Goal: Task Accomplishment & Management: Use online tool/utility

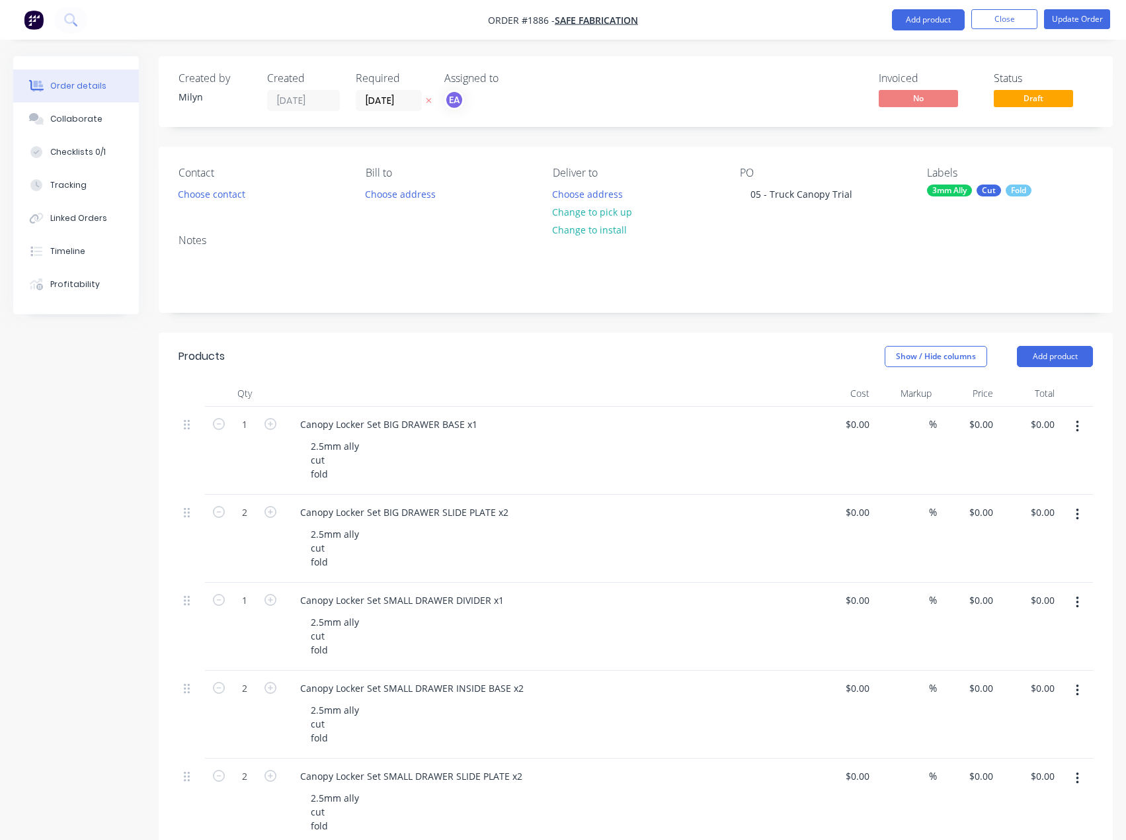
scroll to position [607, 0]
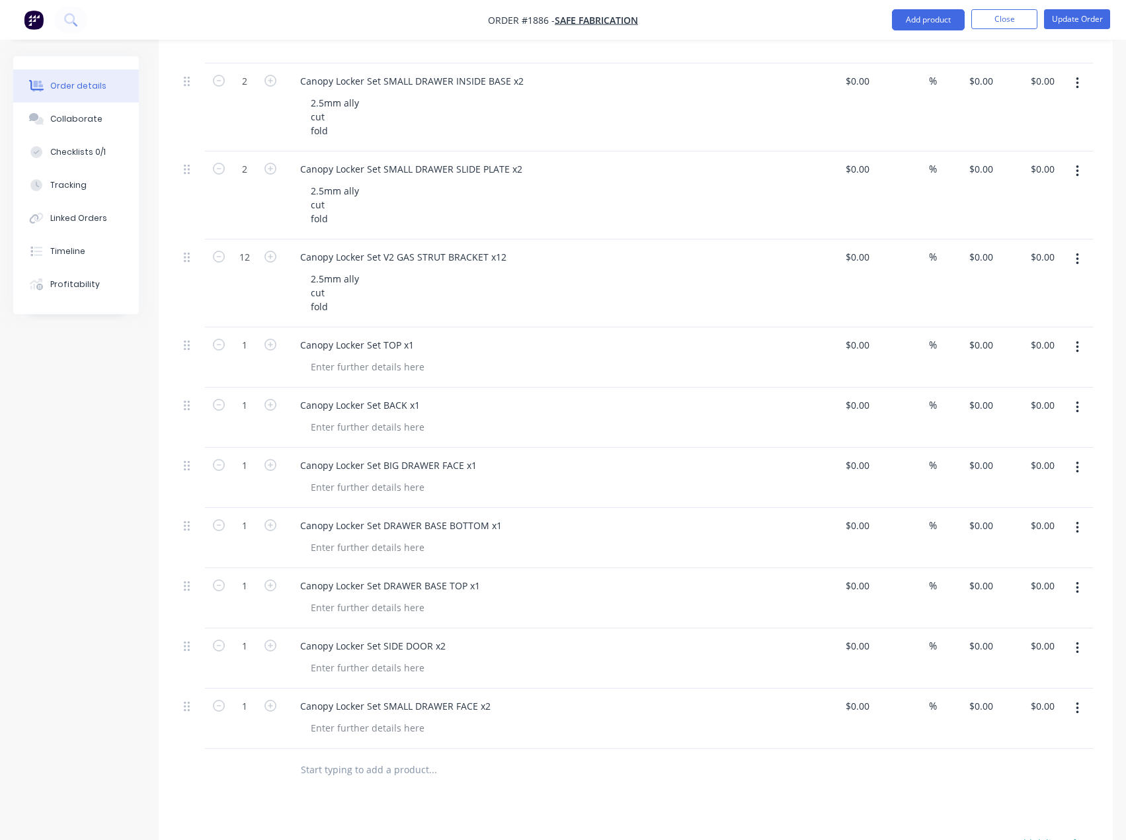
click at [1079, 712] on icon "button" at bounding box center [1077, 708] width 3 height 12
click at [1022, 766] on div "Duplicate" at bounding box center [1031, 769] width 102 height 19
drag, startPoint x: 495, startPoint y: 767, endPoint x: 291, endPoint y: 774, distance: 203.8
click at [315, 770] on div "Canopy Locker Set SMALL DRAWER FACE x2" at bounding box center [396, 766] width 212 height 19
paste div
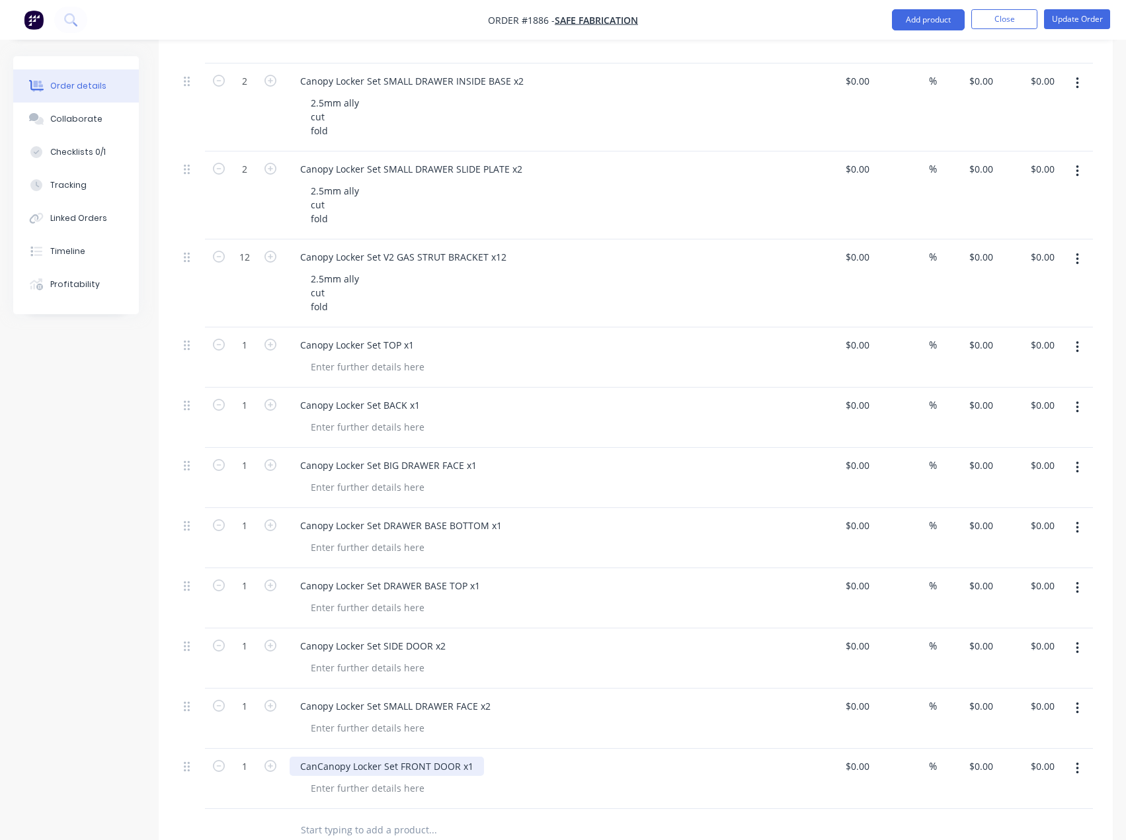
click at [299, 767] on div "CanCanopy Locker Set FRONT DOOR x1" at bounding box center [387, 766] width 194 height 19
click at [265, 707] on icon "button" at bounding box center [271, 706] width 12 height 12
type input "2"
click at [263, 648] on button "button" at bounding box center [270, 645] width 17 height 14
type input "2"
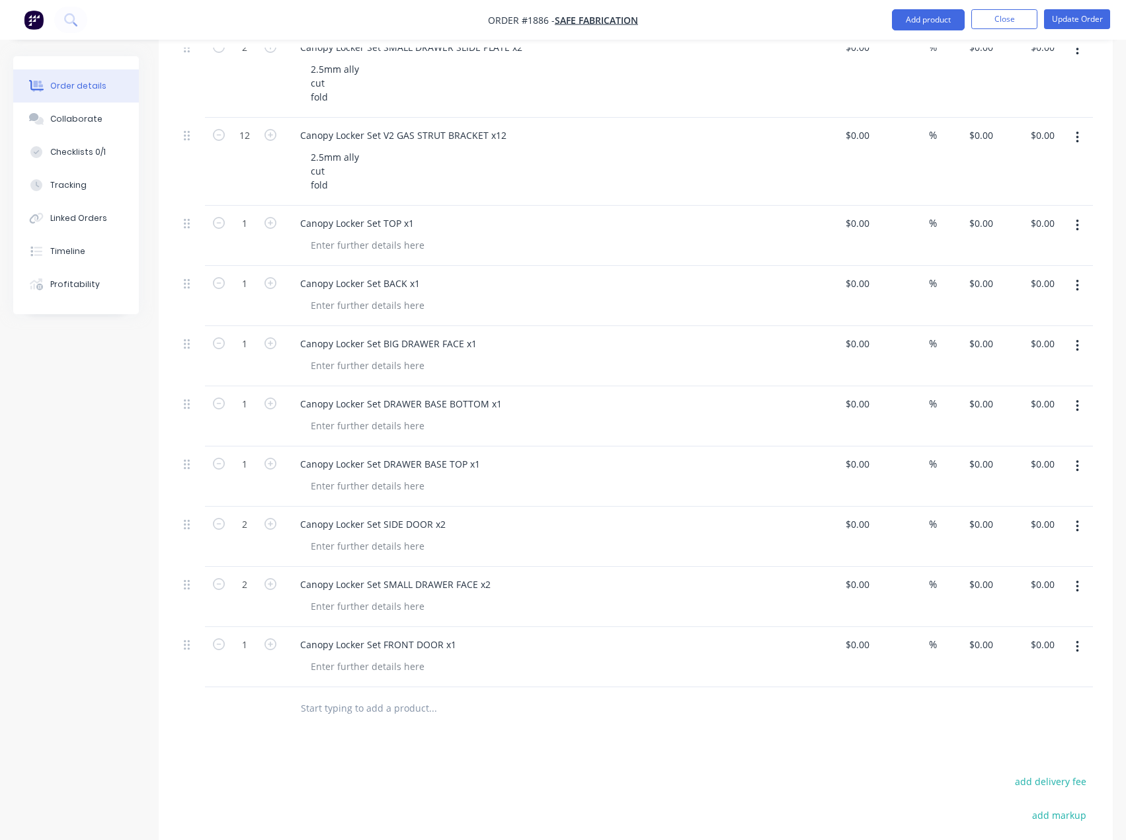
scroll to position [739, 0]
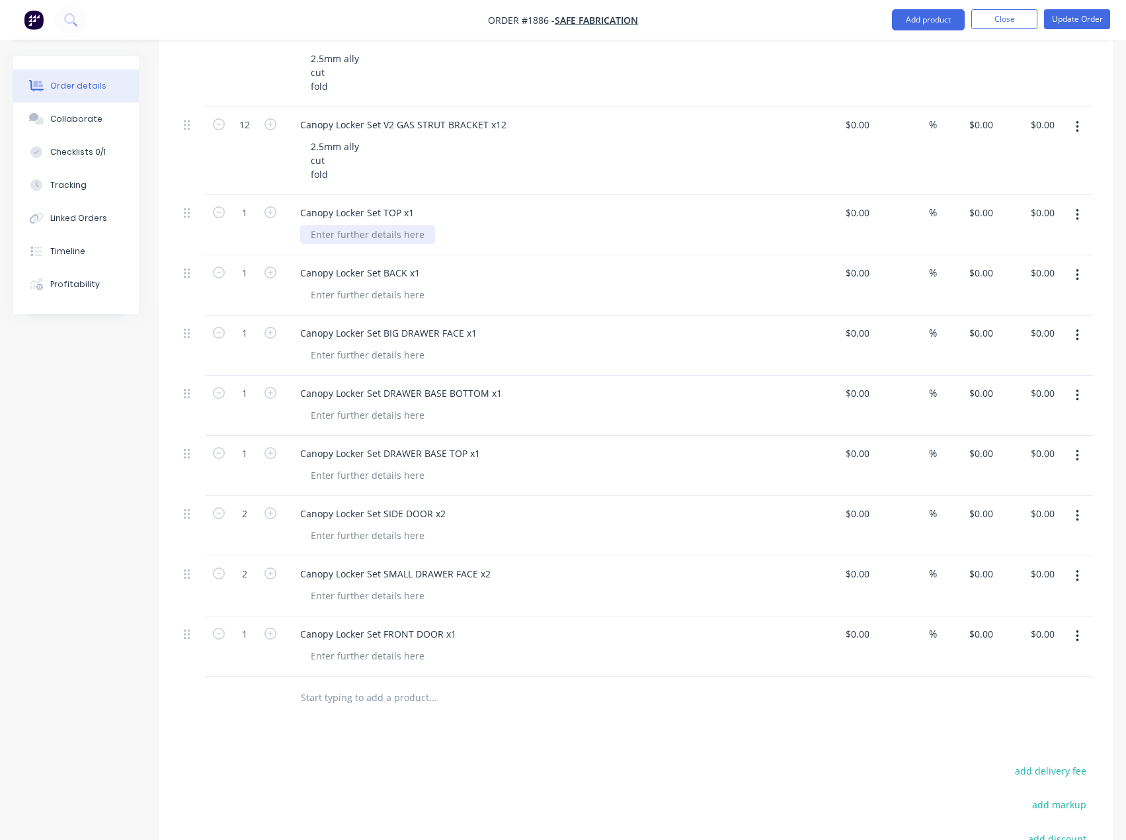
click at [331, 242] on div at bounding box center [367, 234] width 135 height 19
paste div
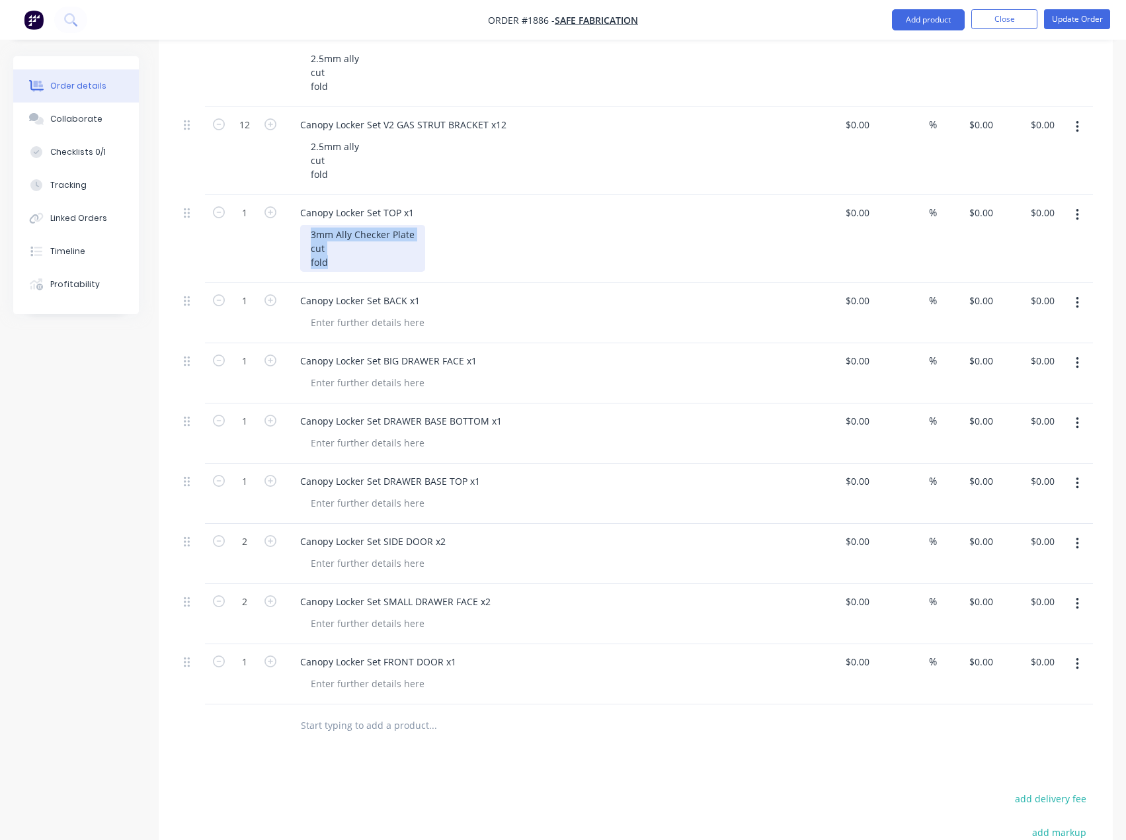
drag, startPoint x: 347, startPoint y: 269, endPoint x: 299, endPoint y: 239, distance: 56.7
click at [299, 239] on div "Canopy Locker Set TOP x1 3mm Ally Checker Plate cut fold" at bounding box center [548, 239] width 529 height 88
copy div "3mm Ally Checker Plate cut fold"
click at [335, 324] on div at bounding box center [367, 322] width 135 height 19
paste div
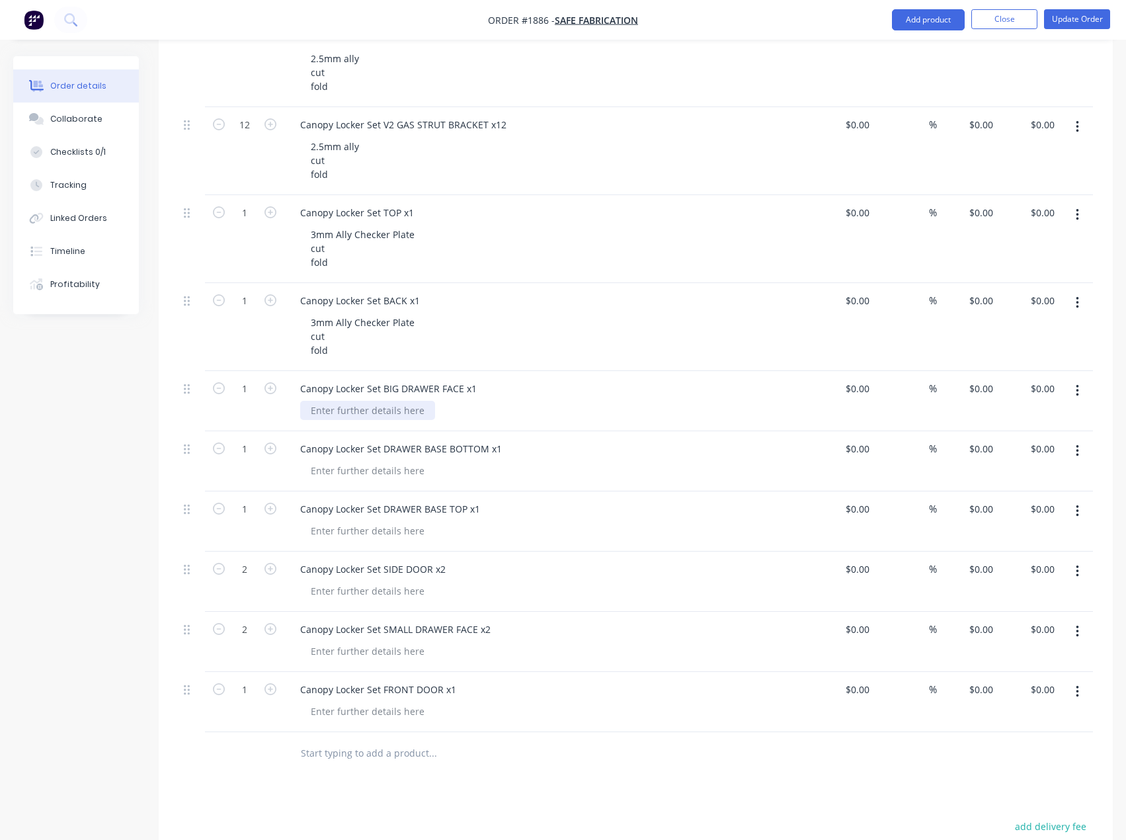
click at [389, 412] on div at bounding box center [367, 410] width 135 height 19
paste div
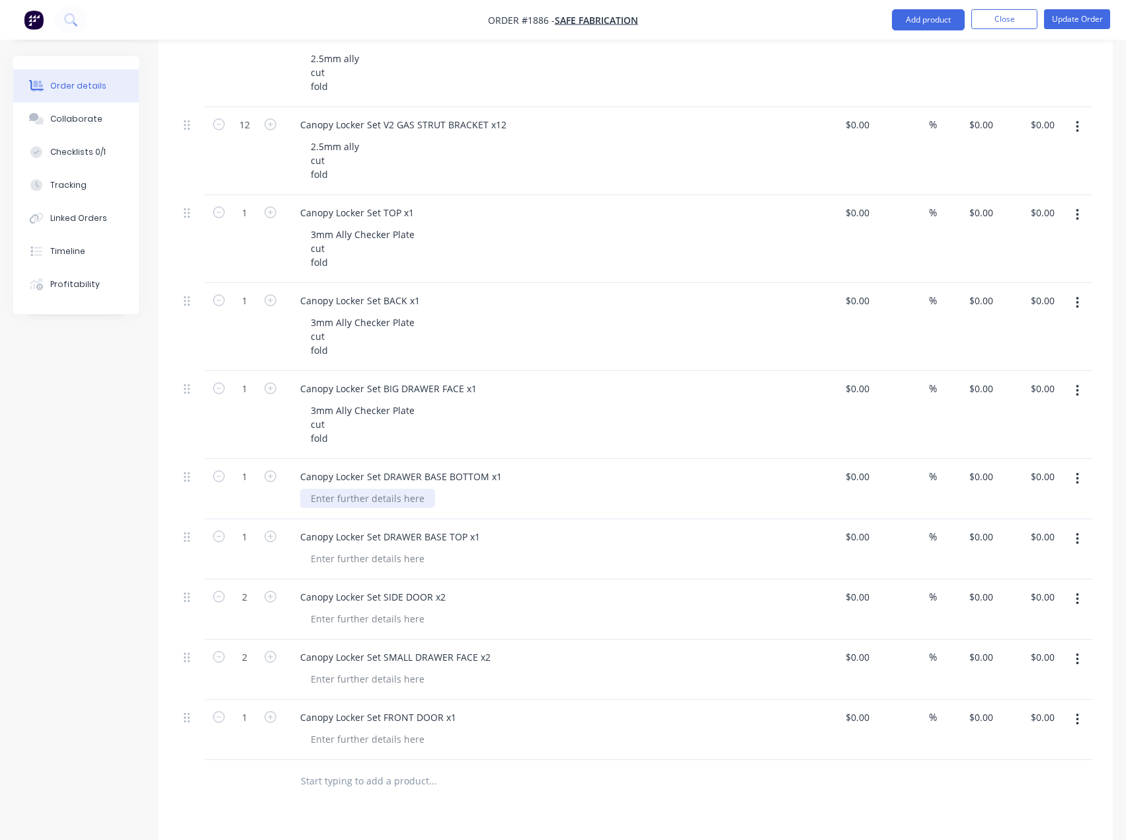
click at [375, 497] on div at bounding box center [367, 498] width 135 height 19
paste div
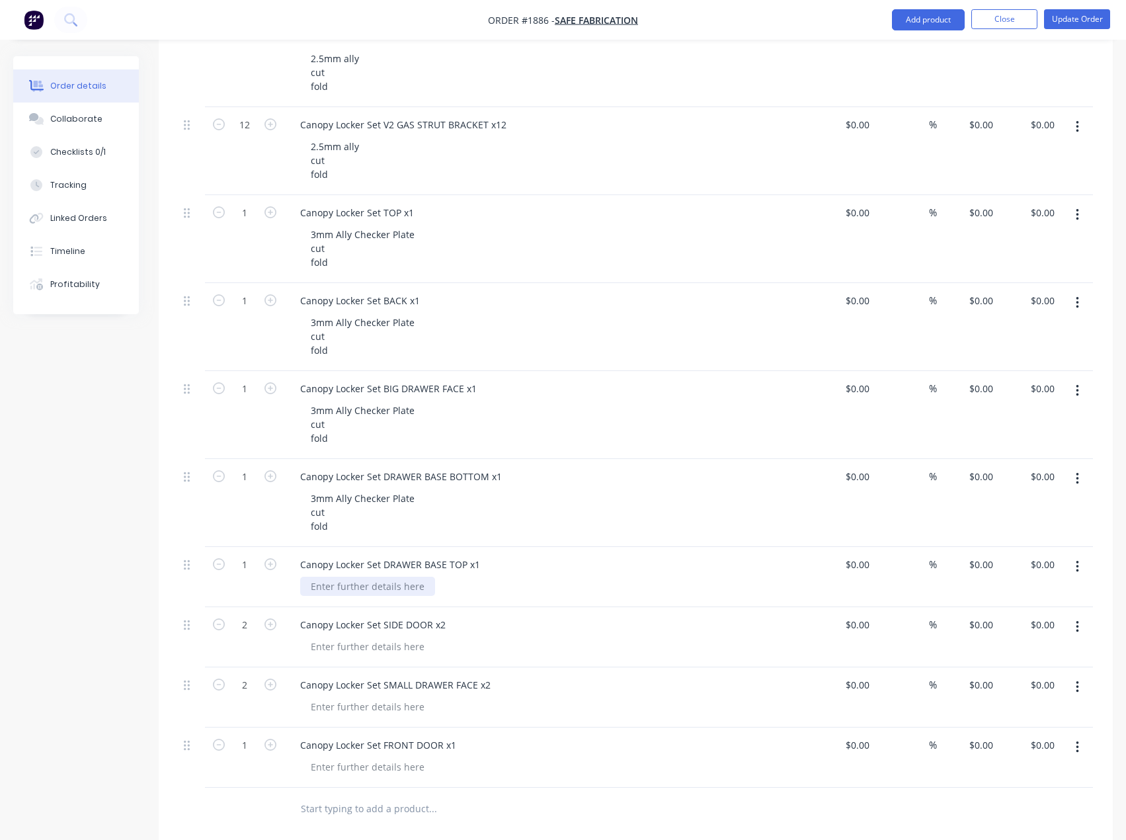
click at [362, 587] on div at bounding box center [367, 586] width 135 height 19
paste div
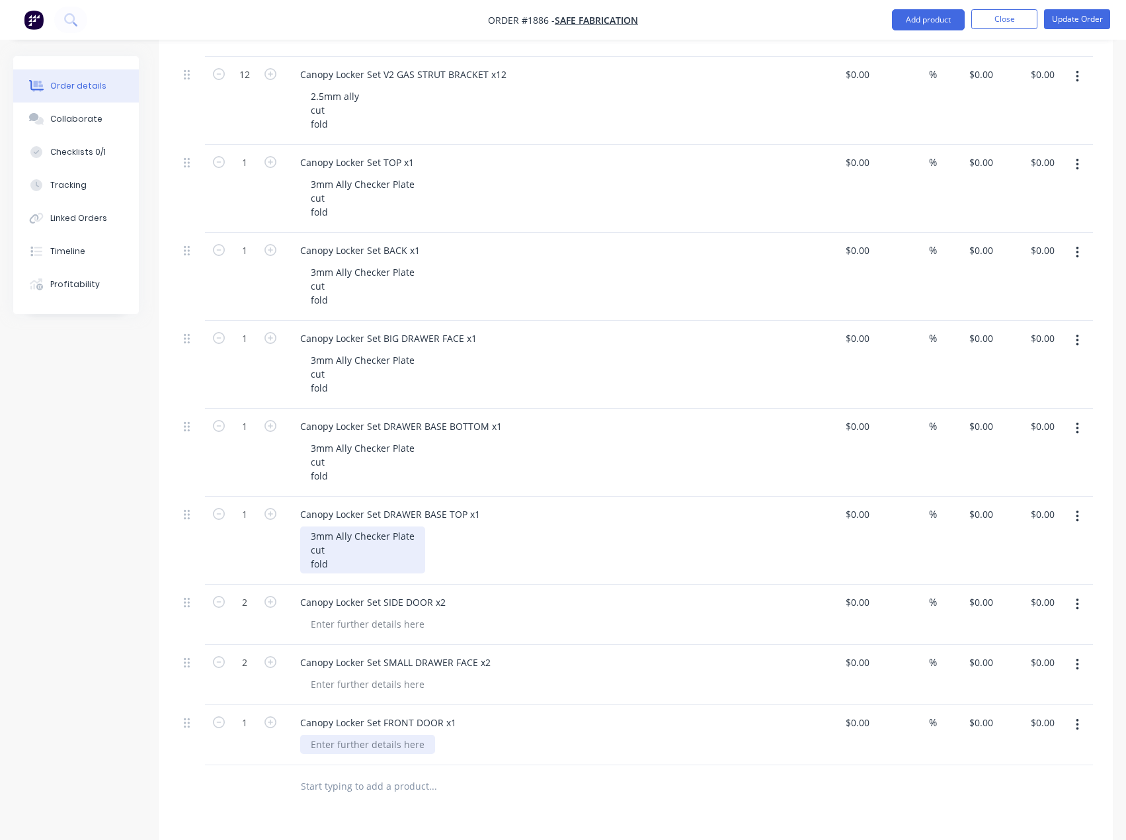
scroll to position [938, 0]
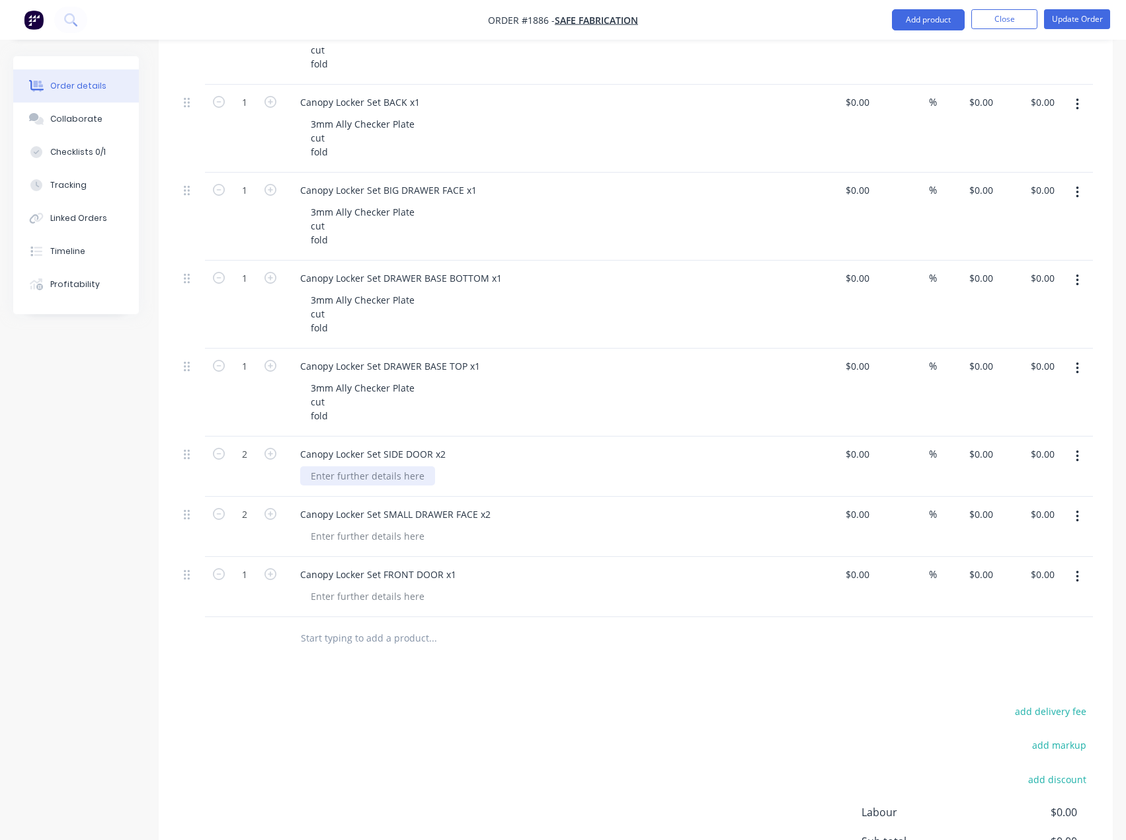
click at [390, 481] on div at bounding box center [367, 475] width 135 height 19
click at [387, 595] on div at bounding box center [367, 596] width 135 height 19
paste div
click at [376, 472] on div at bounding box center [367, 475] width 135 height 19
paste div
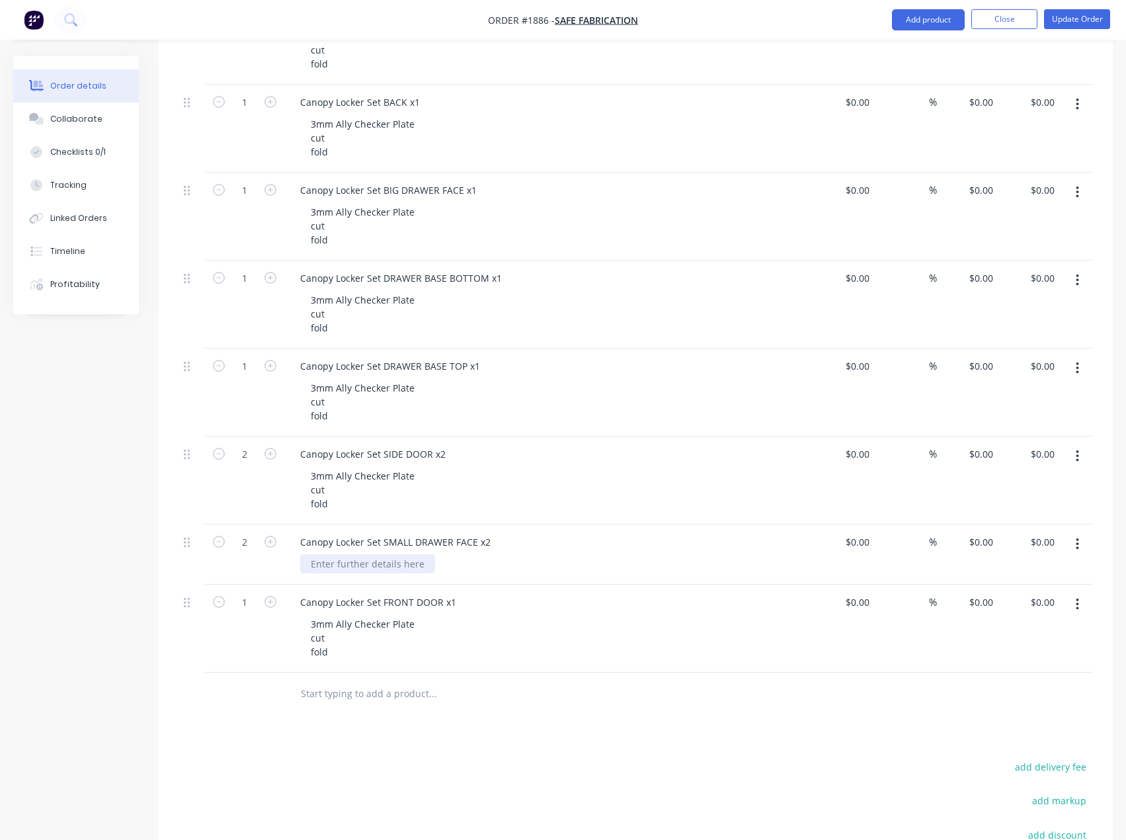
click at [393, 560] on div at bounding box center [367, 563] width 135 height 19
paste div
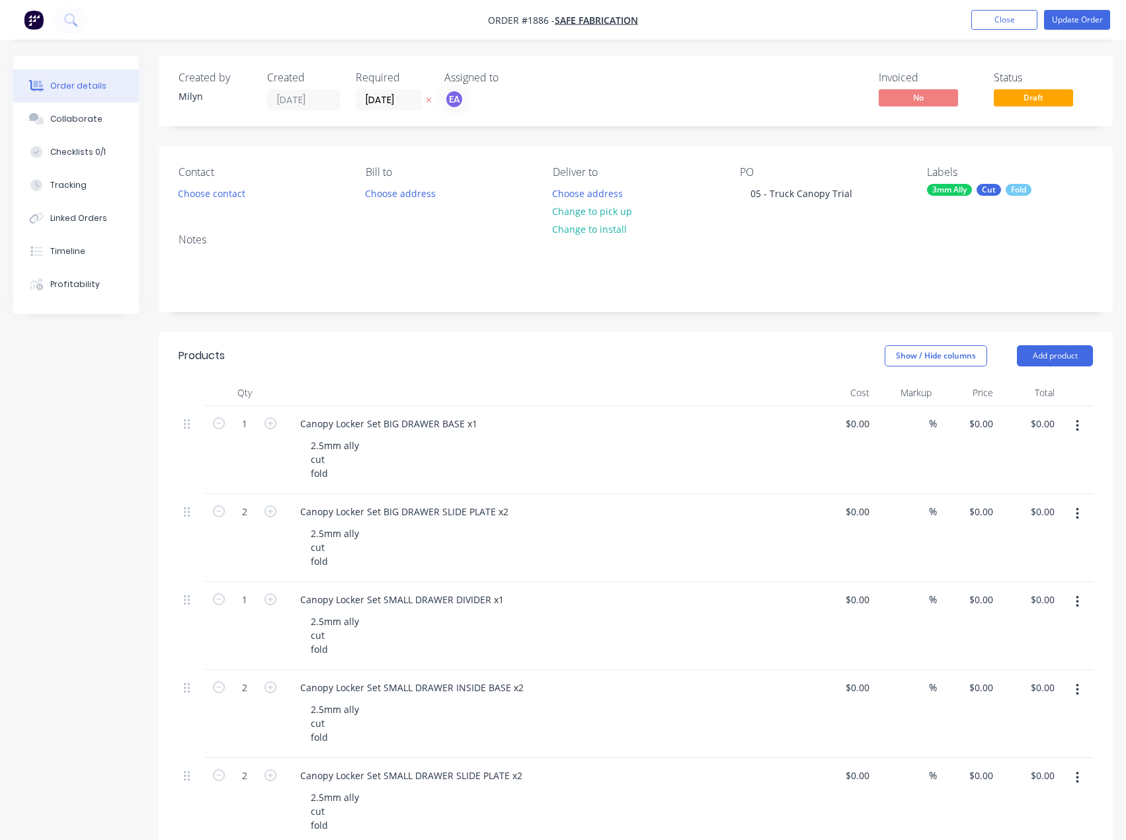
scroll to position [0, 0]
click at [1076, 430] on icon "button" at bounding box center [1077, 426] width 3 height 15
click at [1032, 485] on div "Duplicate" at bounding box center [1031, 487] width 102 height 19
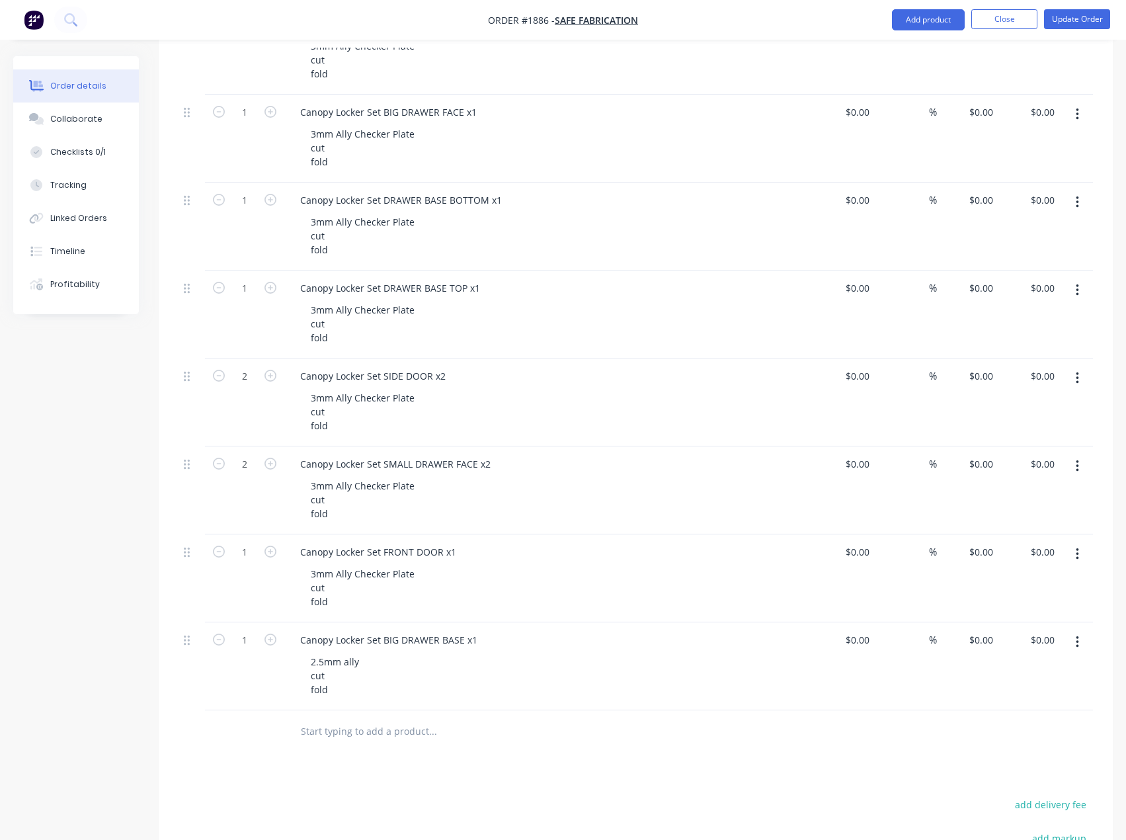
scroll to position [1124, 0]
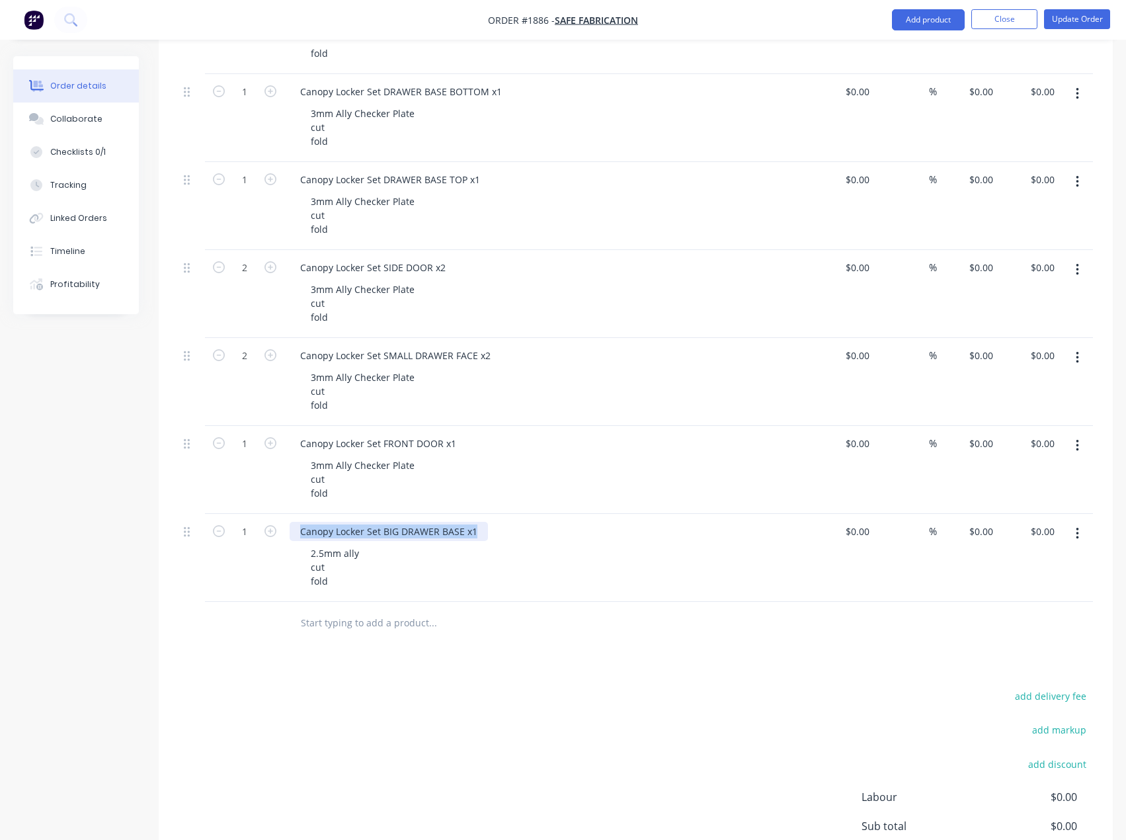
drag, startPoint x: 479, startPoint y: 530, endPoint x: 226, endPoint y: 540, distance: 252.8
click at [226, 540] on div "1 Canopy Locker Set BIG DRAWER BASE x1 2.5mm ally cut fold $0.00 $0.00 % $0.00 …" at bounding box center [636, 558] width 915 height 88
paste div
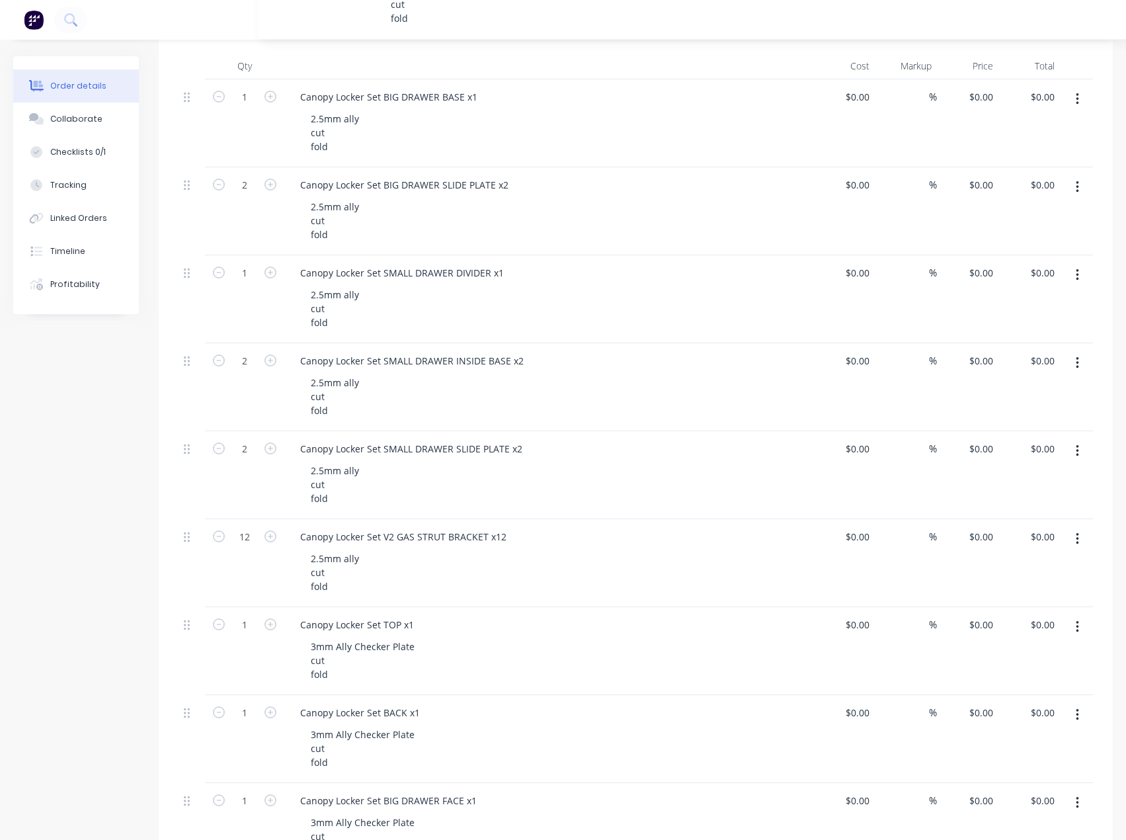
scroll to position [0, 0]
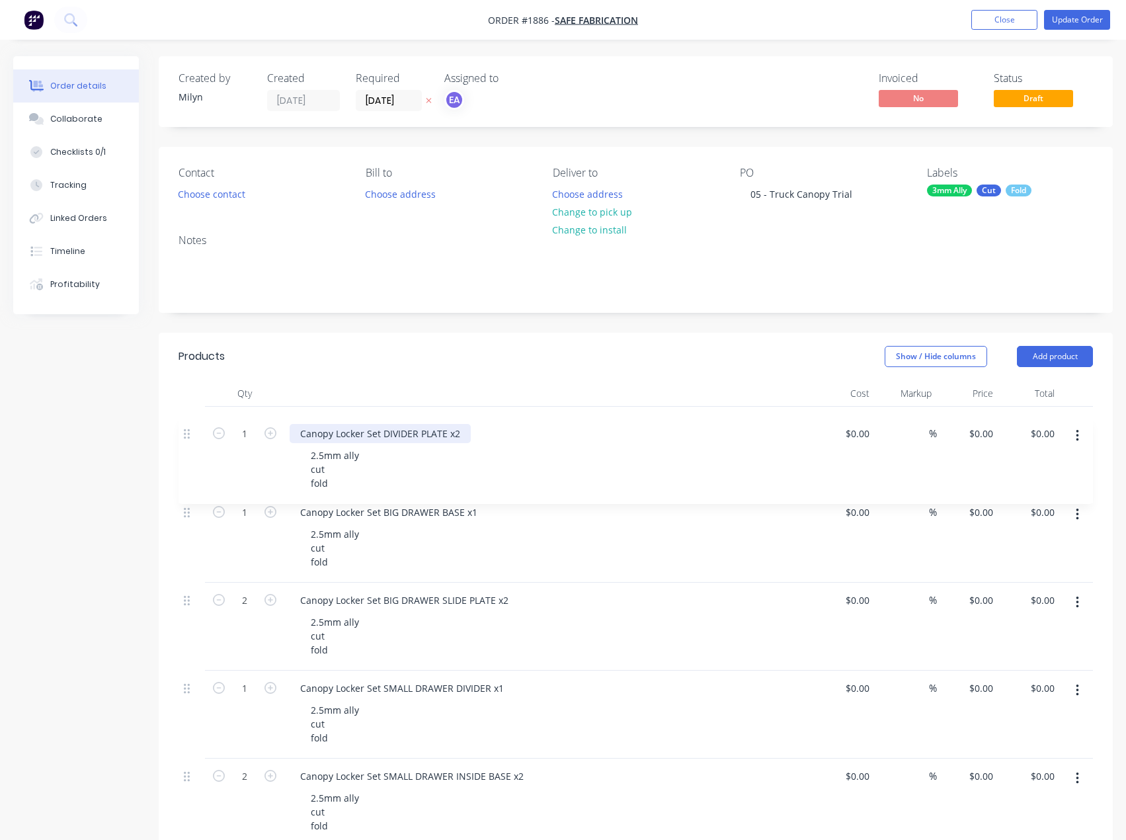
drag, startPoint x: 189, startPoint y: 534, endPoint x: 189, endPoint y: 432, distance: 102.5
click at [972, 183] on div "Labels 3mm Ally Cut Fold" at bounding box center [1010, 185] width 166 height 37
click at [970, 188] on div "3mm Ally" at bounding box center [949, 191] width 45 height 12
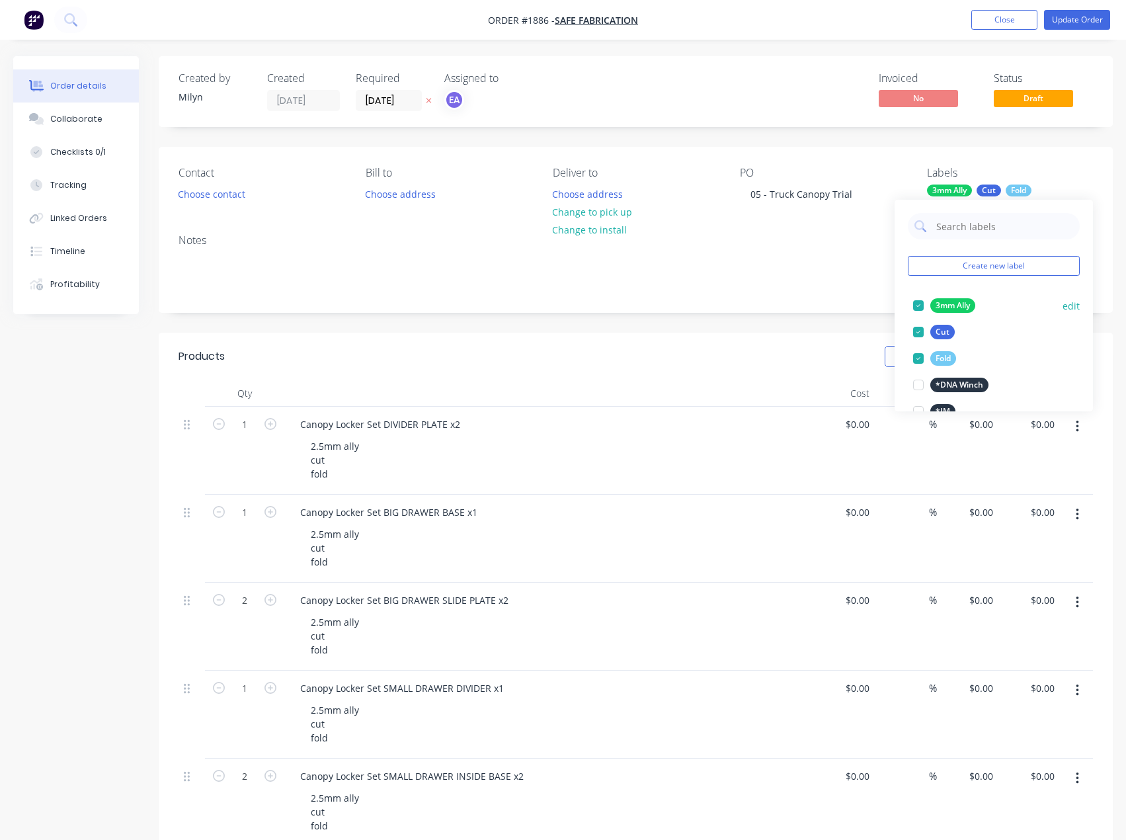
click at [916, 303] on div at bounding box center [918, 305] width 26 height 26
click at [972, 232] on input "text" at bounding box center [1004, 226] width 138 height 26
drag, startPoint x: 921, startPoint y: 308, endPoint x: 928, endPoint y: 301, distance: 9.8
click at [921, 308] on div at bounding box center [918, 305] width 26 height 26
drag, startPoint x: 1004, startPoint y: 228, endPoint x: 929, endPoint y: 231, distance: 75.5
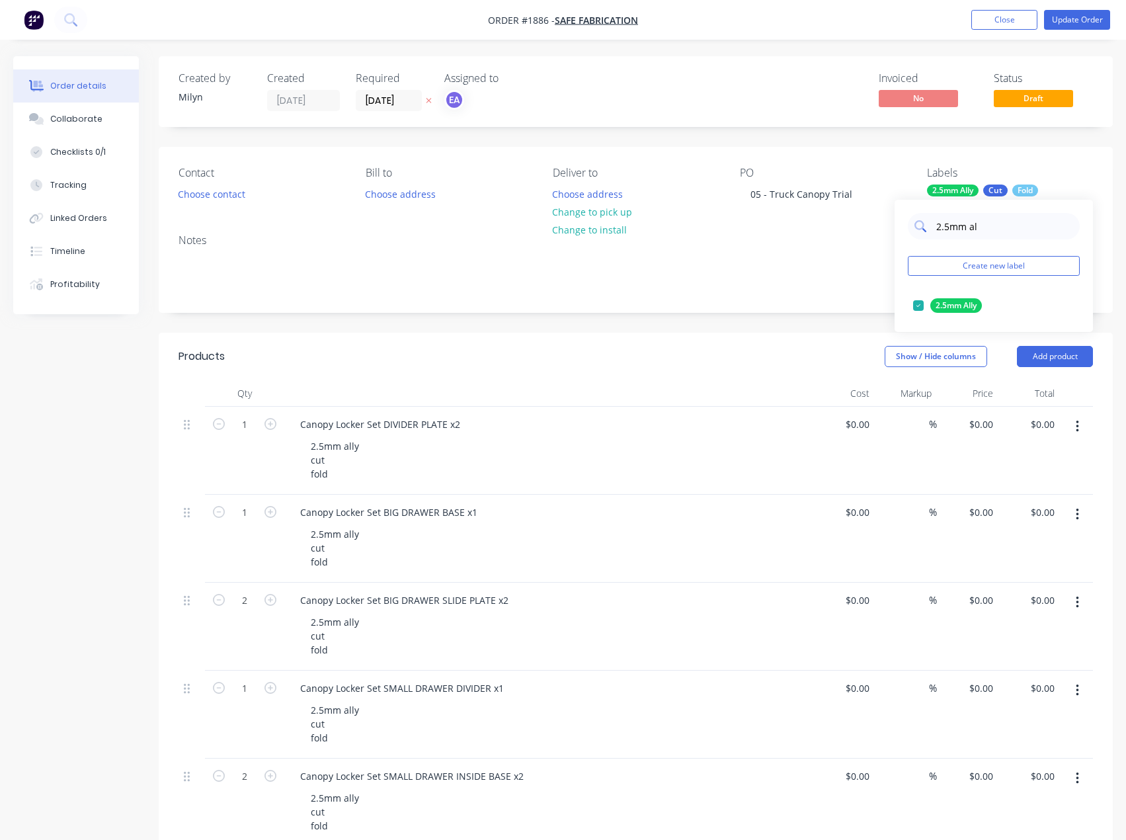
click at [929, 231] on div "2.5mm al" at bounding box center [994, 226] width 172 height 26
click at [971, 226] on input "3mm all c" at bounding box center [1004, 226] width 138 height 26
type input "3mm ally c"
click at [916, 334] on div at bounding box center [918, 332] width 26 height 26
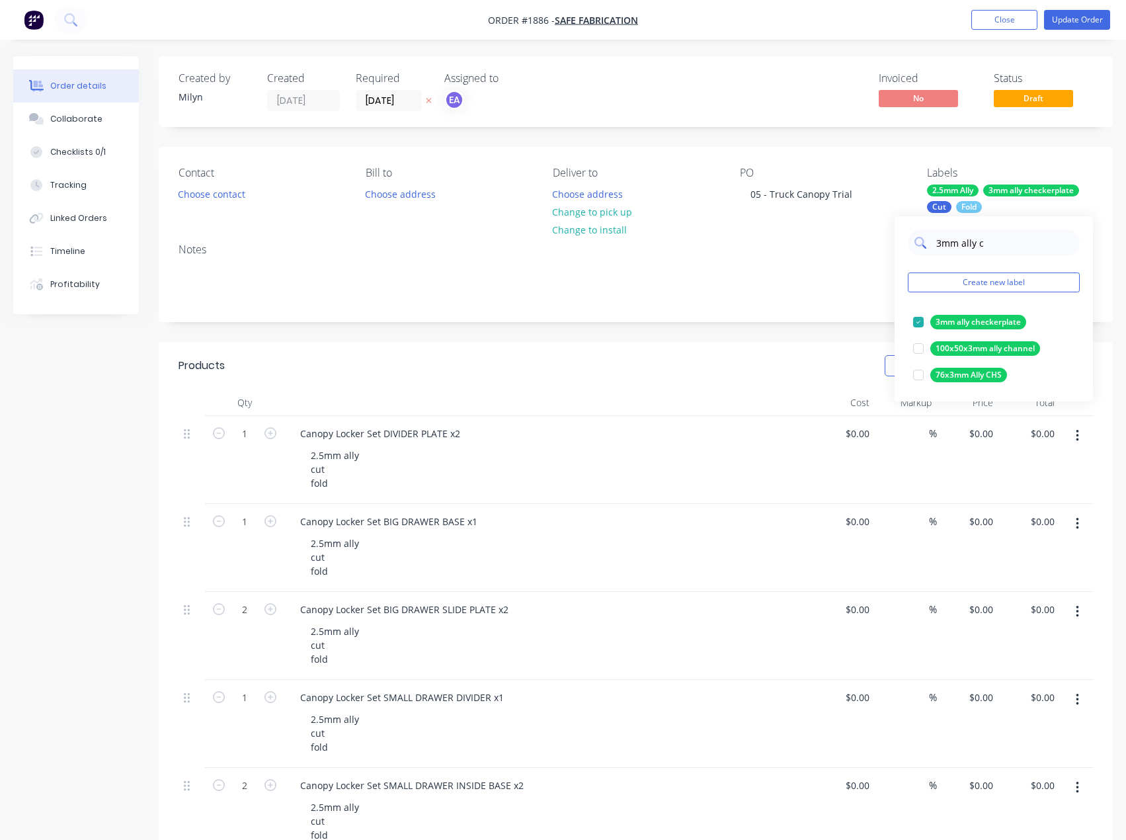
drag, startPoint x: 972, startPoint y: 247, endPoint x: 937, endPoint y: 250, distance: 34.5
click at [937, 250] on input "3mm ally c" at bounding box center [1004, 243] width 138 height 26
click at [830, 310] on div "Notes" at bounding box center [636, 277] width 954 height 89
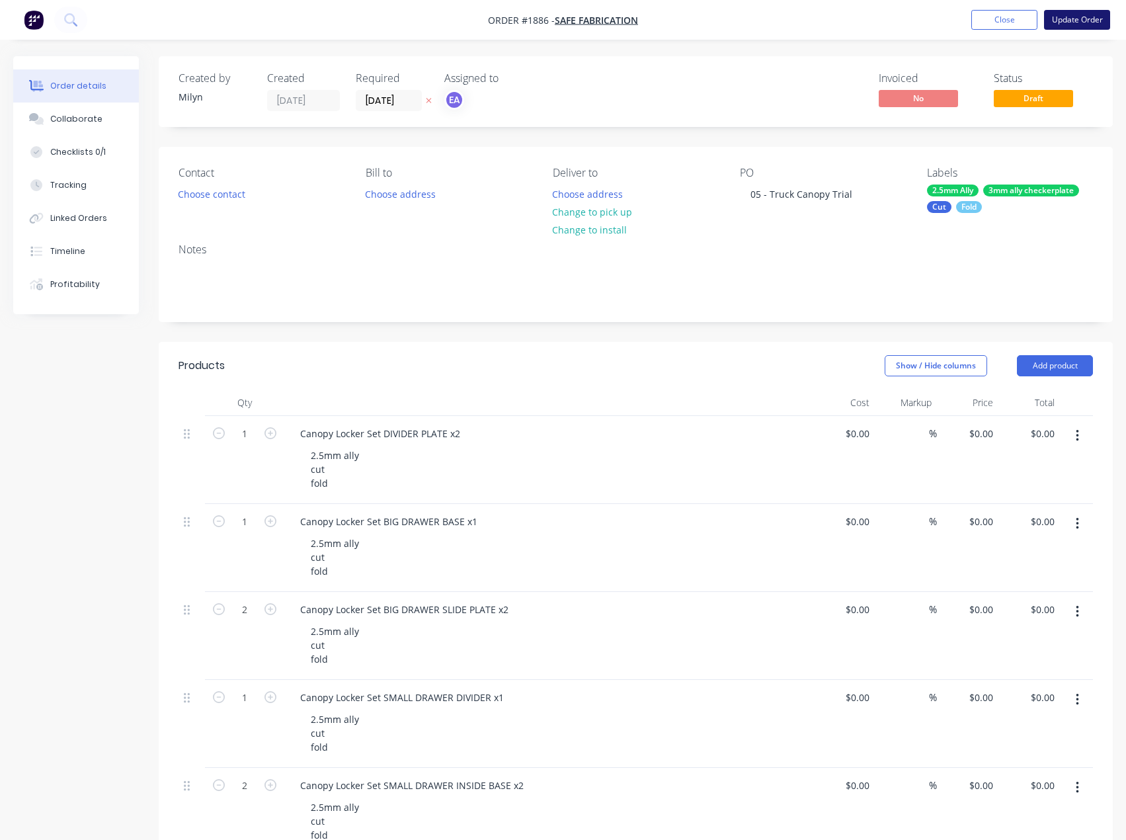
click at [1072, 25] on button "Update Order" at bounding box center [1077, 20] width 66 height 20
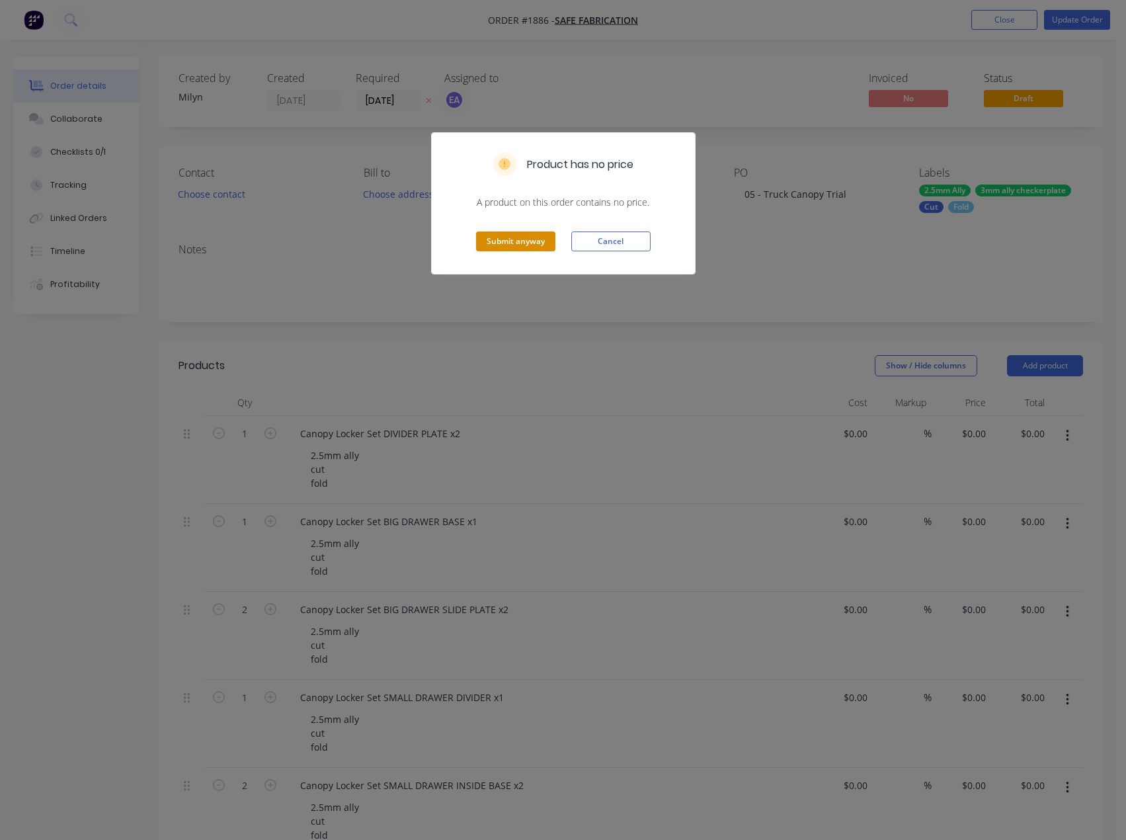
click at [542, 237] on button "Submit anyway" at bounding box center [515, 241] width 79 height 20
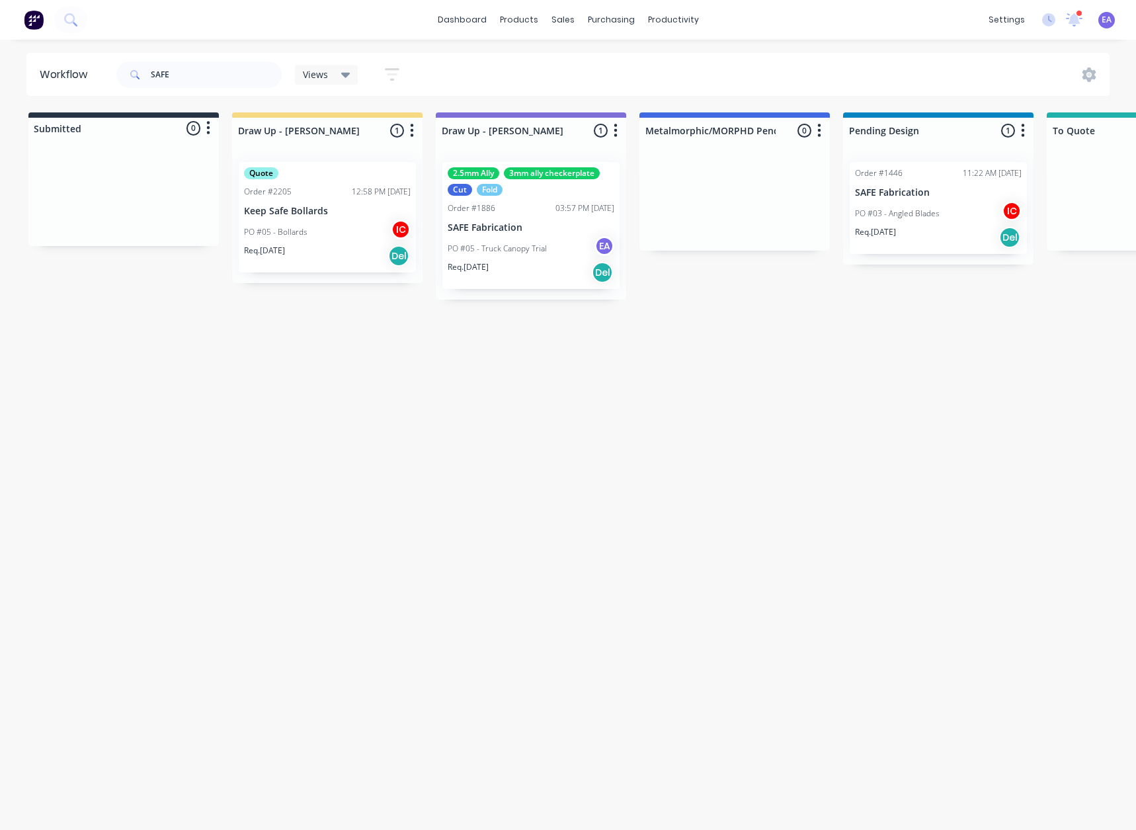
drag, startPoint x: 680, startPoint y: 315, endPoint x: 544, endPoint y: 329, distance: 136.3
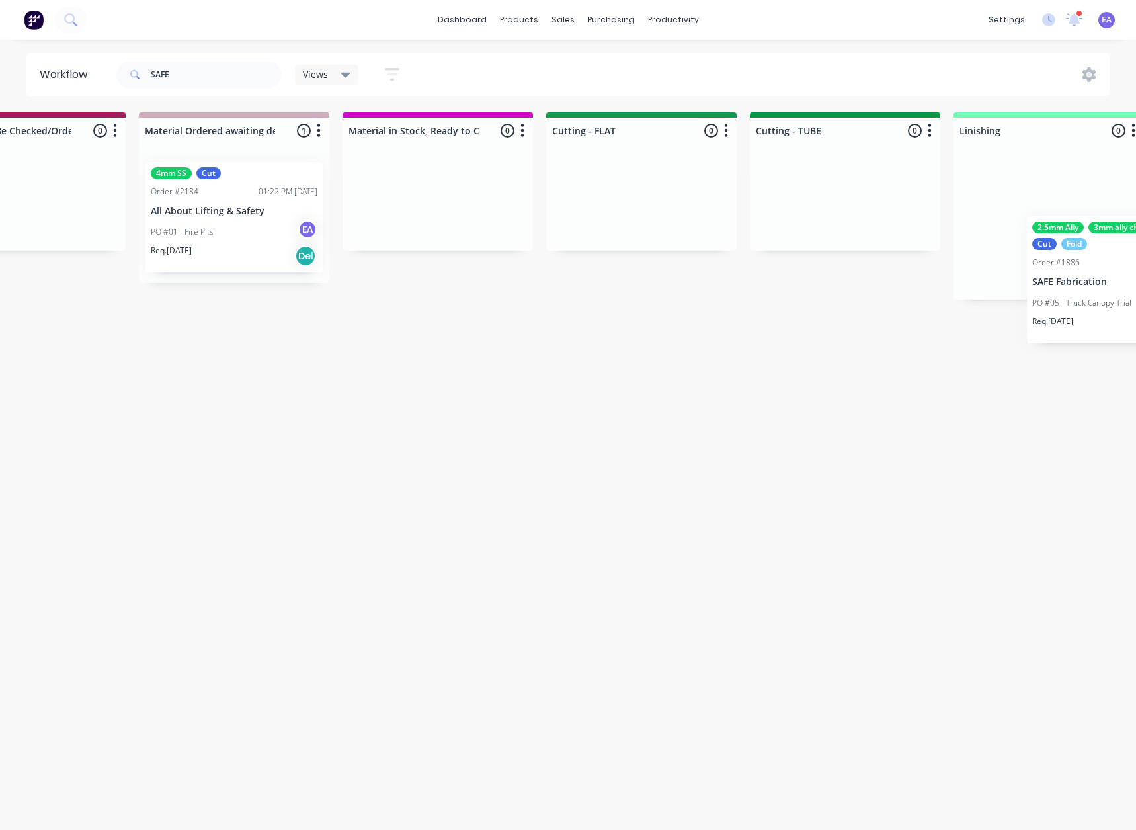
scroll to position [0, 2026]
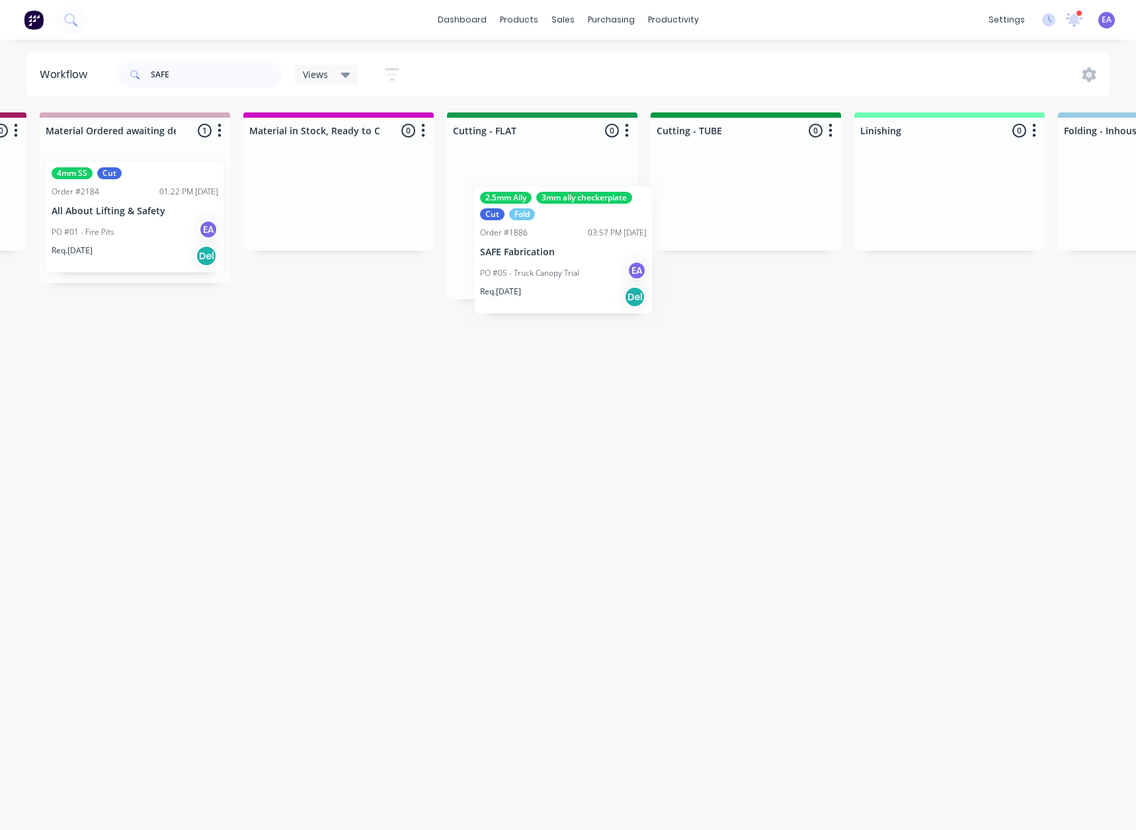
drag, startPoint x: 538, startPoint y: 236, endPoint x: 575, endPoint y: 261, distance: 44.8
click at [575, 261] on div "Submitted 0 Status colour #273444 hex #273444 Save Cancel Summaries Total order…" at bounding box center [601, 264] width 5275 height 304
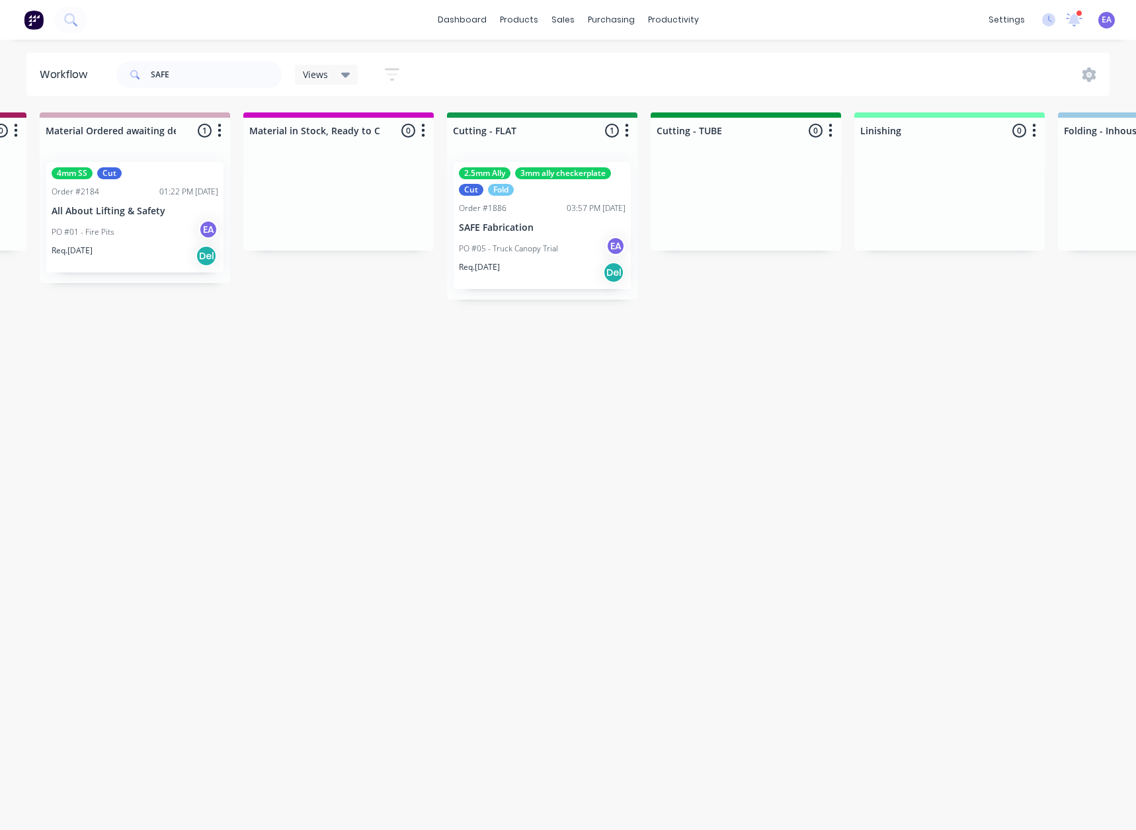
click at [566, 239] on div "PO #05 - Truck Canopy Trial EA" at bounding box center [542, 248] width 167 height 25
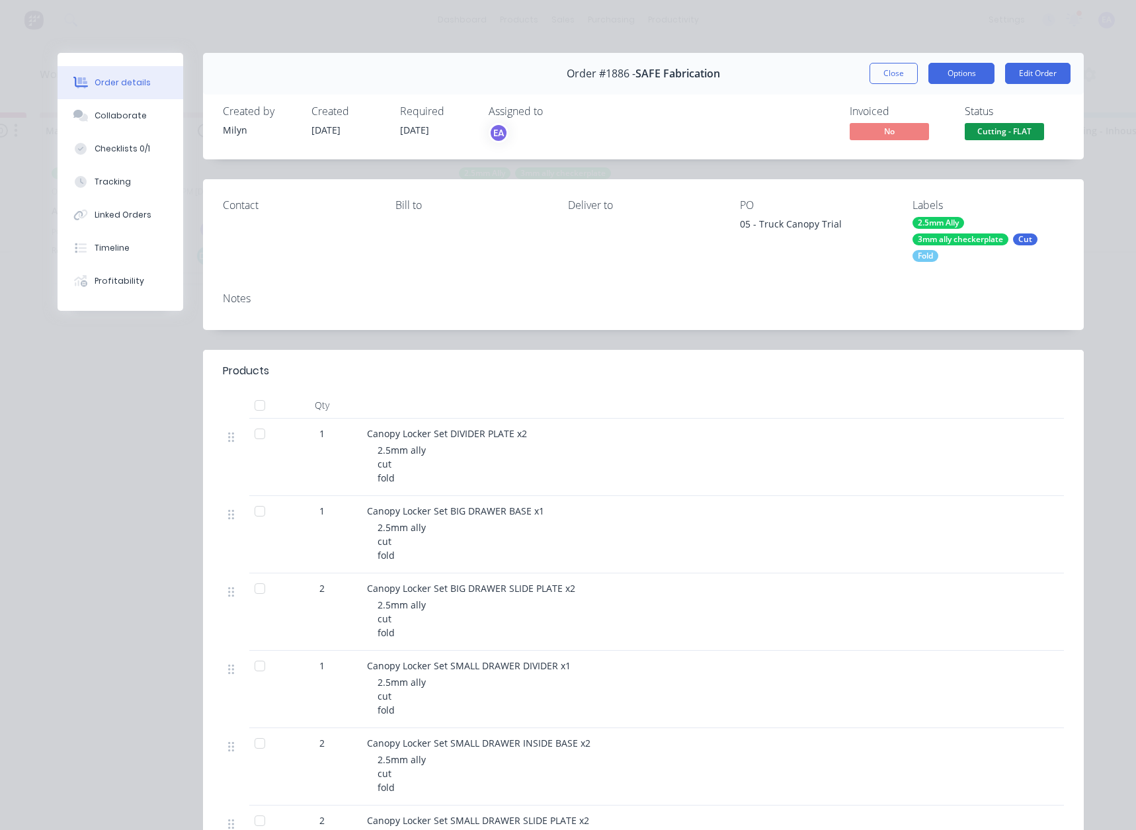
click at [959, 76] on button "Options" at bounding box center [962, 73] width 66 height 21
click at [908, 137] on div "Work Order" at bounding box center [925, 133] width 115 height 19
click at [903, 168] on div "Standard" at bounding box center [925, 160] width 115 height 19
click at [890, 67] on button "Close" at bounding box center [894, 73] width 48 height 21
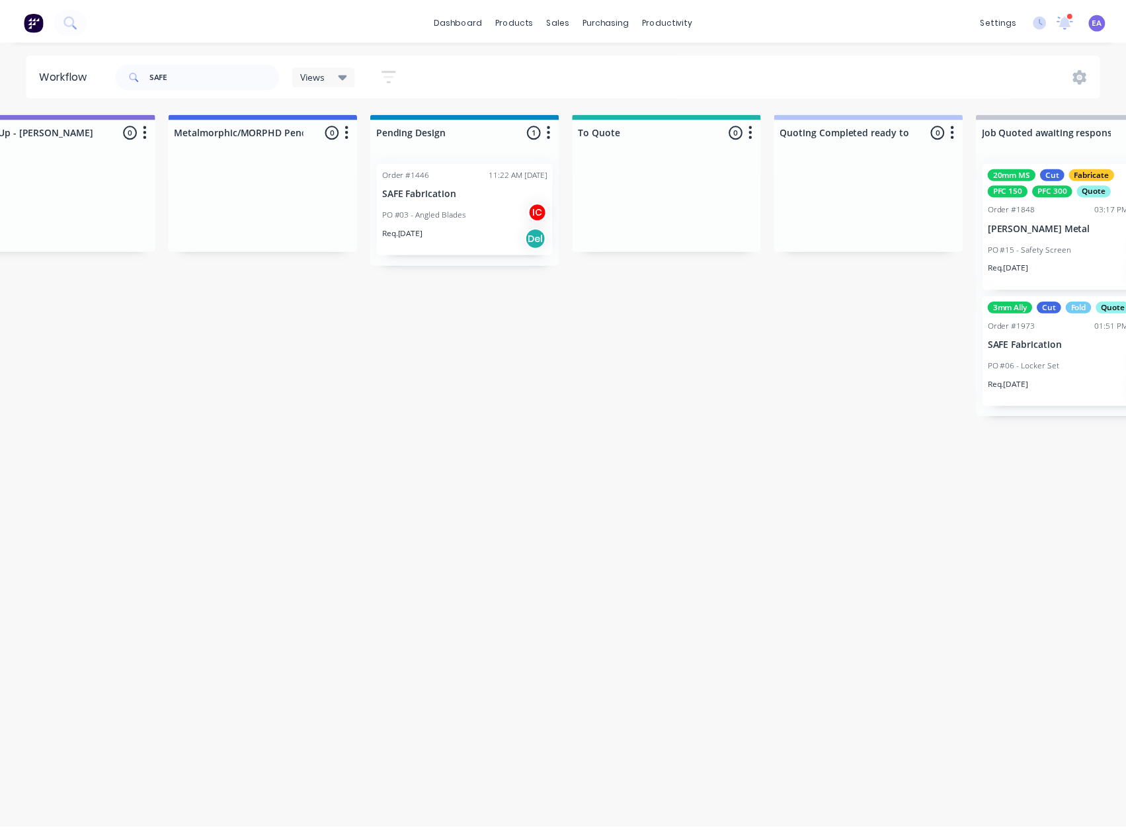
scroll to position [0, 0]
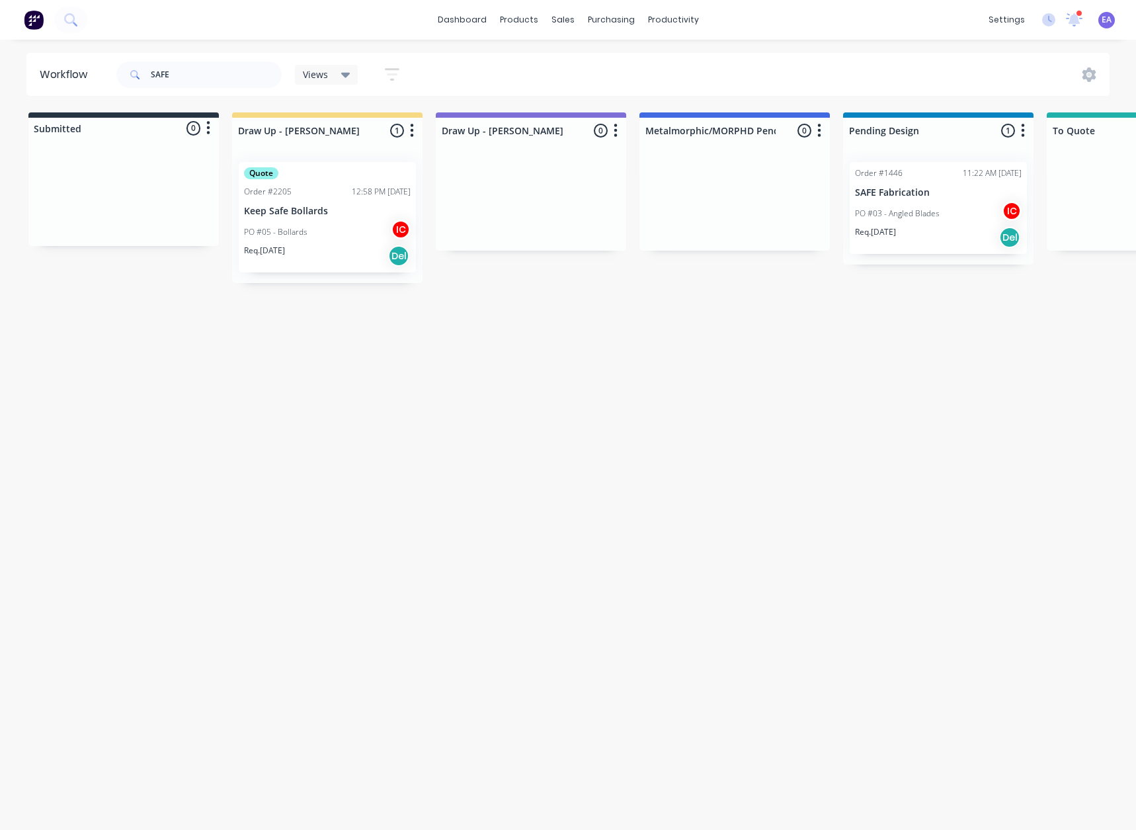
drag, startPoint x: 550, startPoint y: 355, endPoint x: 268, endPoint y: 401, distance: 286.1
drag, startPoint x: 208, startPoint y: 70, endPoint x: 103, endPoint y: 89, distance: 106.1
click at [103, 89] on header "Workflow SAFE Views Save new view None (Default) edit [PERSON_NAME] edit [PERSO…" at bounding box center [568, 74] width 1084 height 43
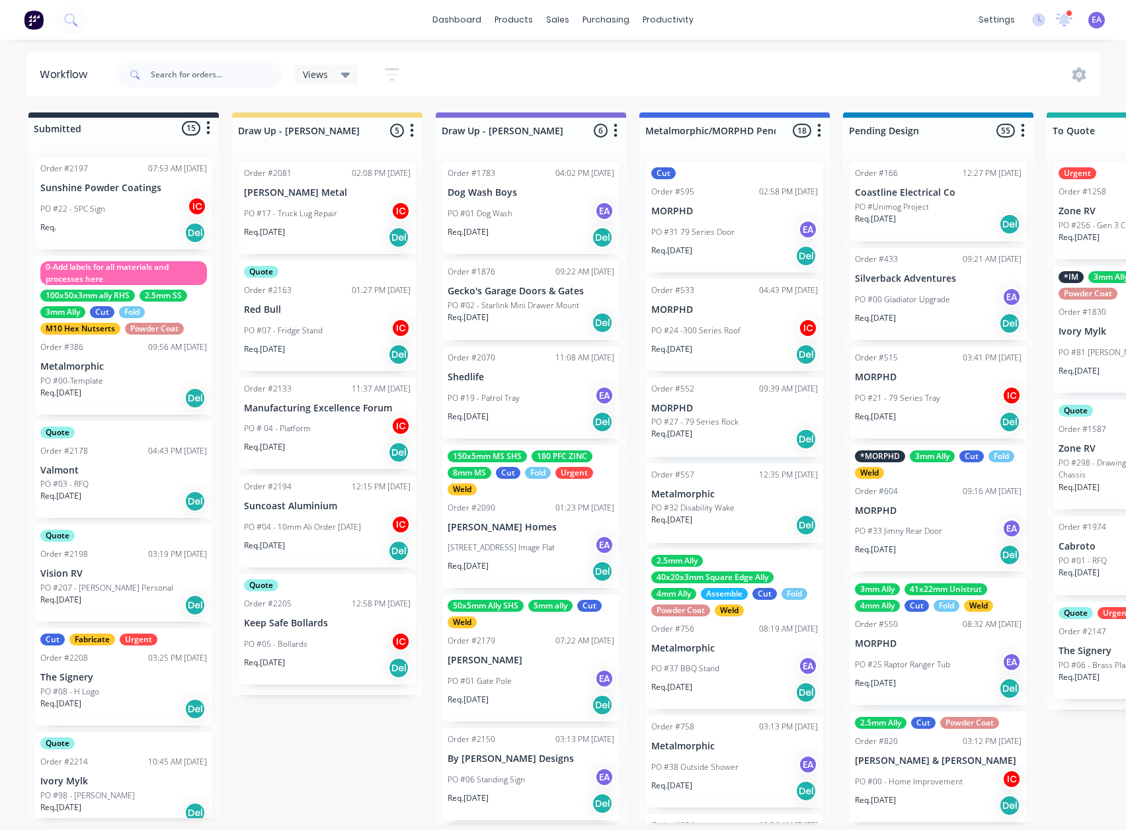
click at [564, 675] on div "PO #01 Gate Pole EA" at bounding box center [531, 681] width 167 height 25
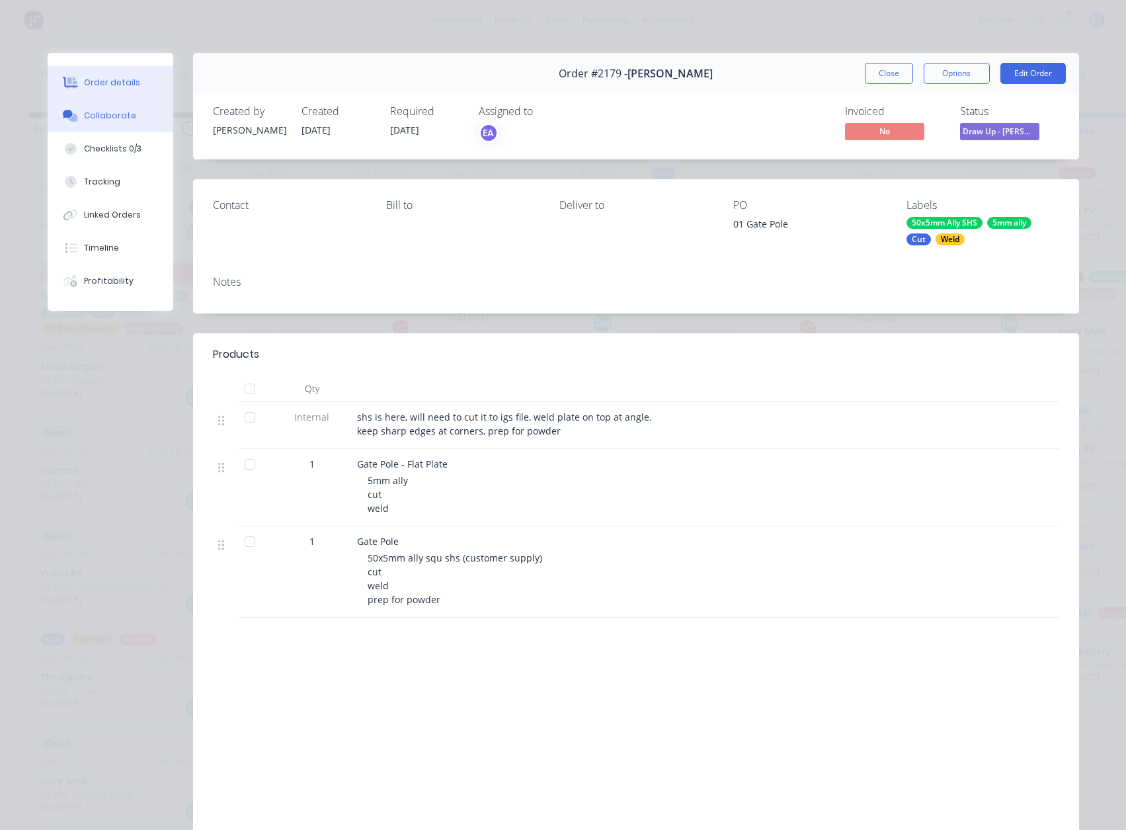
click at [117, 106] on button "Collaborate" at bounding box center [111, 115] width 126 height 33
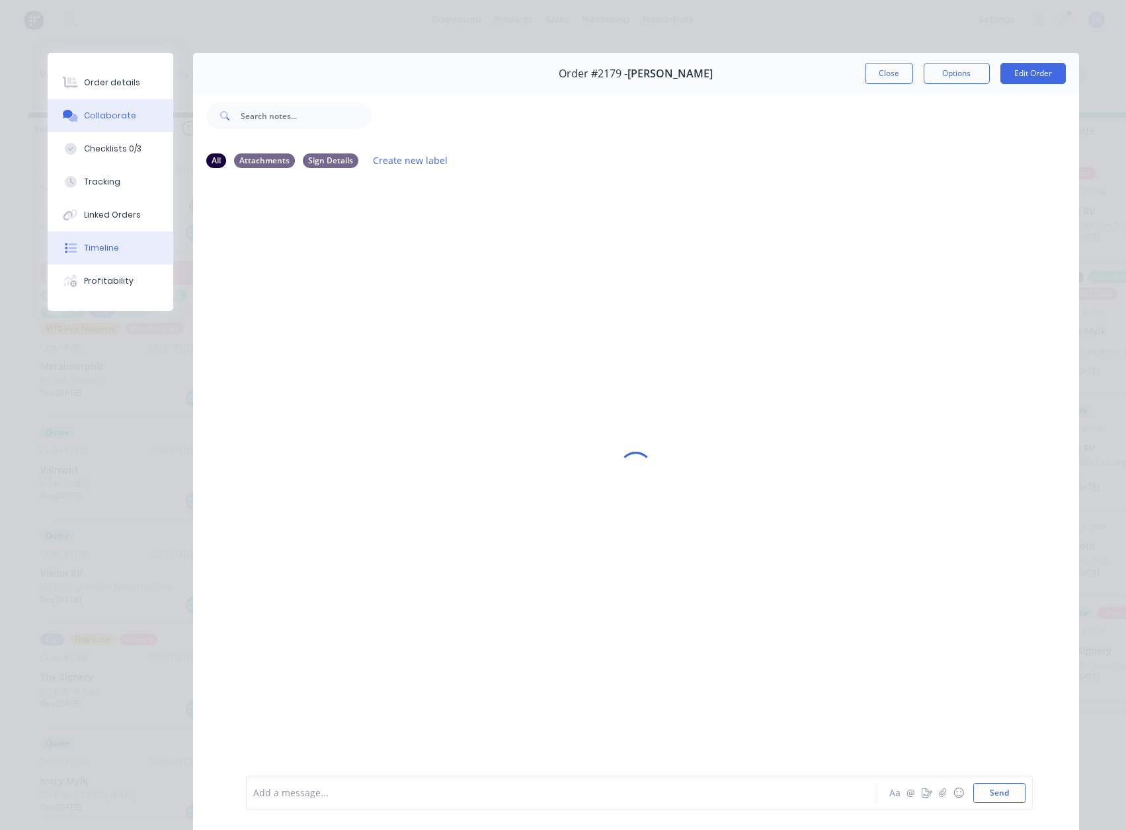
click at [106, 259] on button "Timeline" at bounding box center [111, 247] width 126 height 33
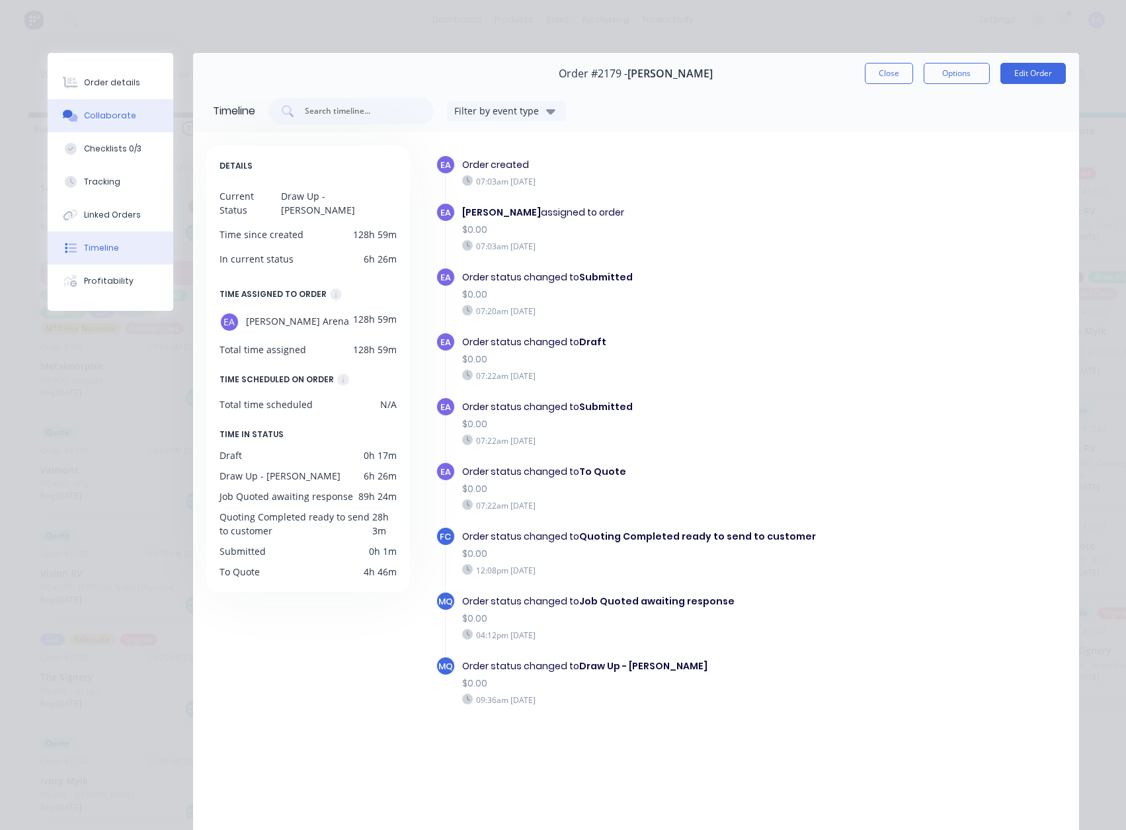
click at [108, 118] on div "Collaborate" at bounding box center [110, 116] width 52 height 12
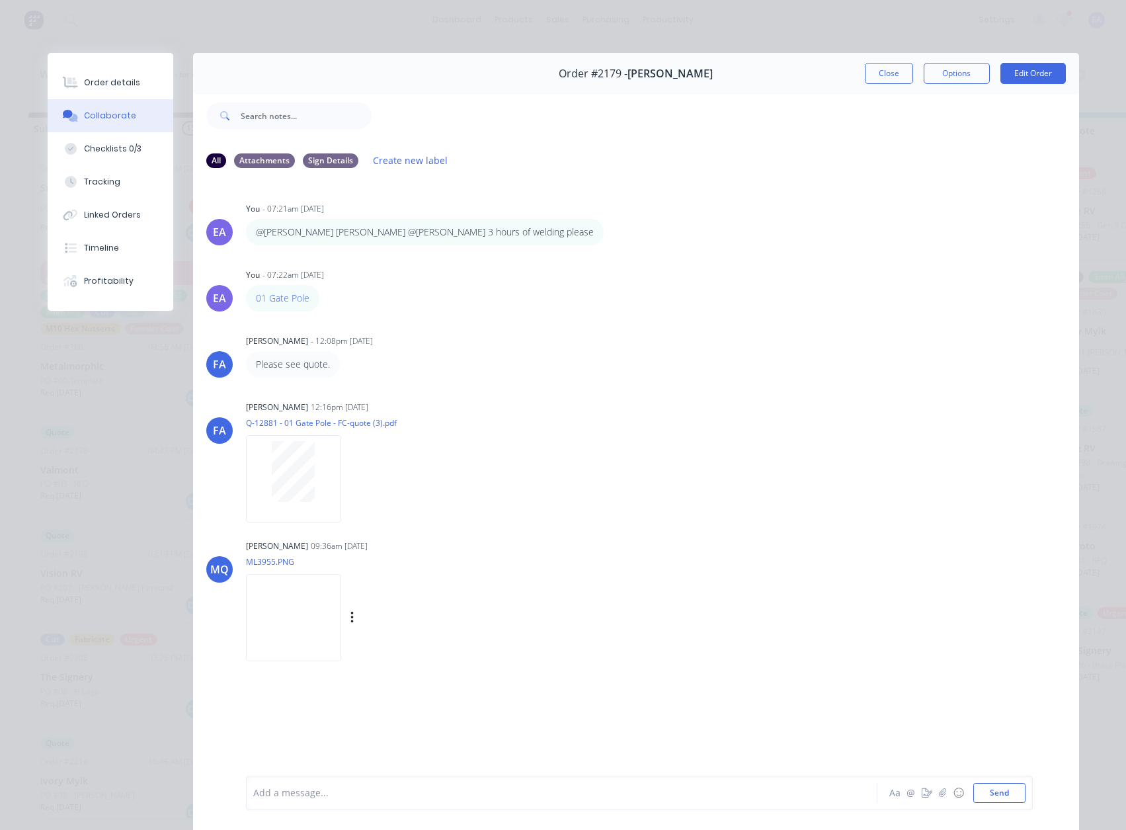
click at [340, 622] on img at bounding box center [293, 617] width 95 height 87
click at [894, 75] on button "Close" at bounding box center [889, 73] width 48 height 21
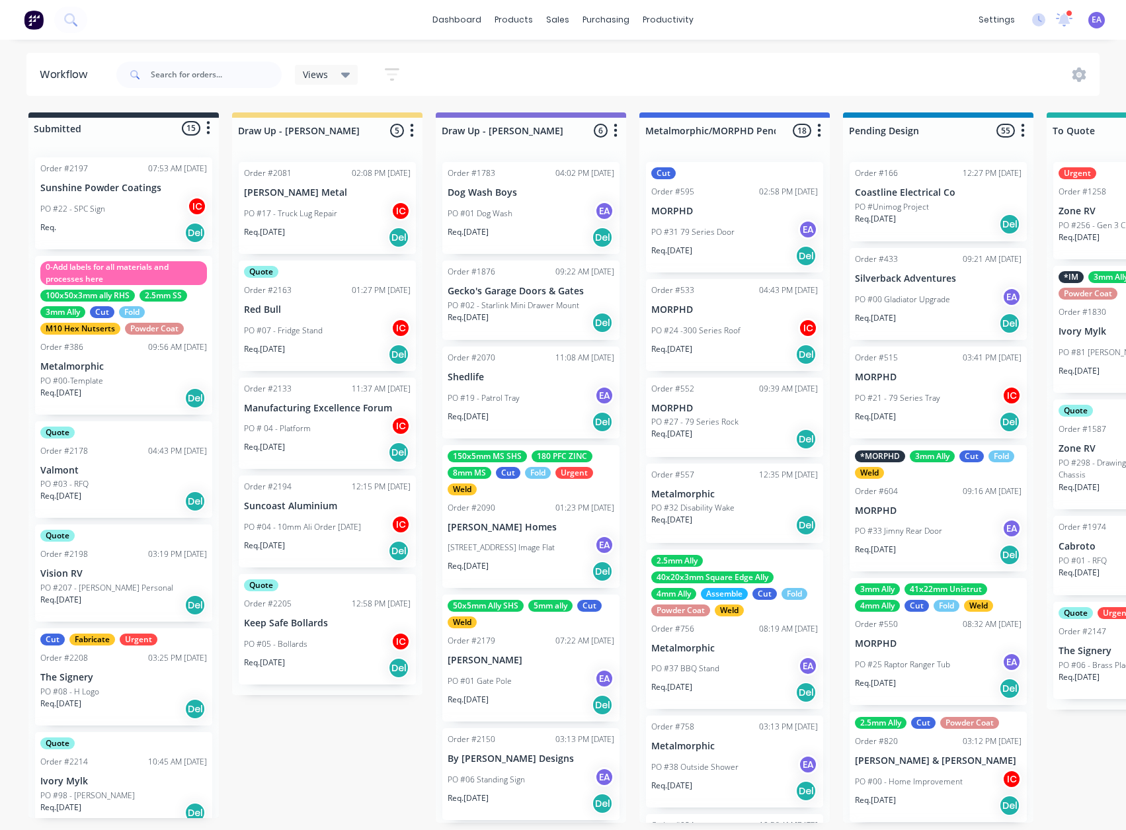
scroll to position [3, 0]
click at [194, 75] on input "text" at bounding box center [216, 75] width 131 height 26
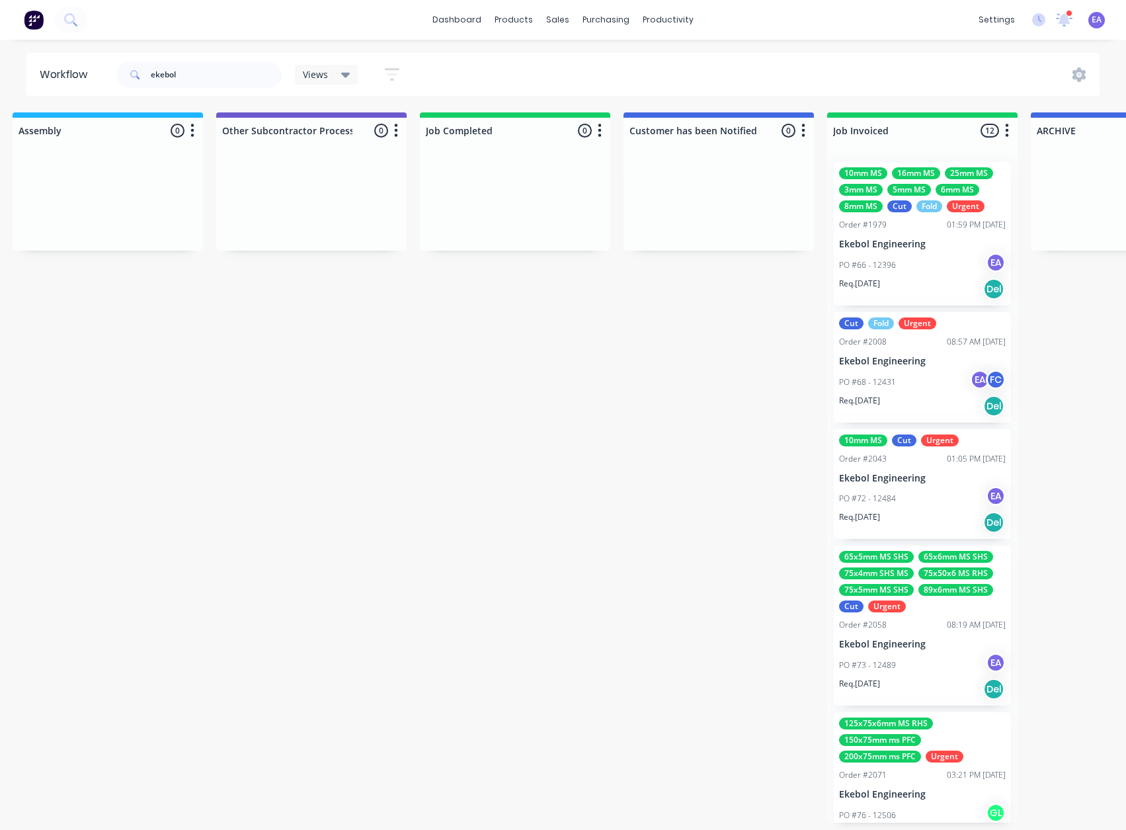
scroll to position [0, 4185]
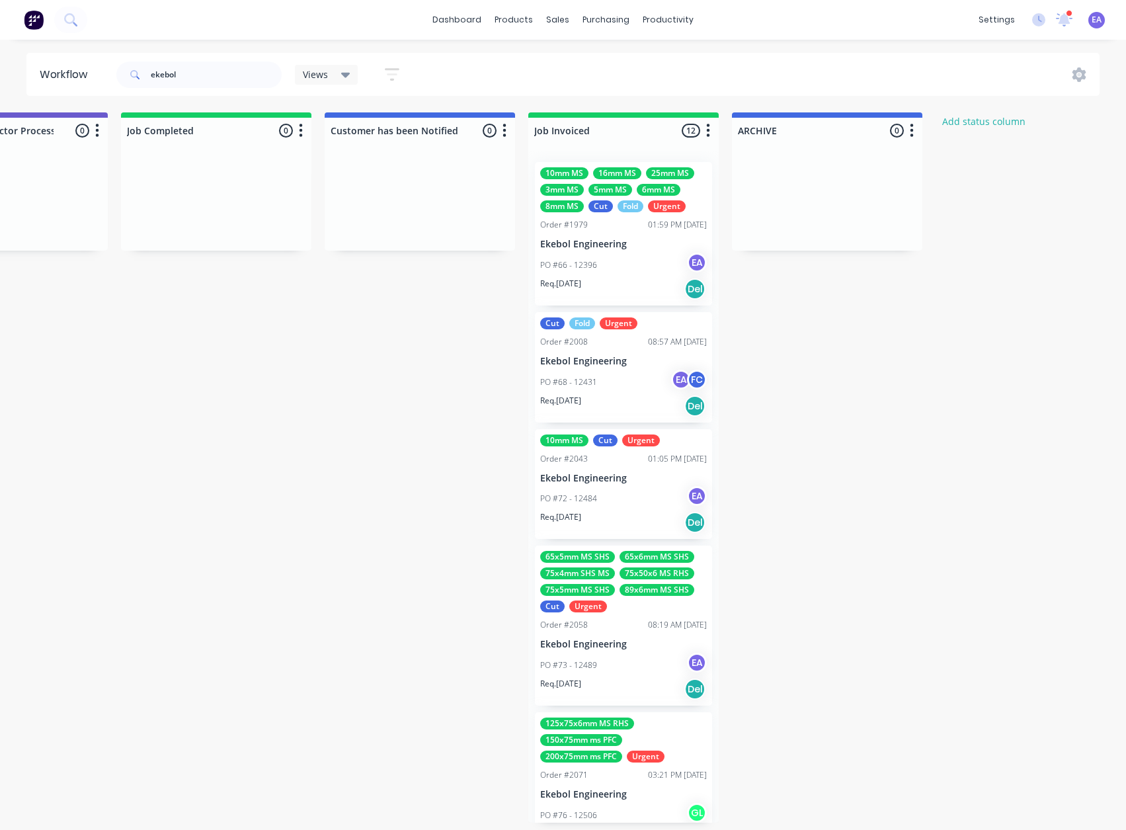
drag, startPoint x: 537, startPoint y: 593, endPoint x: 591, endPoint y: 599, distance: 54.0
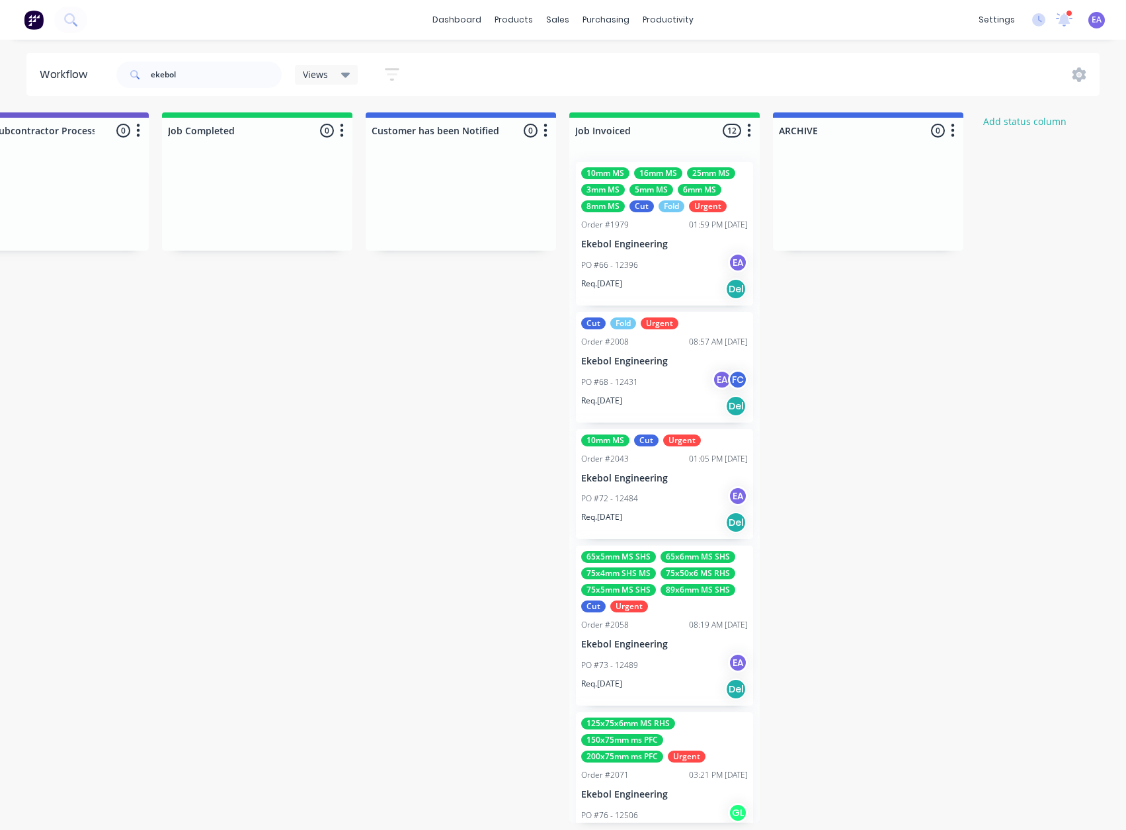
scroll to position [3, 4072]
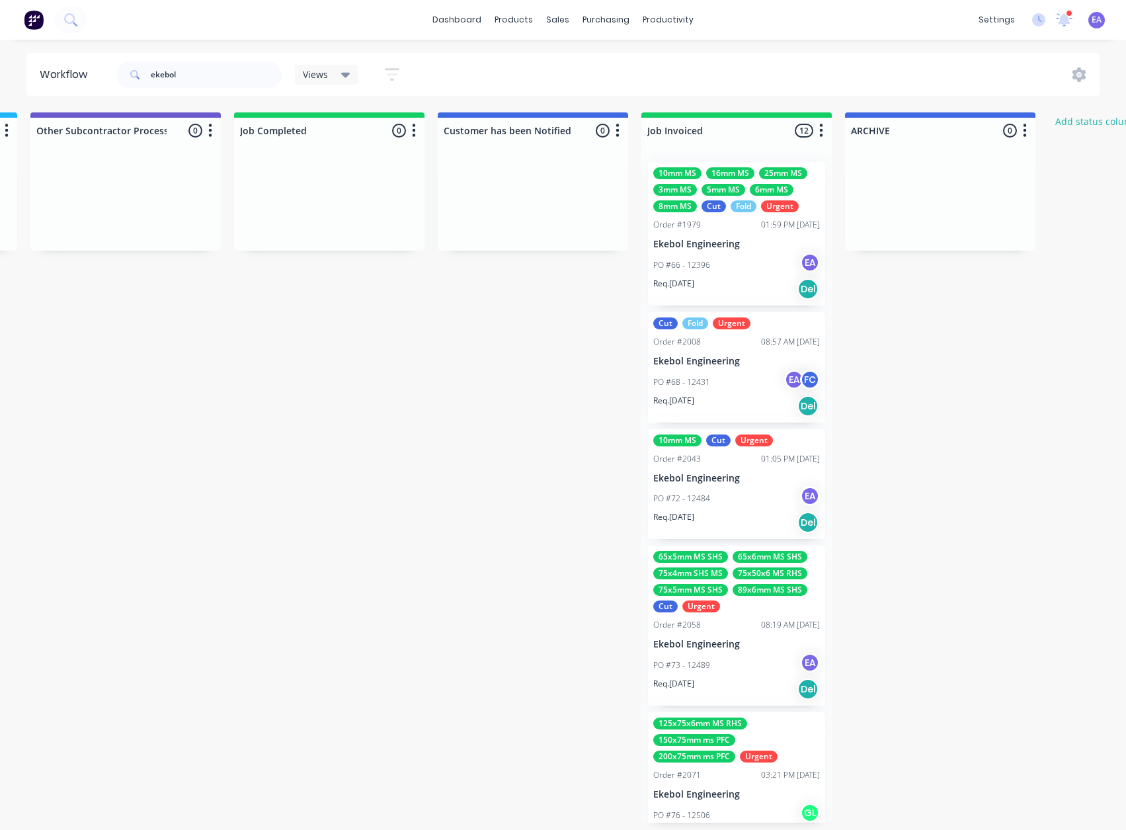
drag, startPoint x: 214, startPoint y: 528, endPoint x: 142, endPoint y: 556, distance: 77.3
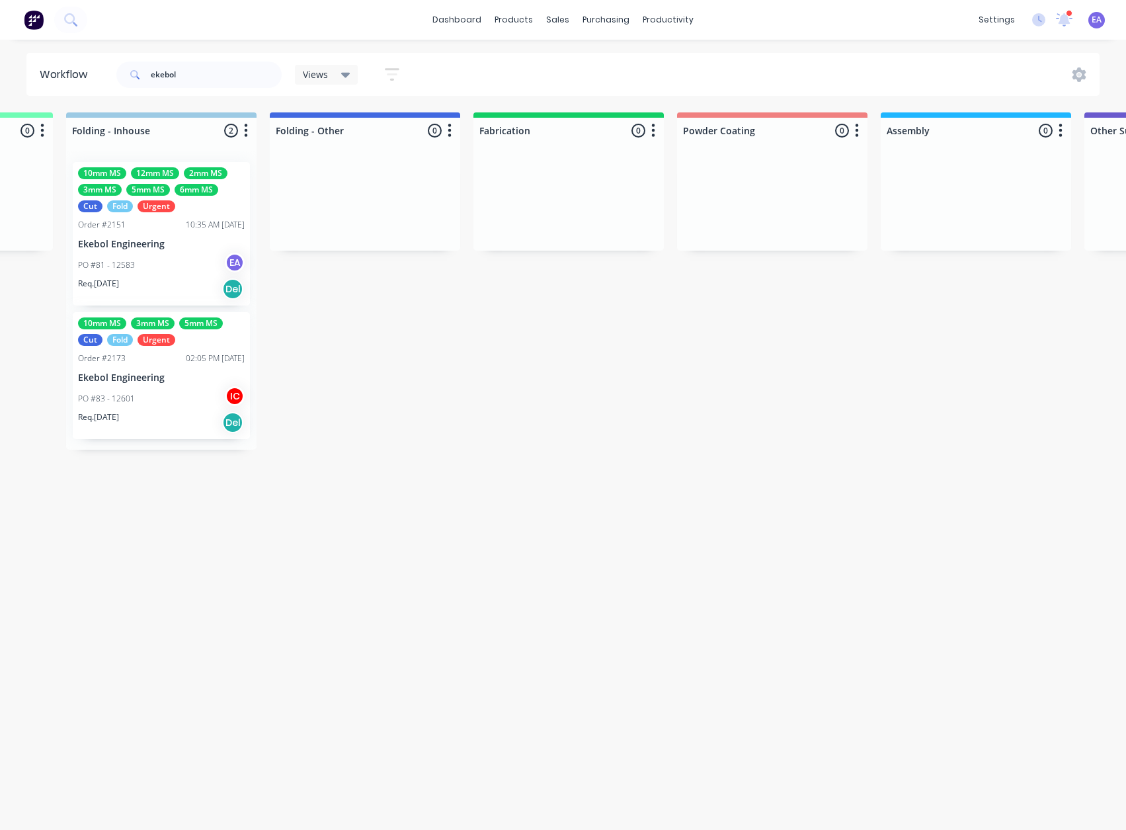
scroll to position [3, 2698]
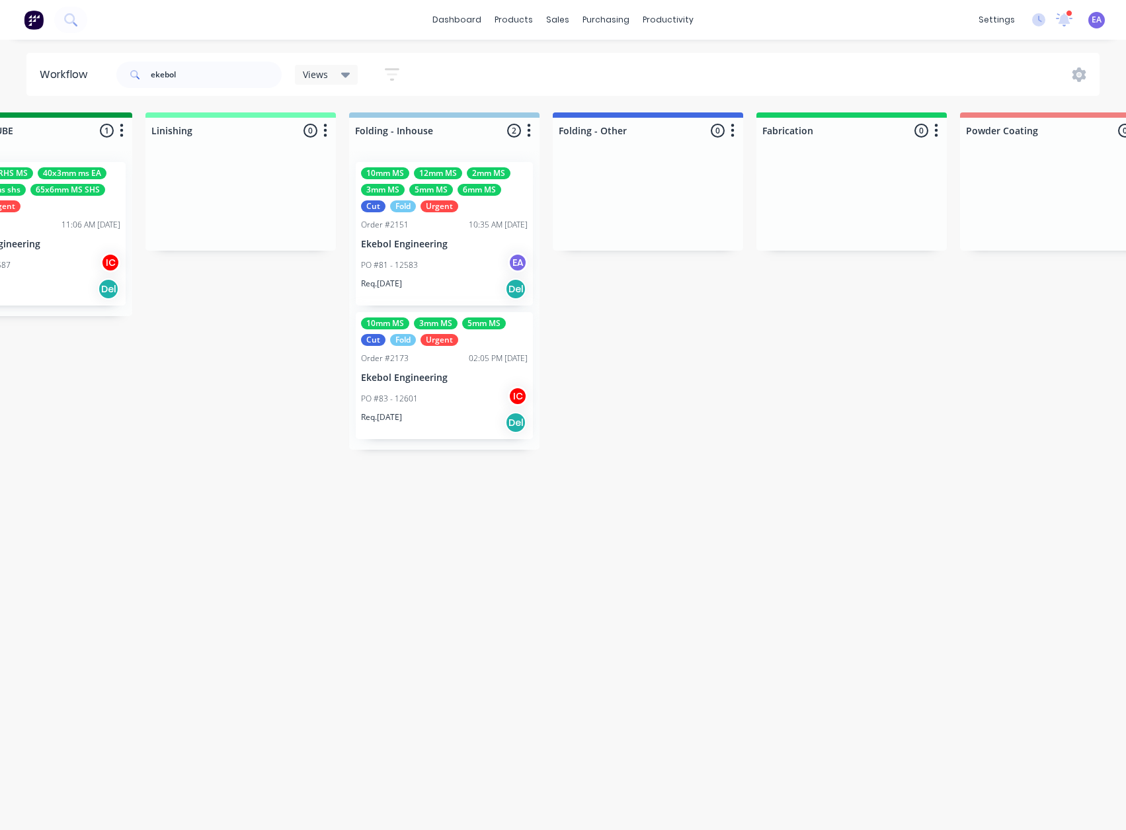
drag, startPoint x: 550, startPoint y: 657, endPoint x: 472, endPoint y: 685, distance: 82.8
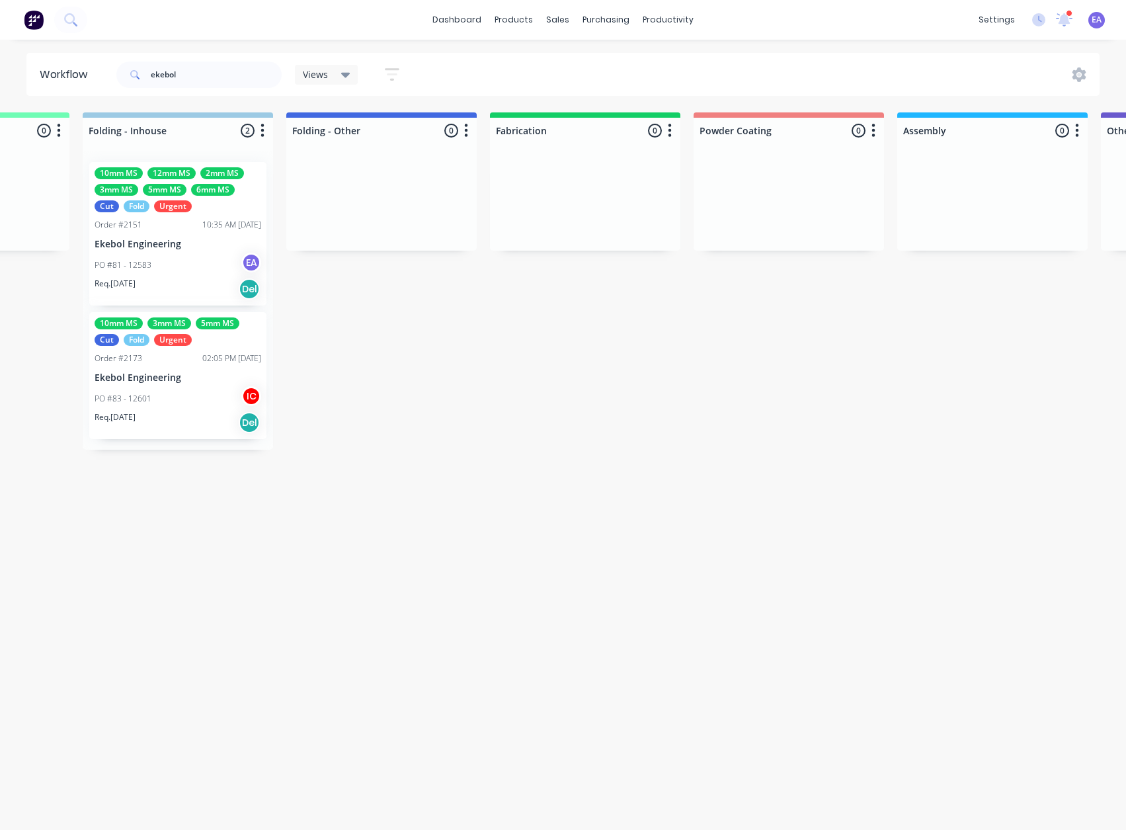
drag, startPoint x: 661, startPoint y: 392, endPoint x: 700, endPoint y: 398, distance: 39.5
click at [179, 253] on div "PO #81 - 12583 EA" at bounding box center [175, 265] width 167 height 25
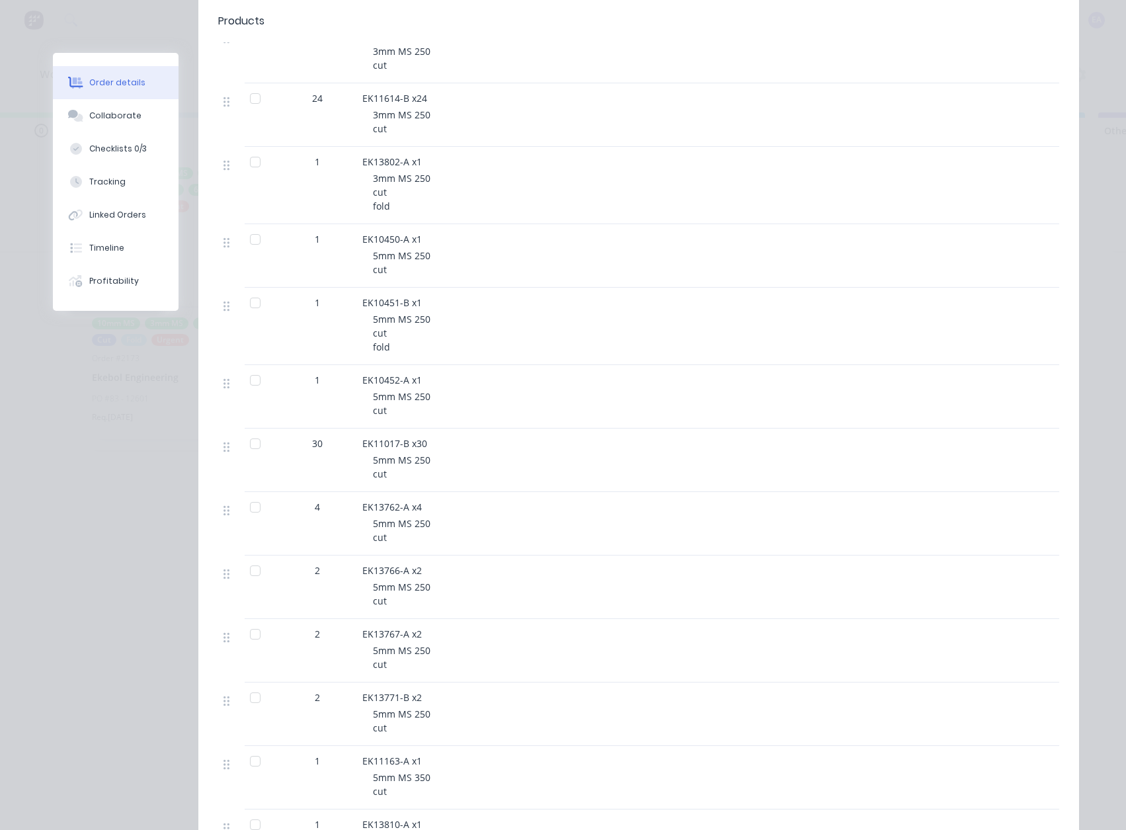
scroll to position [0, 0]
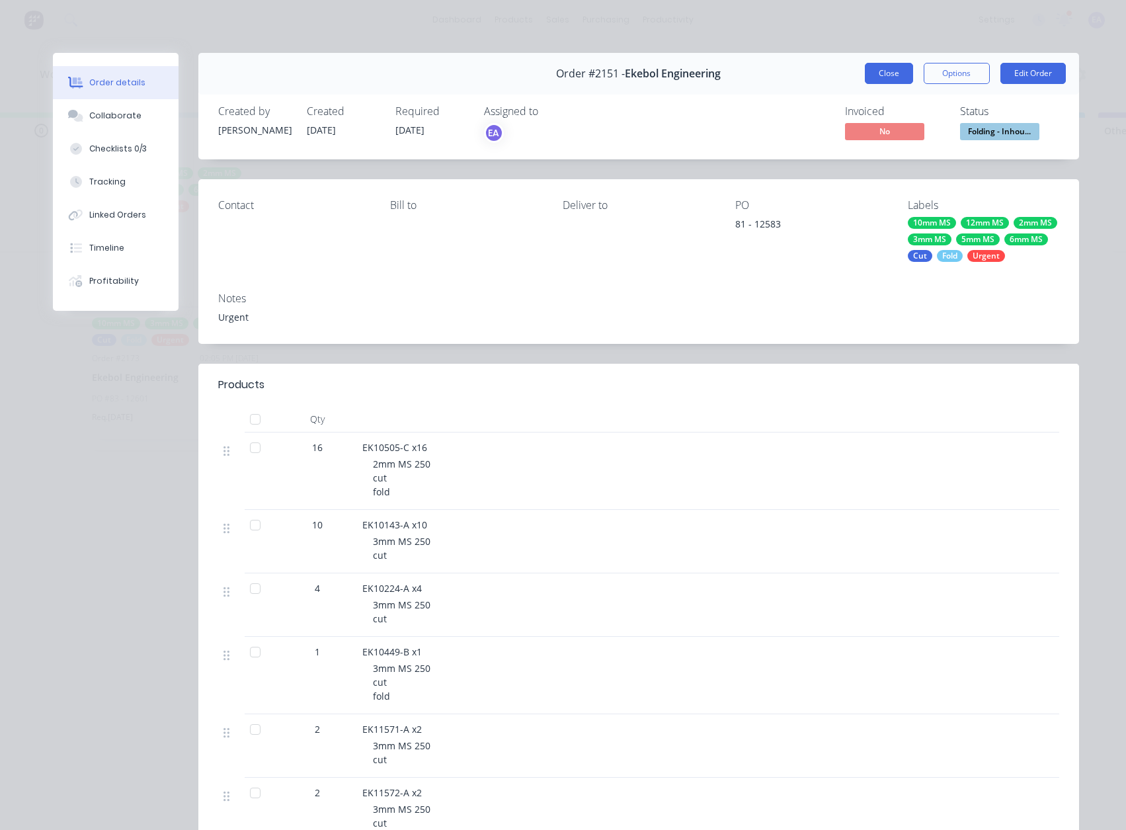
click at [869, 75] on button "Close" at bounding box center [889, 73] width 48 height 21
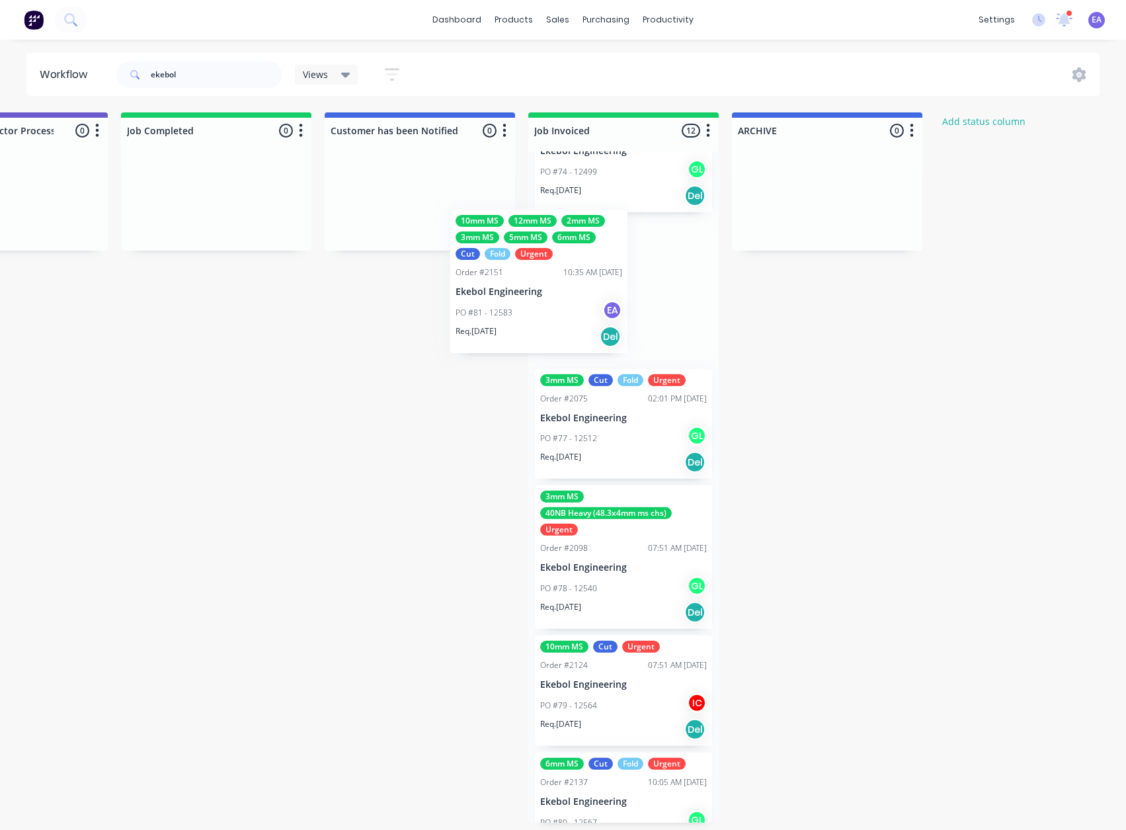
scroll to position [879, 0]
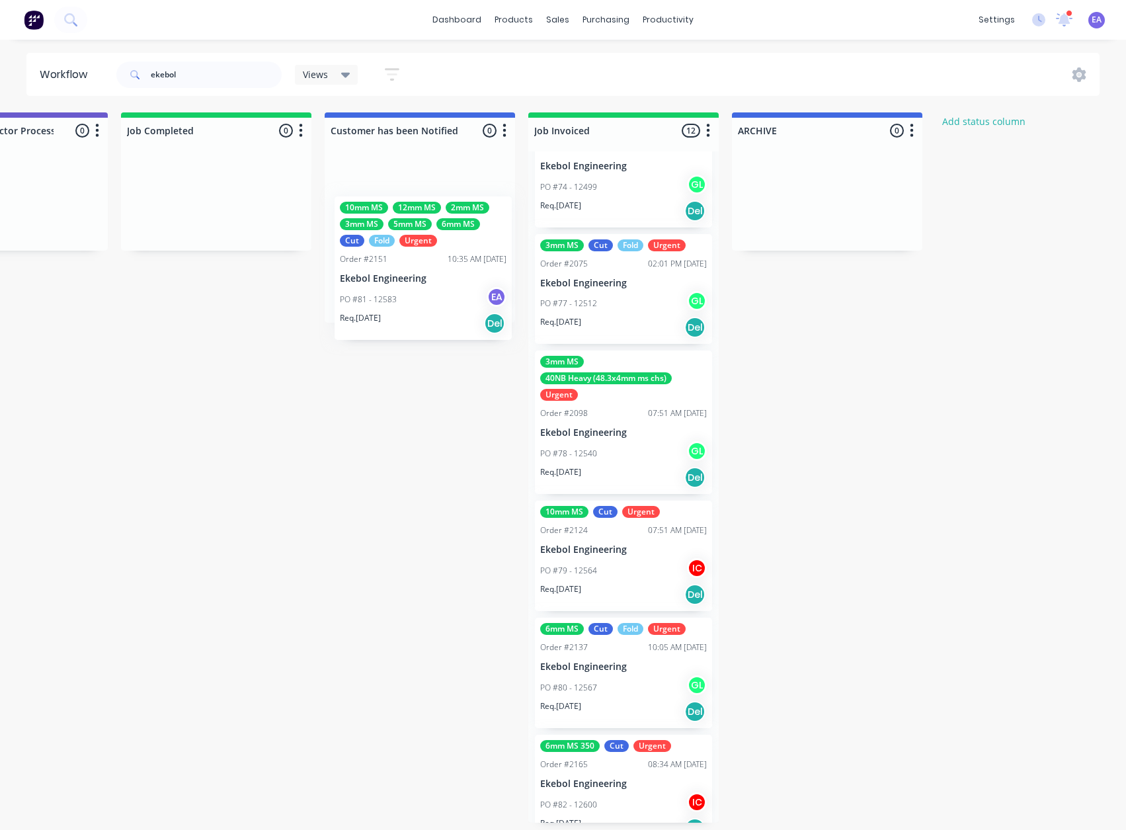
drag, startPoint x: 195, startPoint y: 233, endPoint x: 451, endPoint y: 265, distance: 257.9
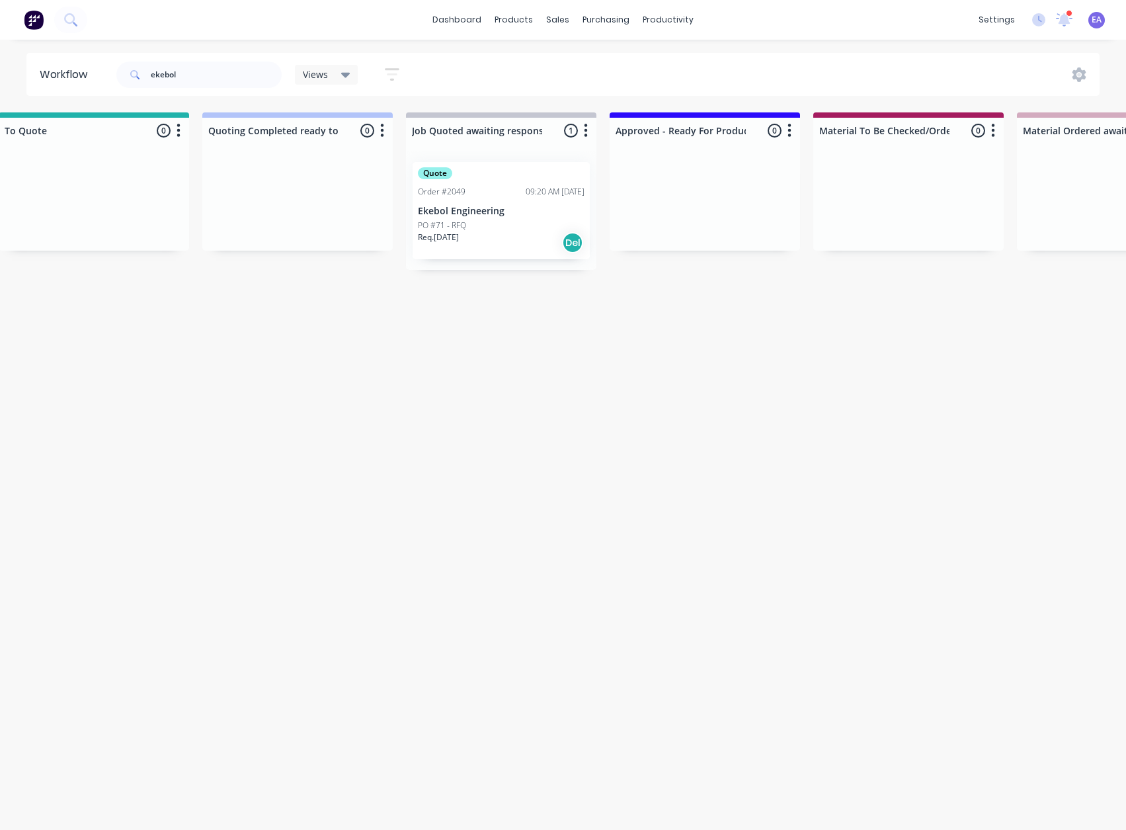
drag, startPoint x: 633, startPoint y: 430, endPoint x: 591, endPoint y: 431, distance: 42.3
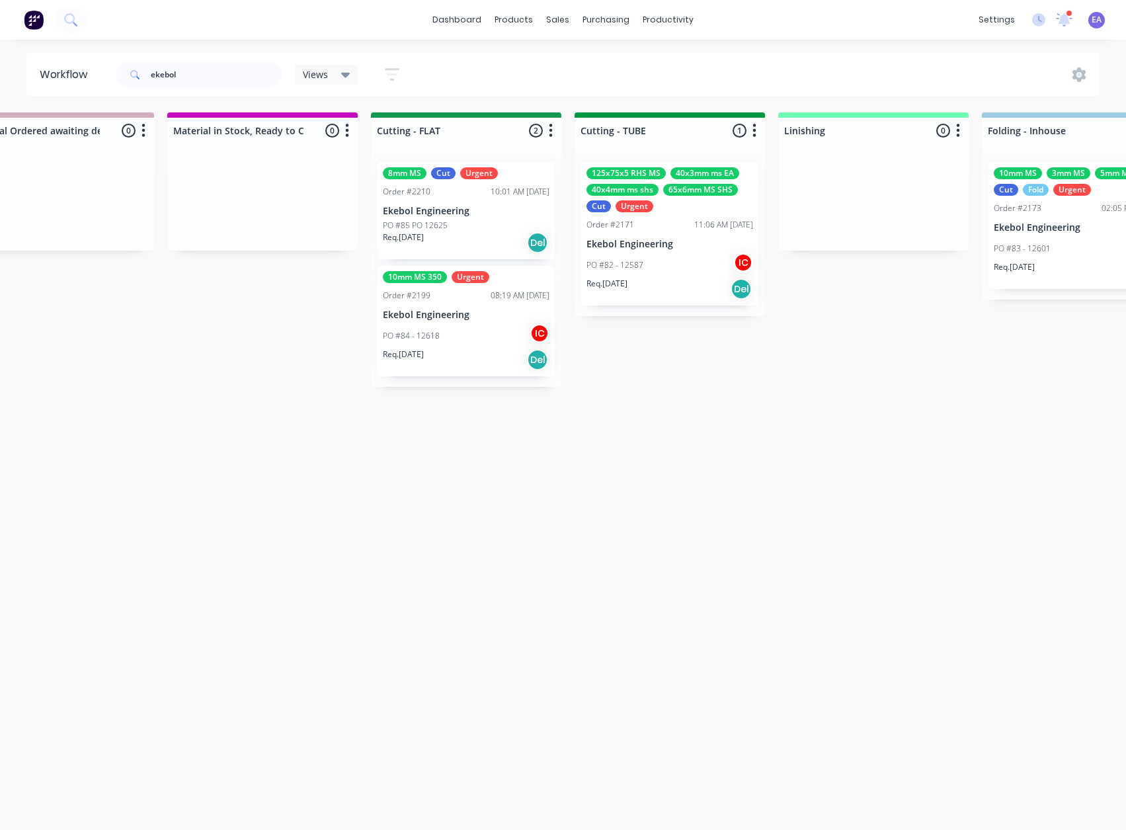
drag, startPoint x: 688, startPoint y: 439, endPoint x: 849, endPoint y: 439, distance: 160.7
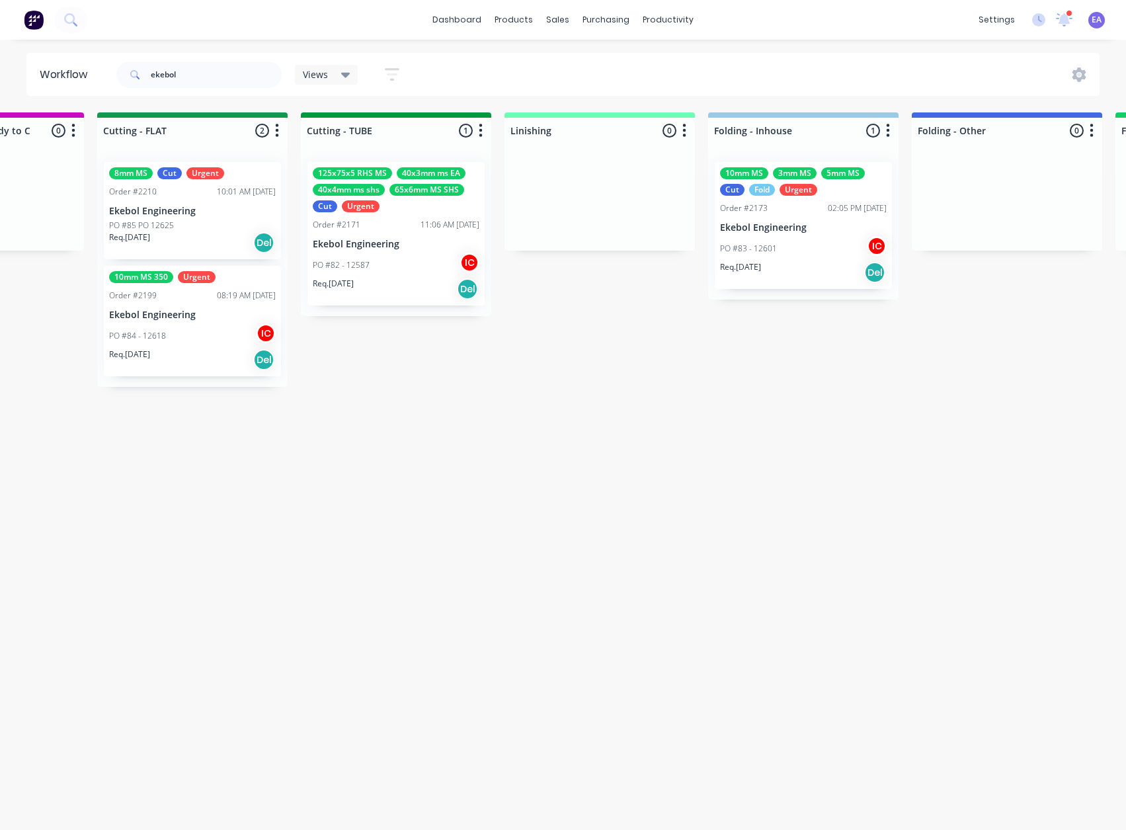
drag, startPoint x: 849, startPoint y: 339, endPoint x: 919, endPoint y: 355, distance: 71.7
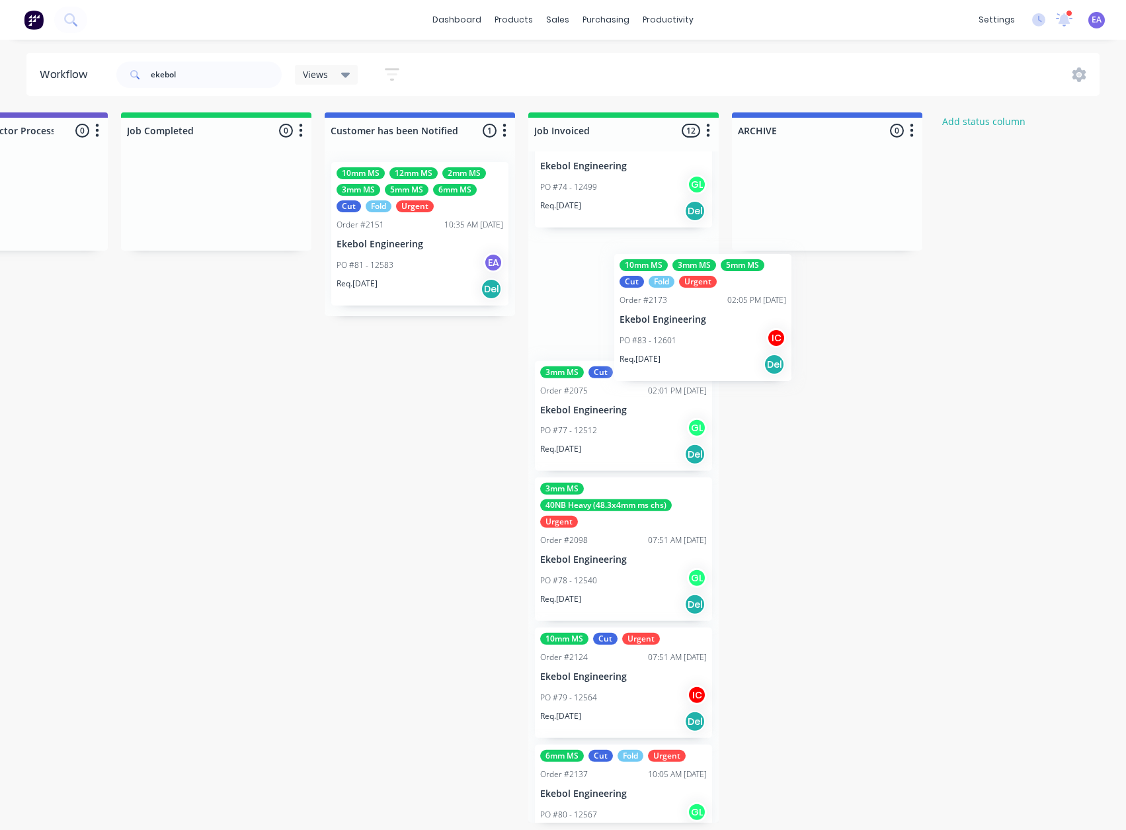
scroll to position [876, 0]
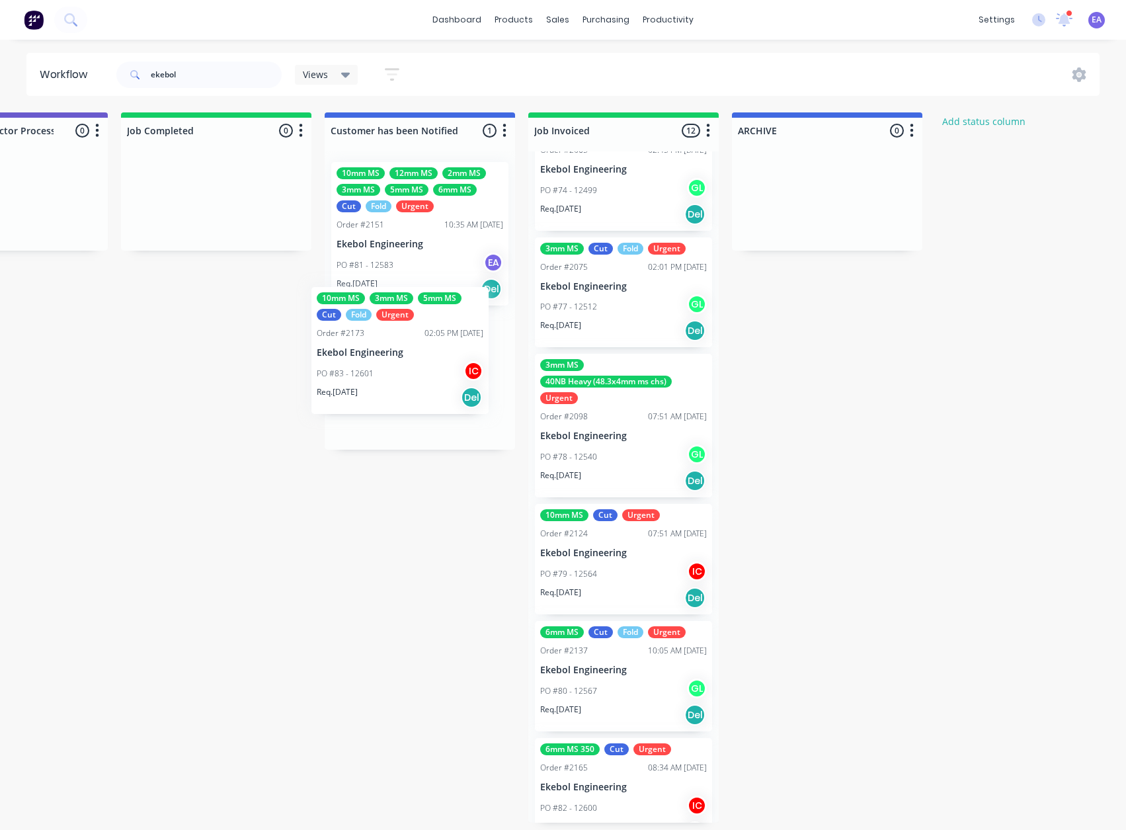
drag, startPoint x: 785, startPoint y: 247, endPoint x: 396, endPoint y: 378, distance: 410.1
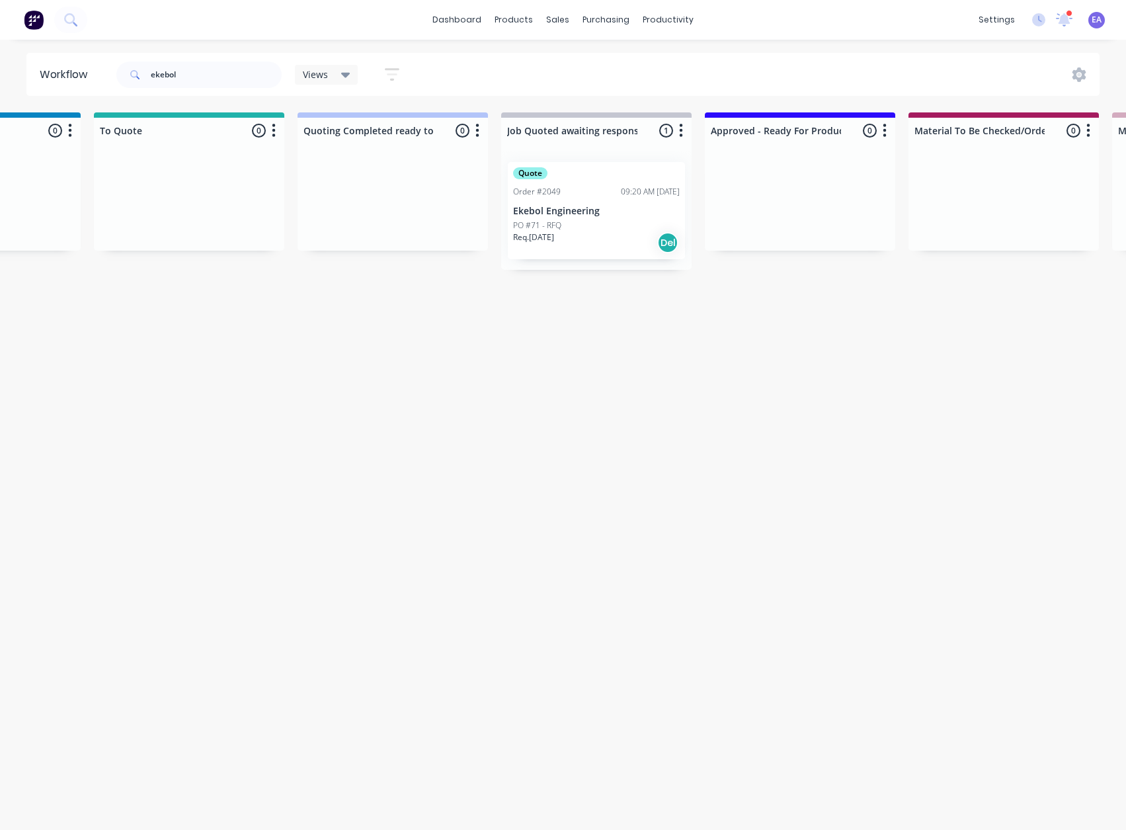
scroll to position [3, 0]
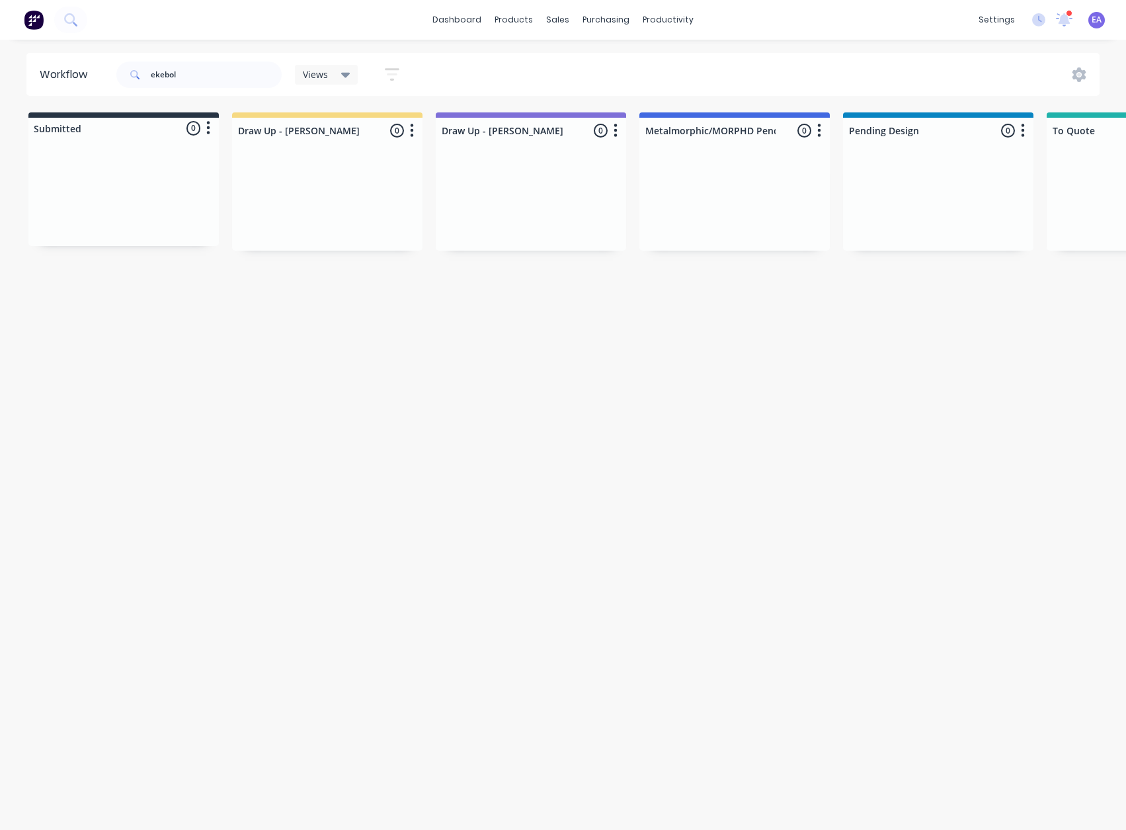
drag, startPoint x: 470, startPoint y: 578, endPoint x: 294, endPoint y: 316, distance: 315.1
drag, startPoint x: 77, startPoint y: 89, endPoint x: 95, endPoint y: 164, distance: 76.7
click at [77, 90] on header "Workflow ekebol Views Save new view None (Default) edit [PERSON_NAME] edit [PER…" at bounding box center [563, 74] width 1074 height 43
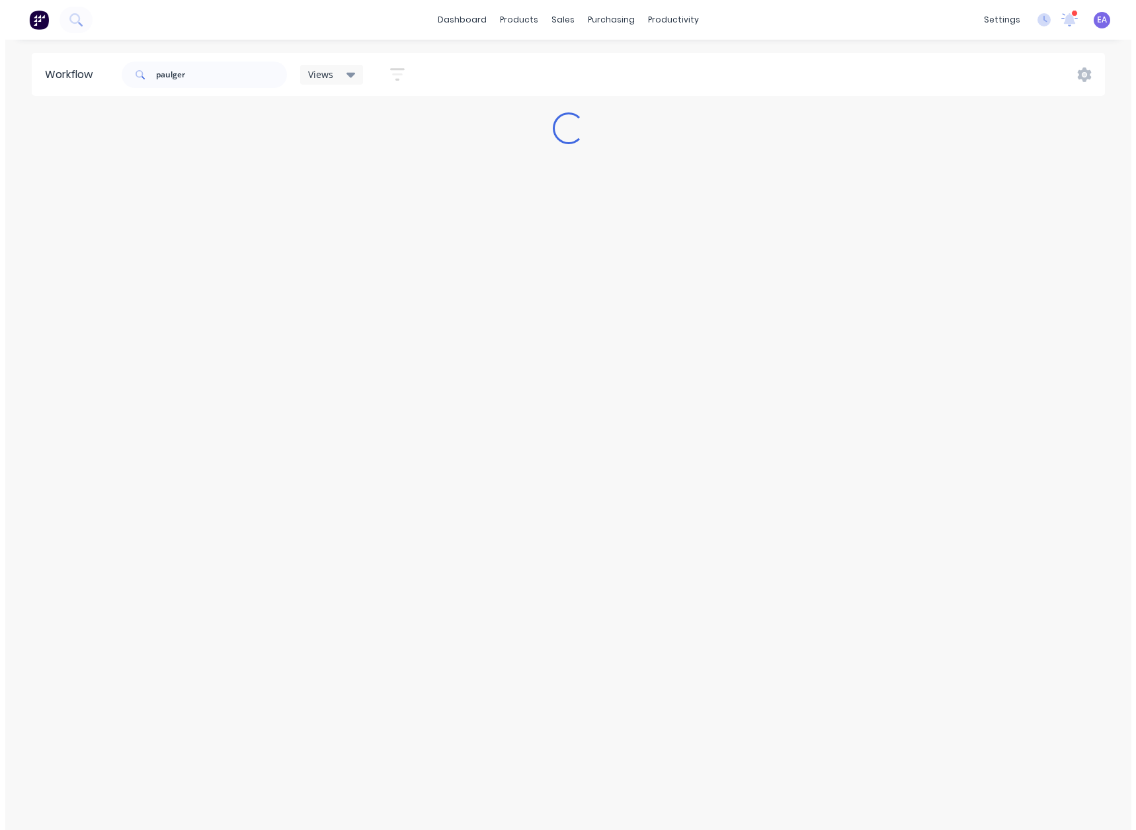
scroll to position [0, 0]
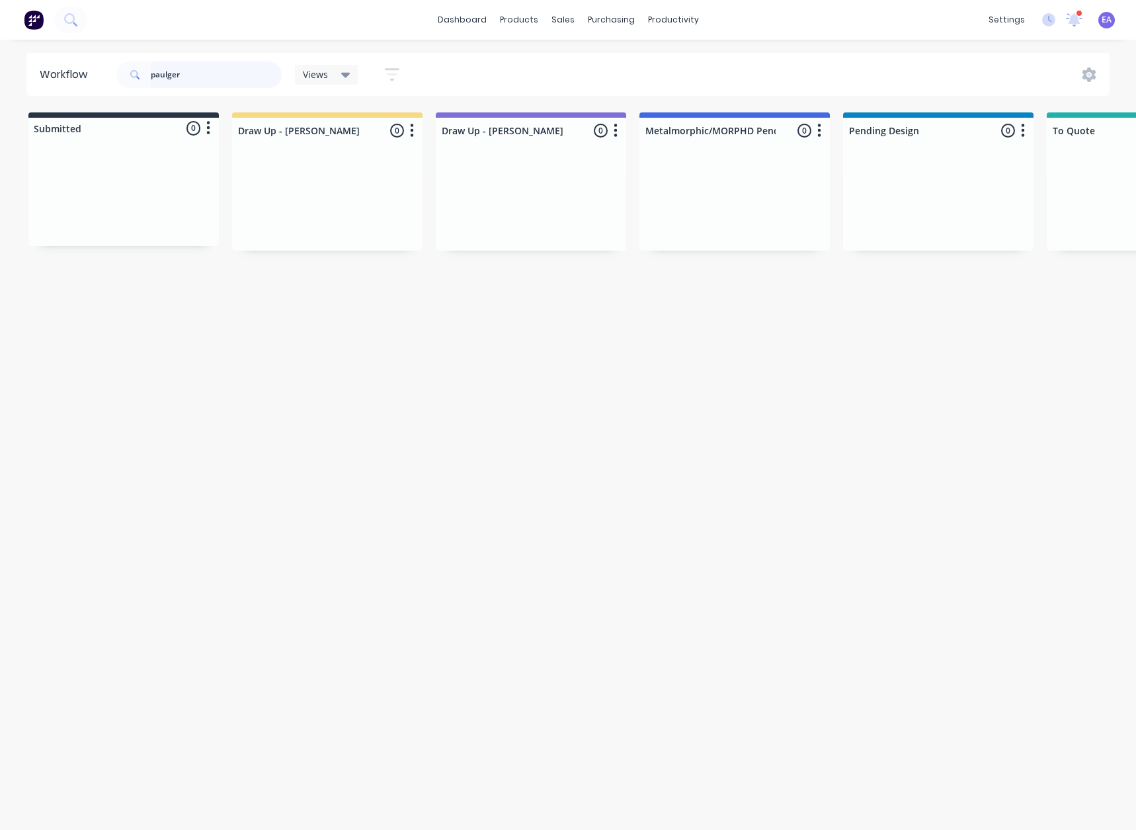
drag, startPoint x: 217, startPoint y: 77, endPoint x: 72, endPoint y: 99, distance: 146.6
click at [77, 99] on div "Workflow paulger Views Save new view None (Default) edit [PERSON_NAME] edit [PE…" at bounding box center [568, 428] width 1136 height 751
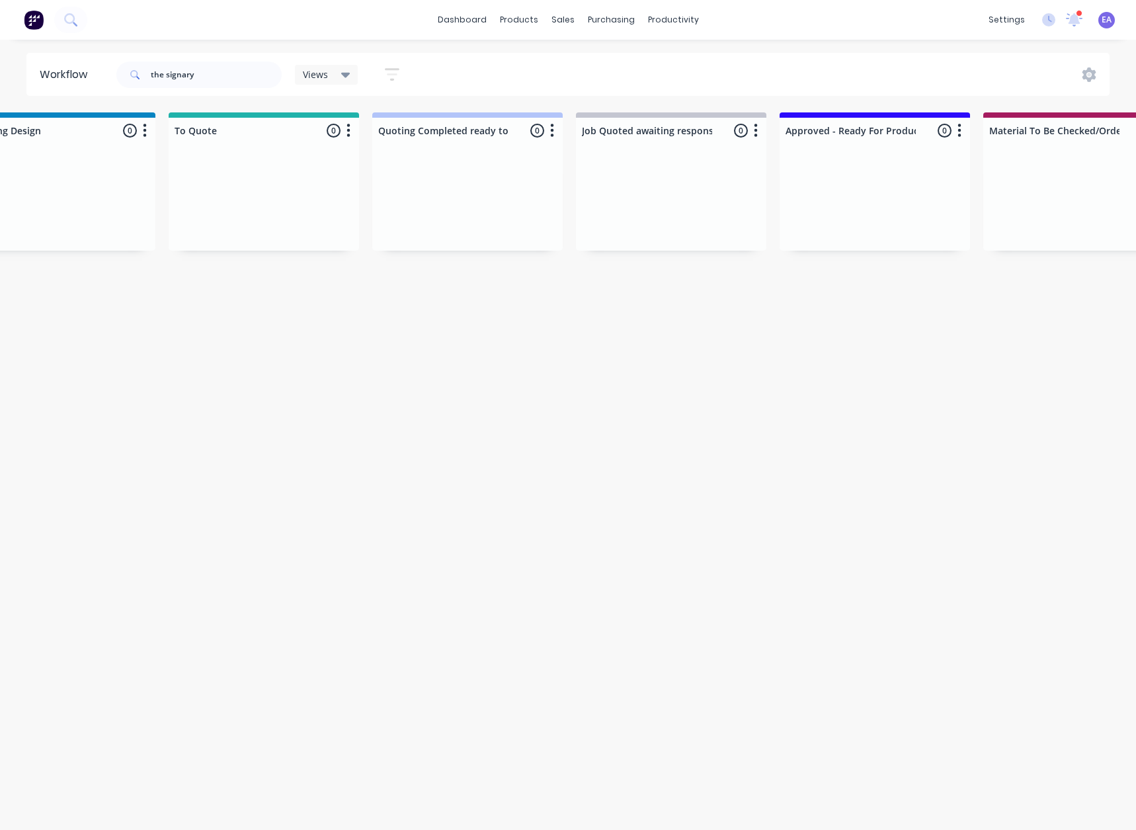
drag, startPoint x: 576, startPoint y: 511, endPoint x: 652, endPoint y: 506, distance: 76.2
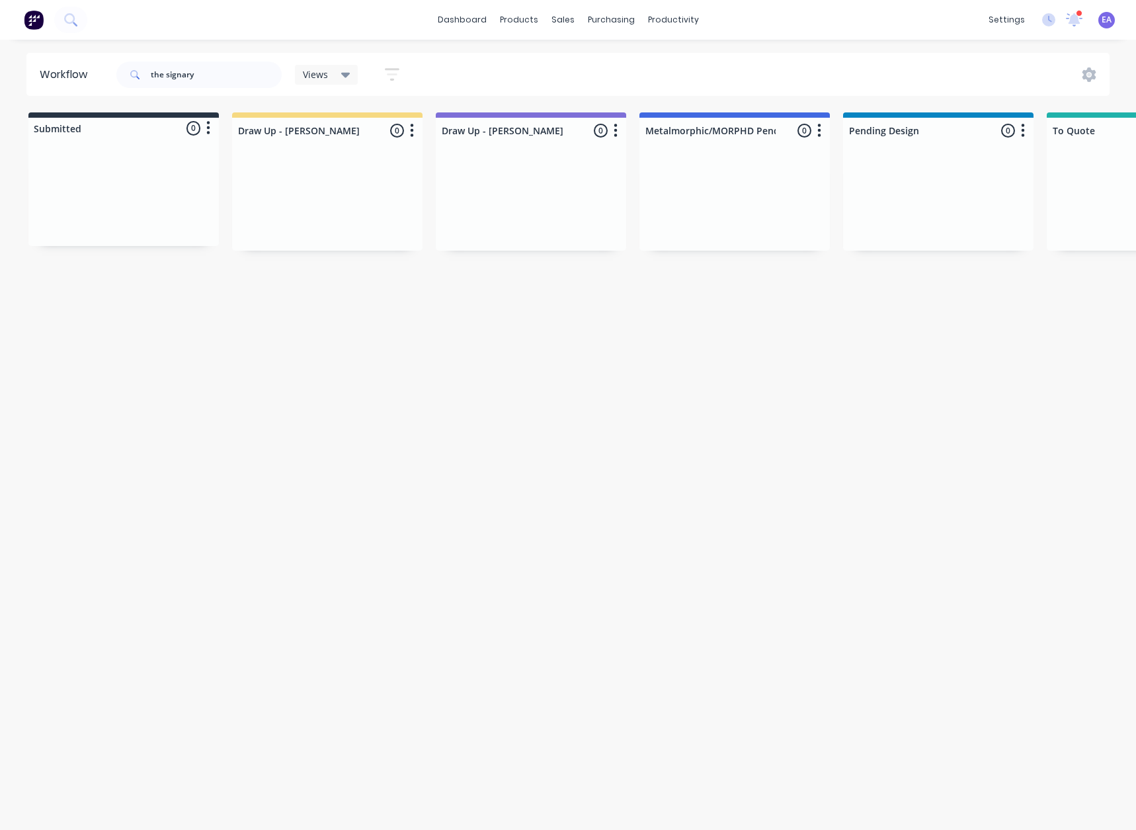
drag, startPoint x: 474, startPoint y: 458, endPoint x: 343, endPoint y: 481, distance: 133.1
click at [184, 76] on input "the signary" at bounding box center [216, 75] width 131 height 26
type input "the signery"
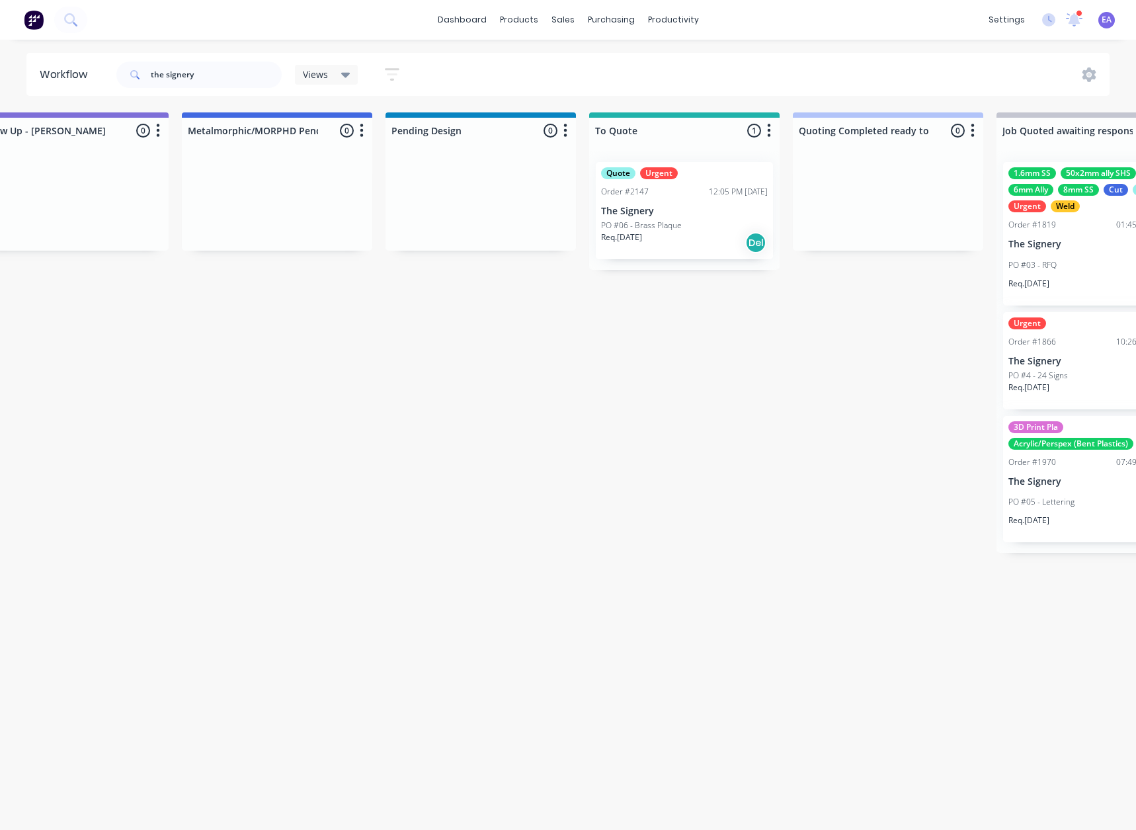
scroll to position [0, 542]
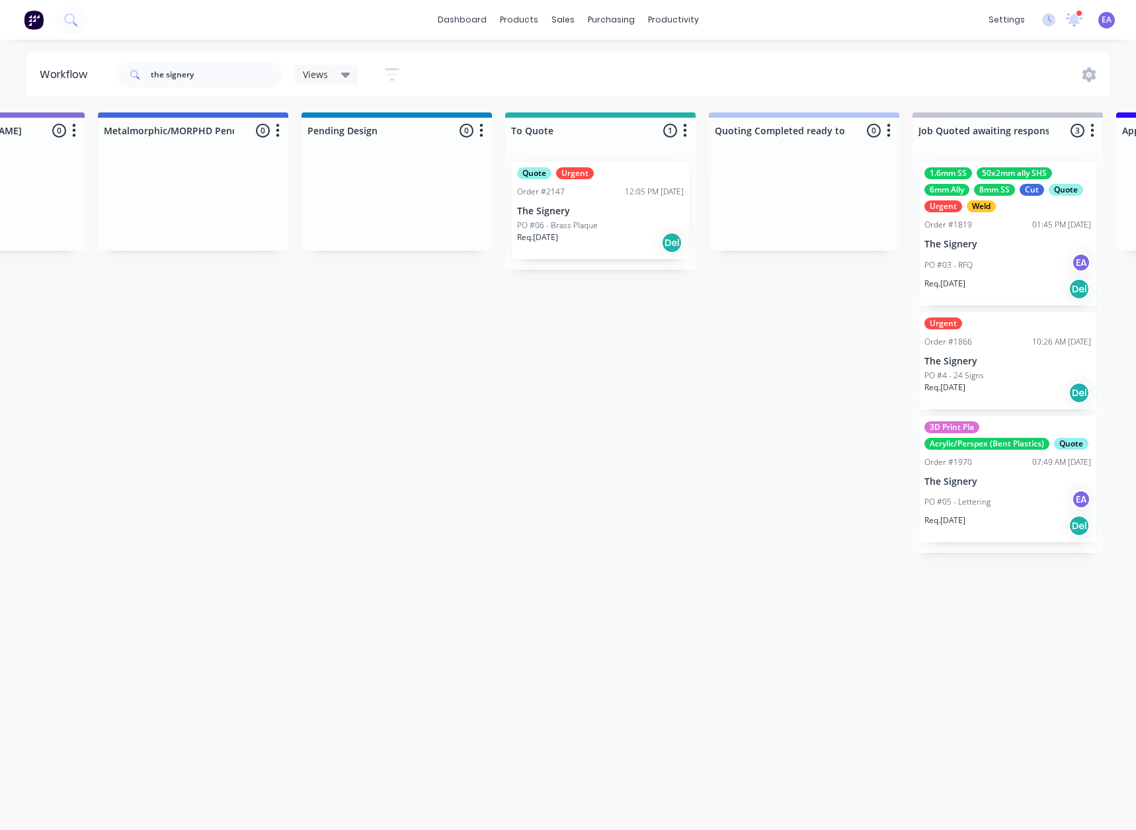
drag, startPoint x: 479, startPoint y: 345, endPoint x: 509, endPoint y: 345, distance: 30.4
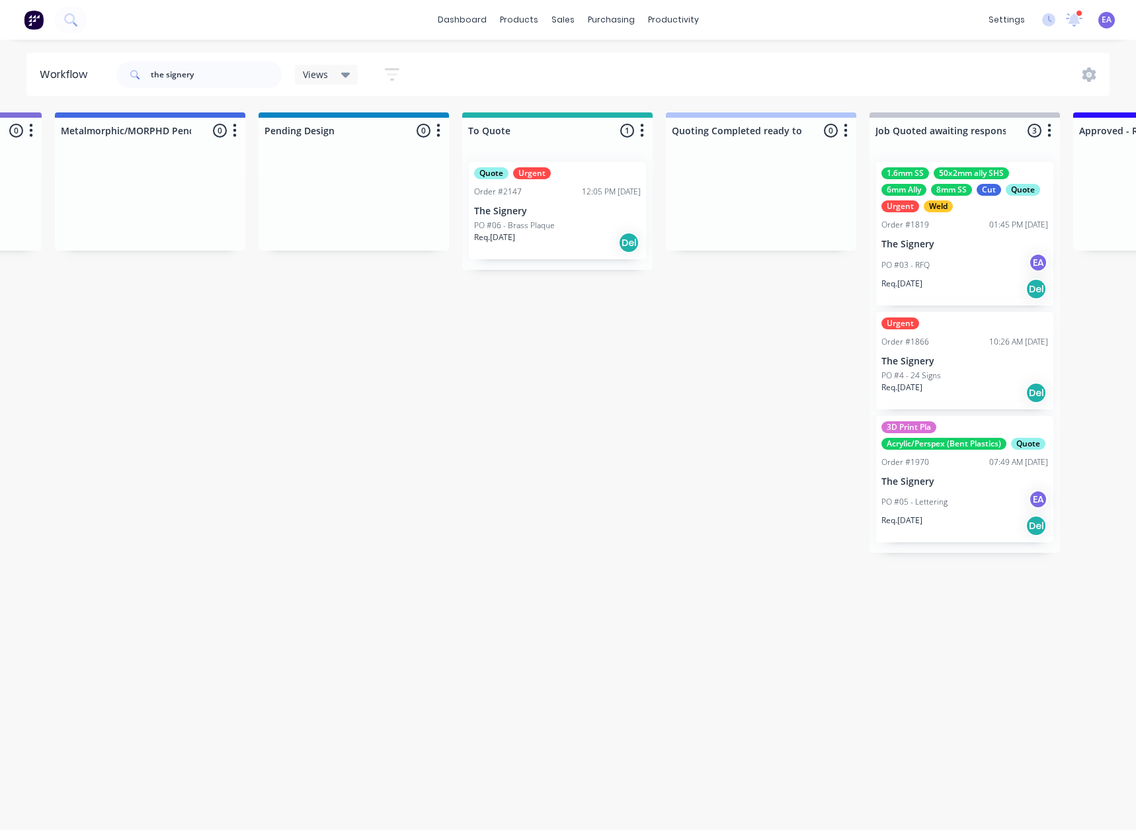
scroll to position [0, 613]
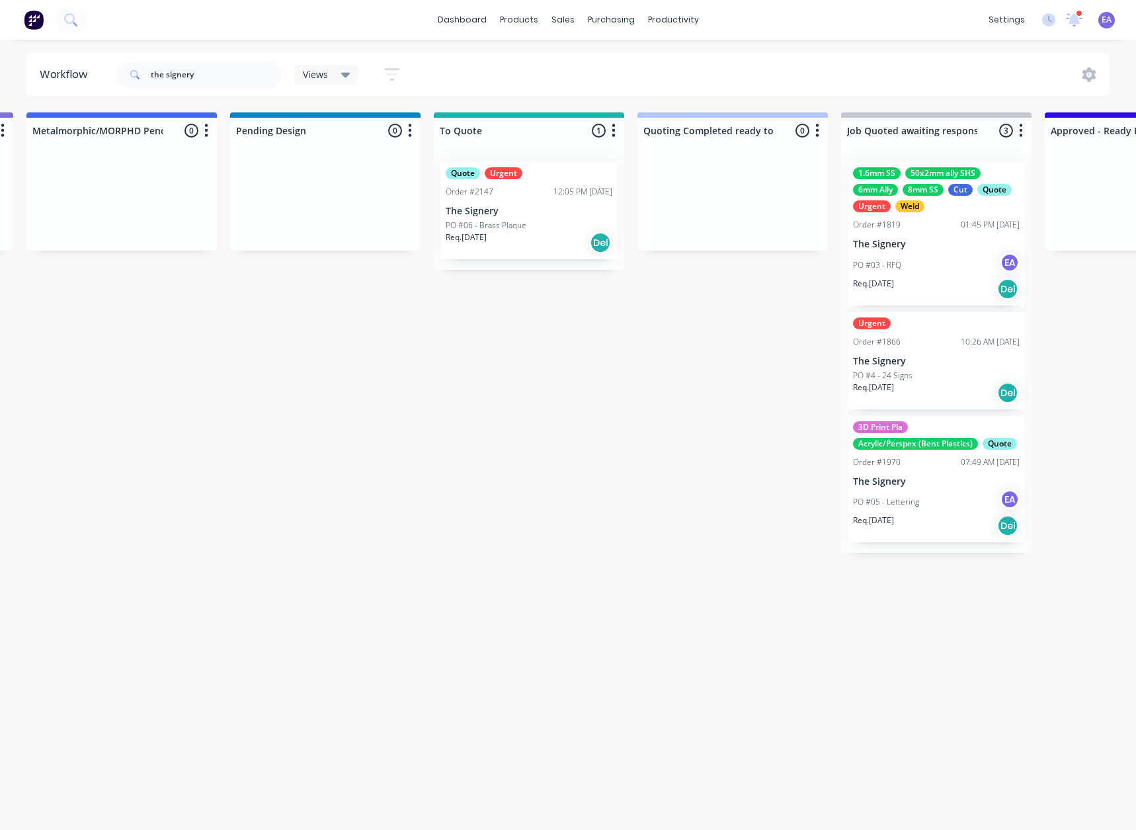
click at [537, 226] on div "PO #06 - Brass Plaque" at bounding box center [529, 226] width 167 height 12
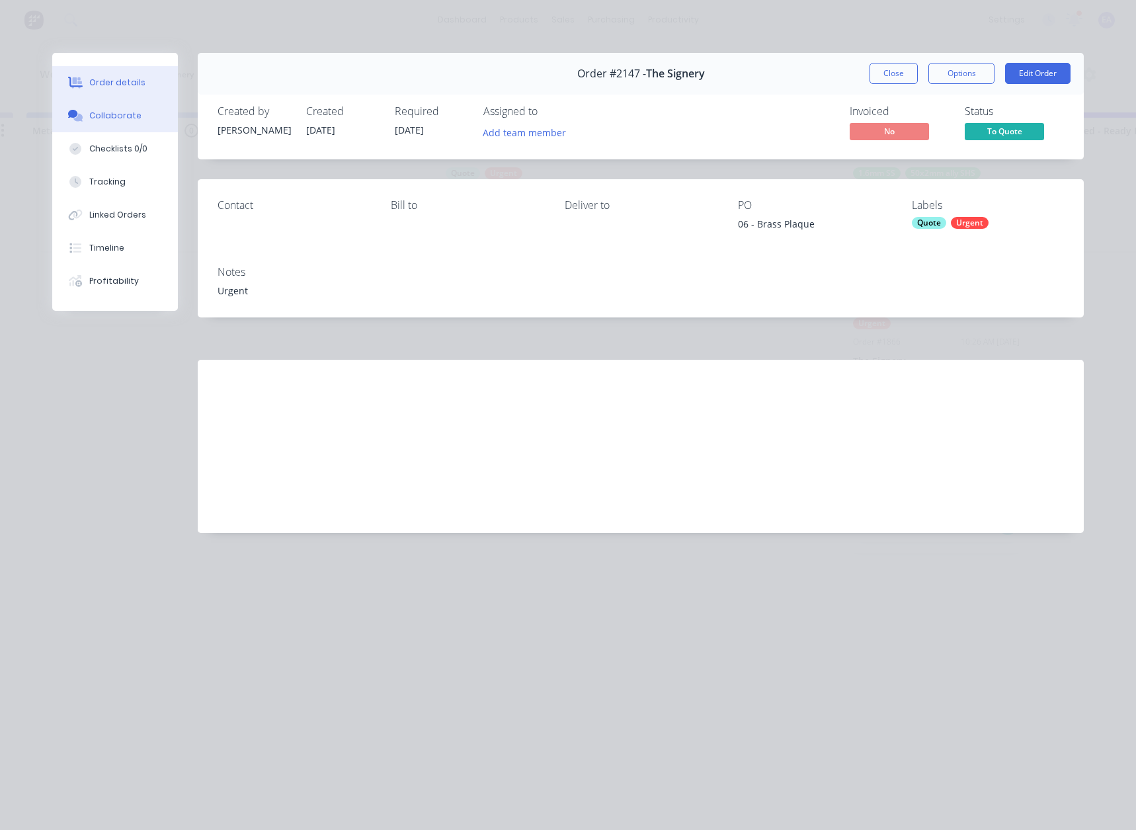
click at [100, 113] on div "Collaborate" at bounding box center [115, 116] width 52 height 12
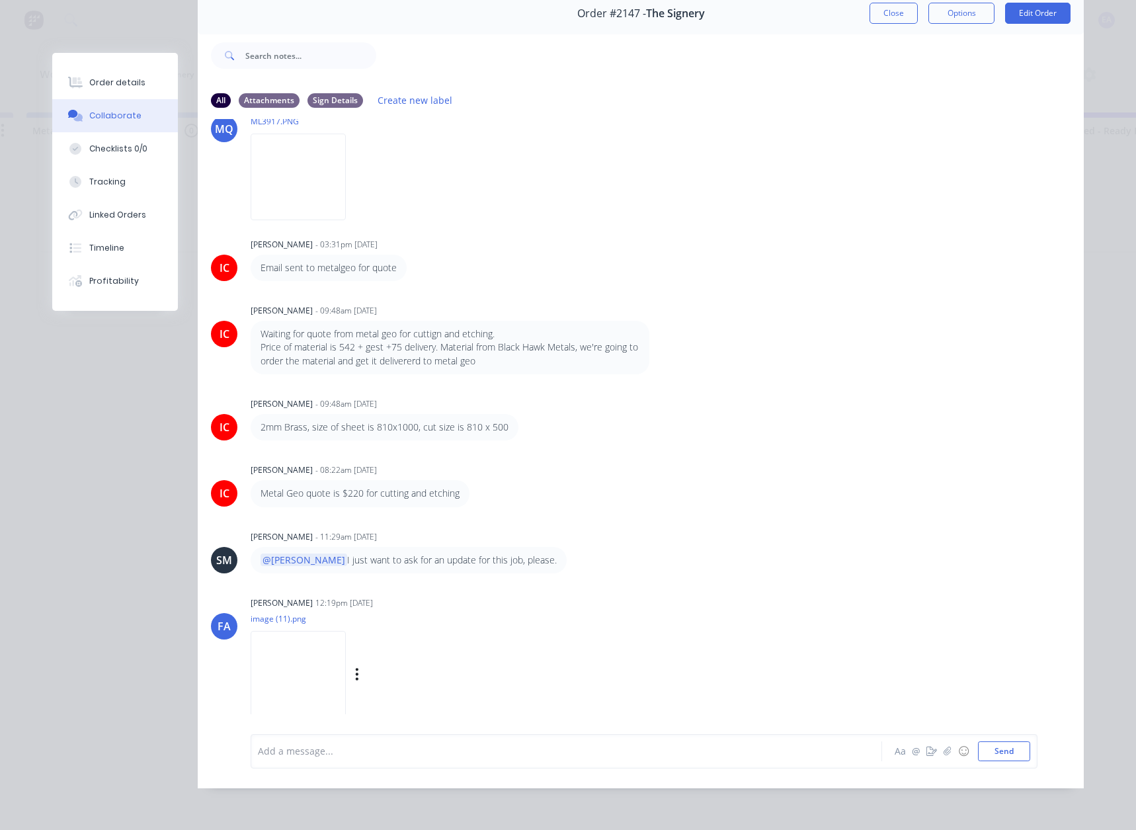
scroll to position [70, 0]
click at [342, 642] on img at bounding box center [298, 674] width 95 height 87
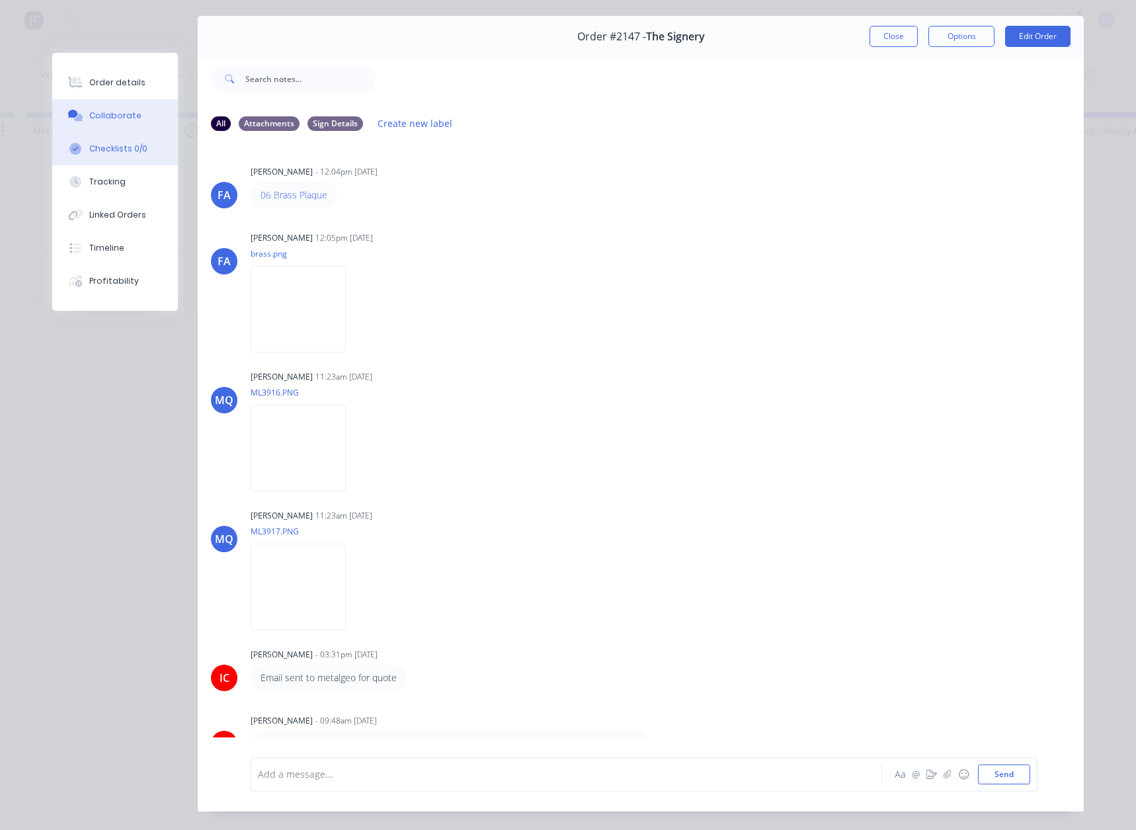
scroll to position [0, 0]
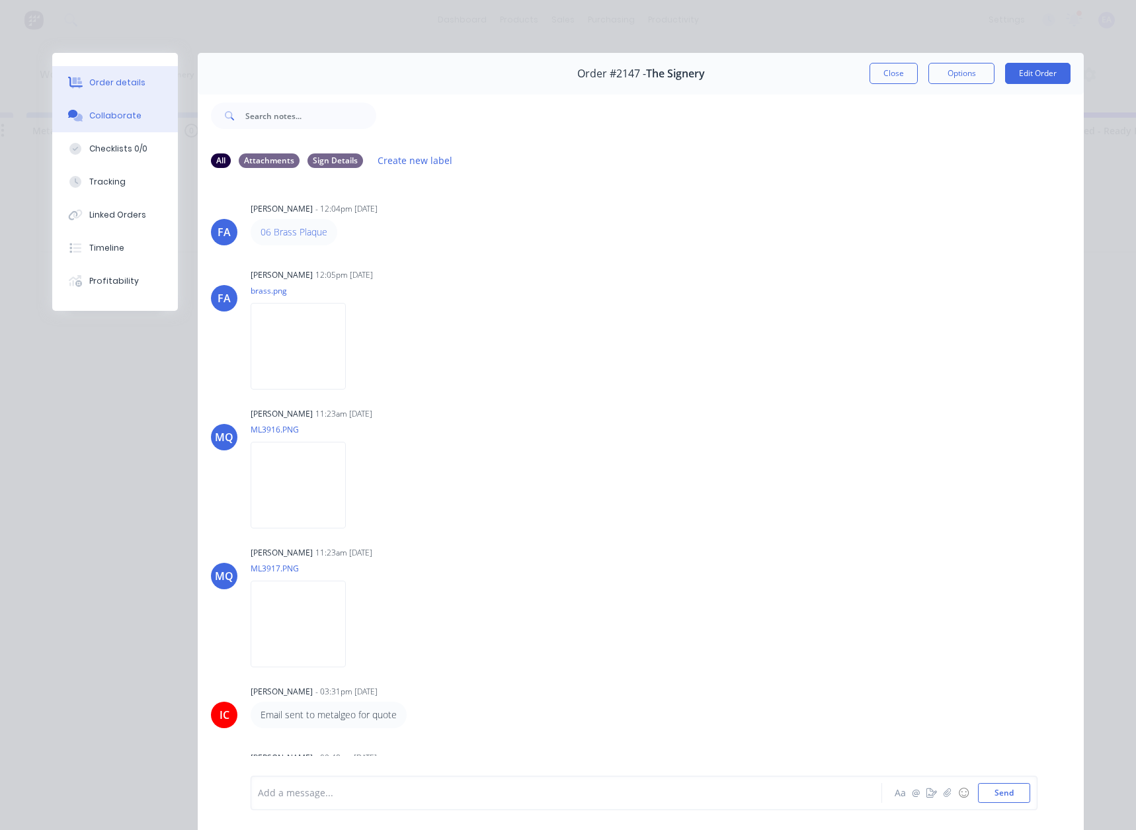
click at [124, 80] on div "Order details" at bounding box center [117, 83] width 56 height 12
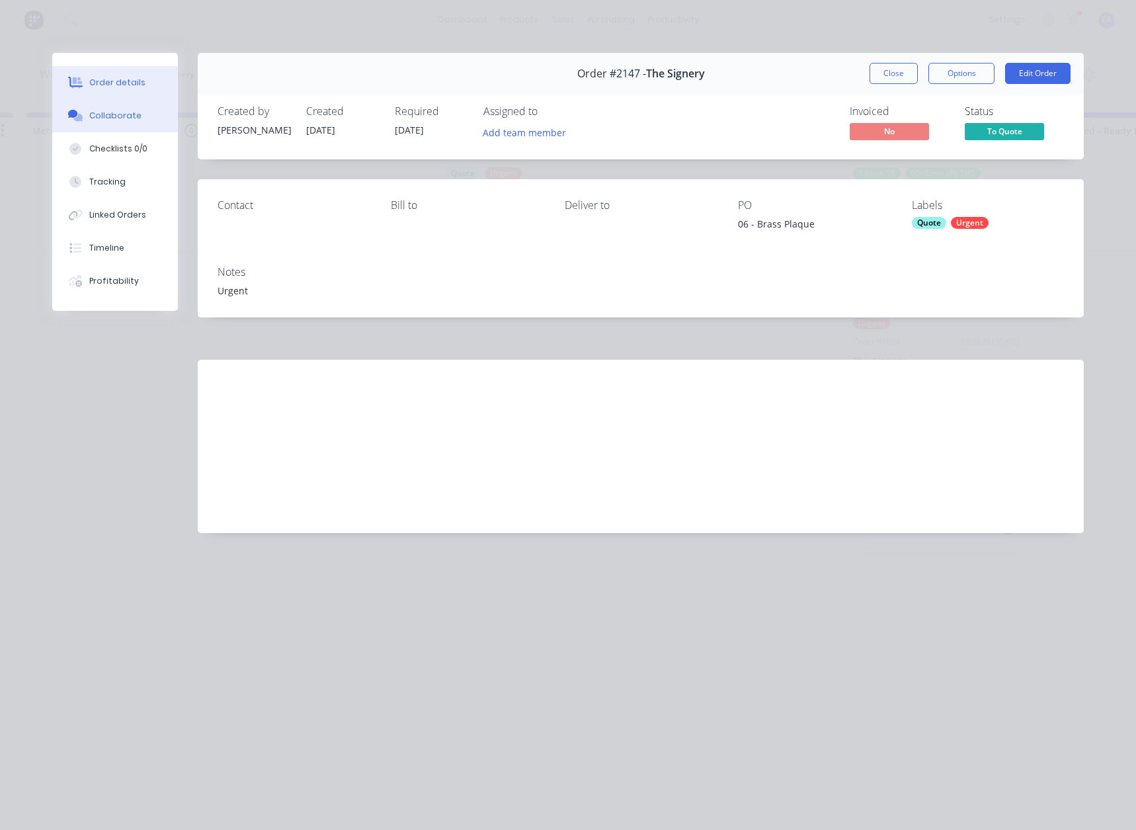
click at [125, 110] on div "Collaborate" at bounding box center [115, 116] width 52 height 12
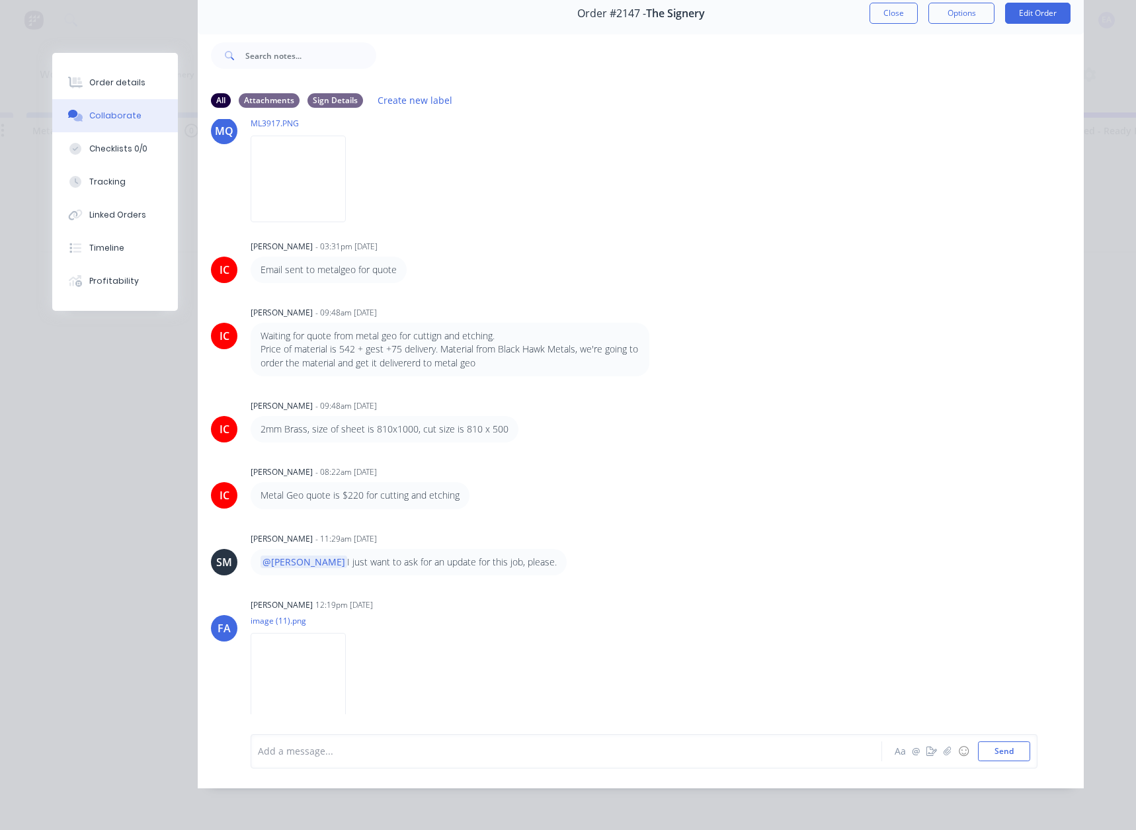
scroll to position [387, 0]
click at [346, 632] on img at bounding box center [298, 674] width 95 height 87
click at [346, 192] on img at bounding box center [298, 177] width 95 height 87
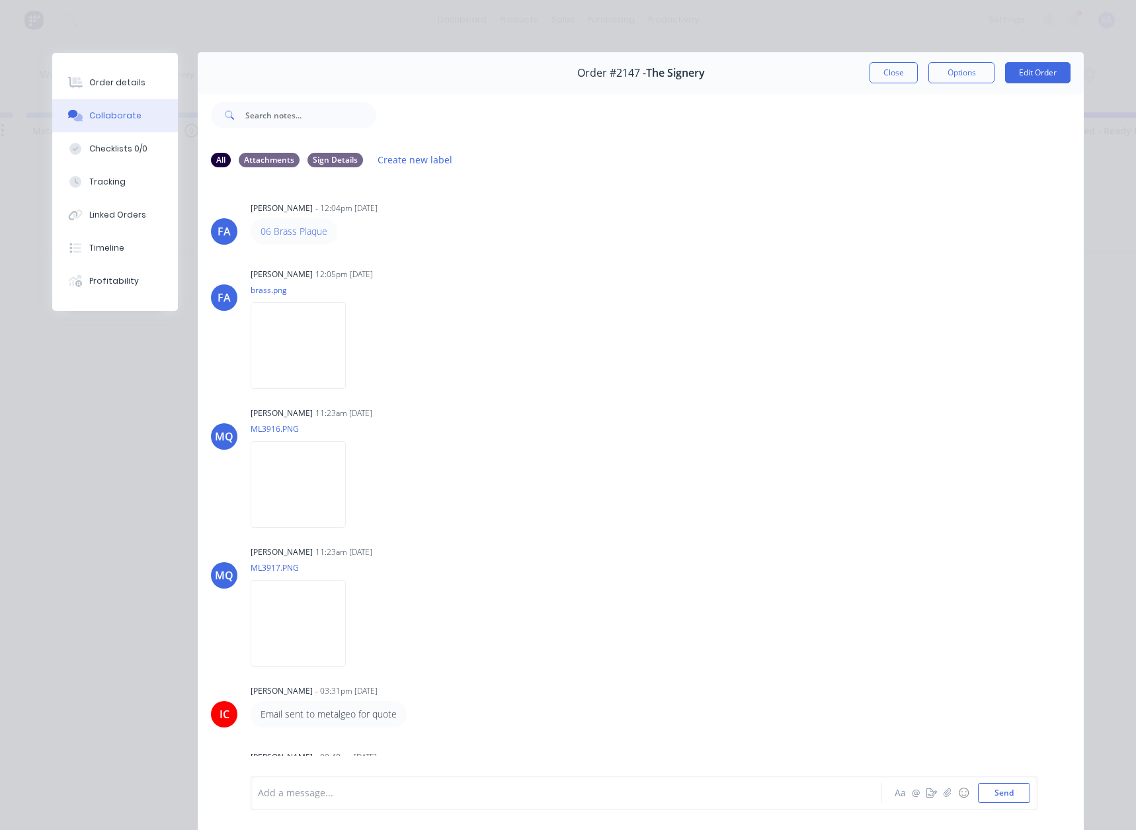
scroll to position [0, 0]
click at [883, 72] on button "Close" at bounding box center [894, 73] width 48 height 21
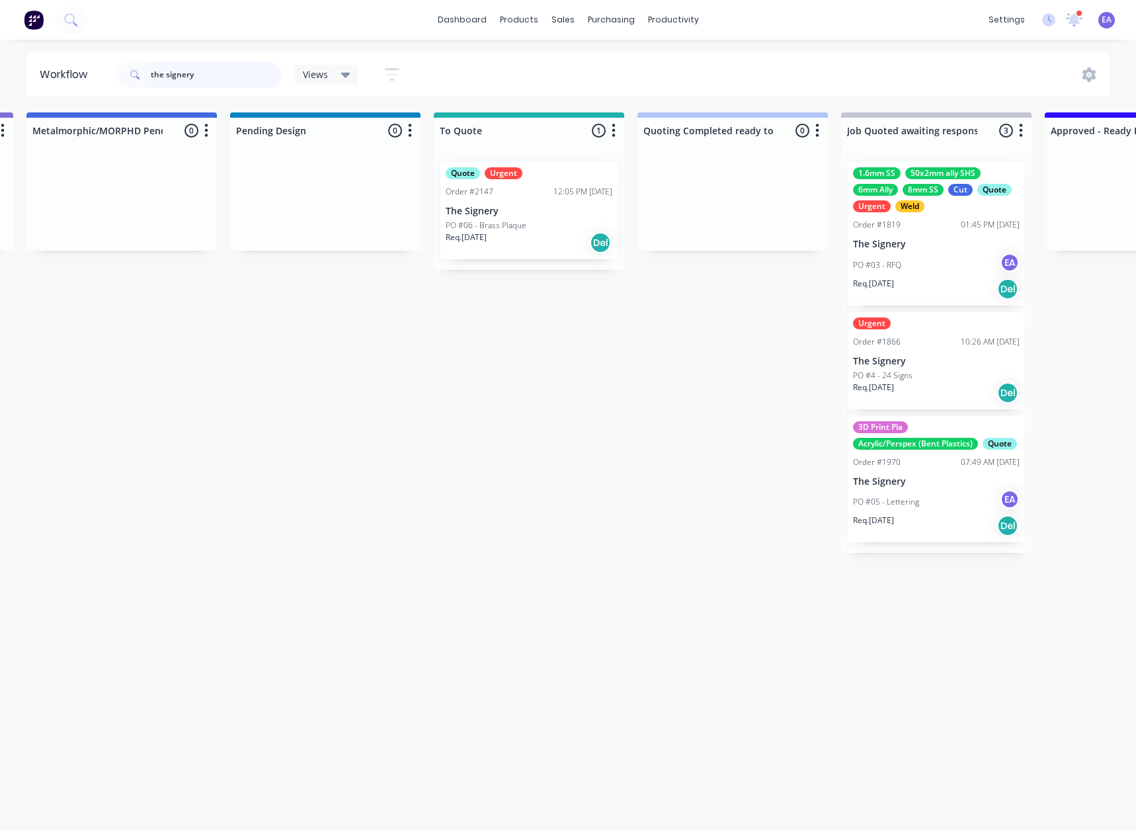
drag, startPoint x: 176, startPoint y: 77, endPoint x: 137, endPoint y: 79, distance: 39.1
click at [147, 78] on div "the signery" at bounding box center [198, 75] width 165 height 26
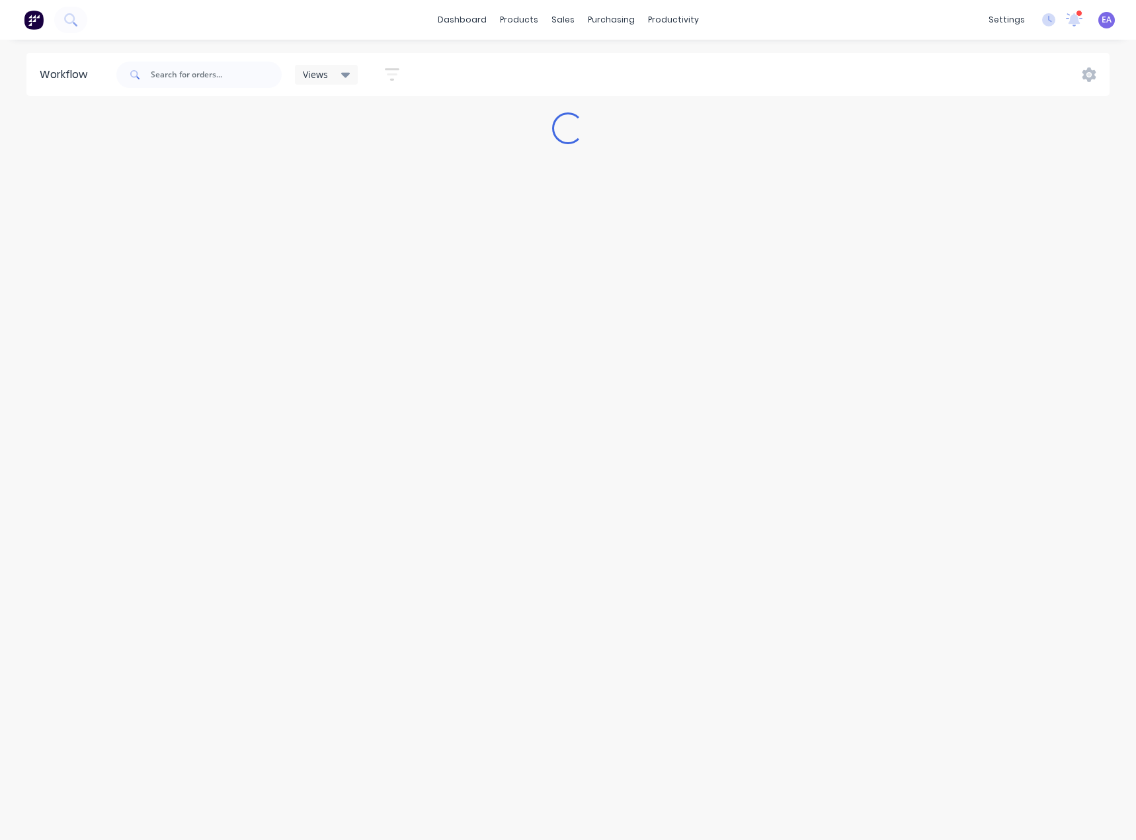
drag, startPoint x: 212, startPoint y: 465, endPoint x: 24, endPoint y: 528, distance: 197.6
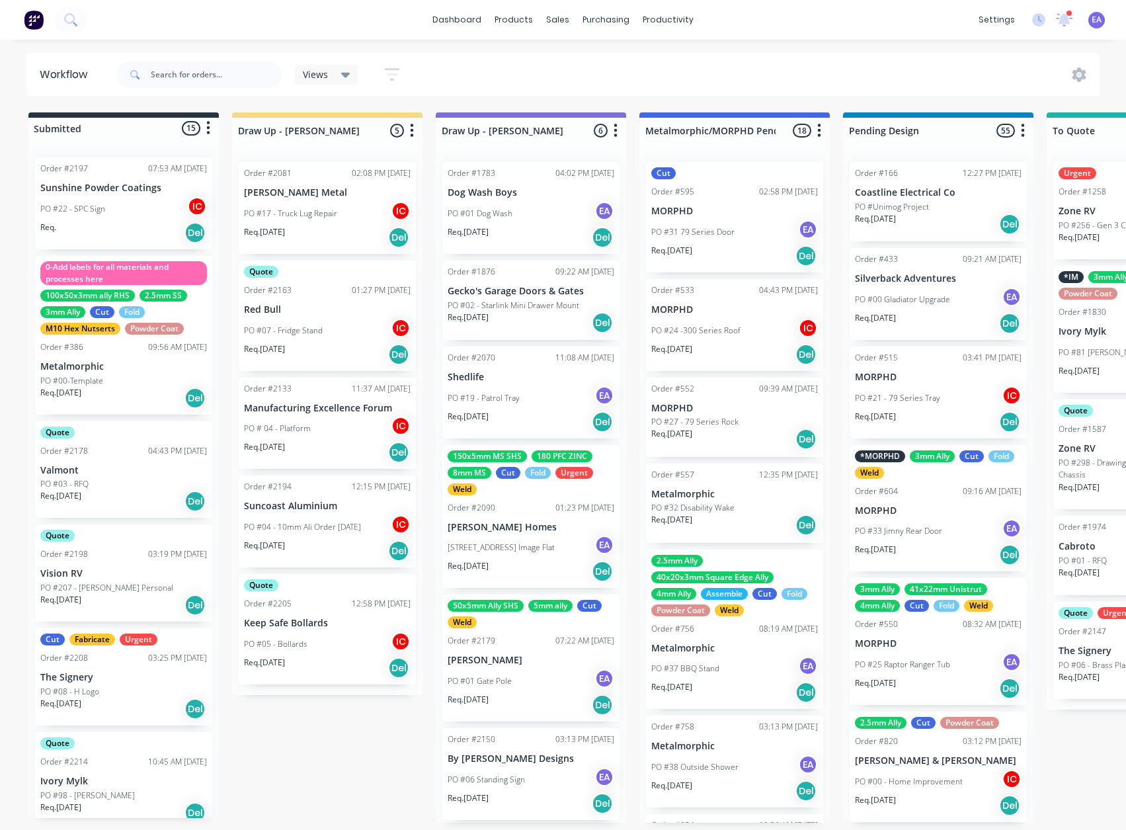
click at [130, 220] on div "PO #22 - SPC Sign IC" at bounding box center [123, 208] width 167 height 25
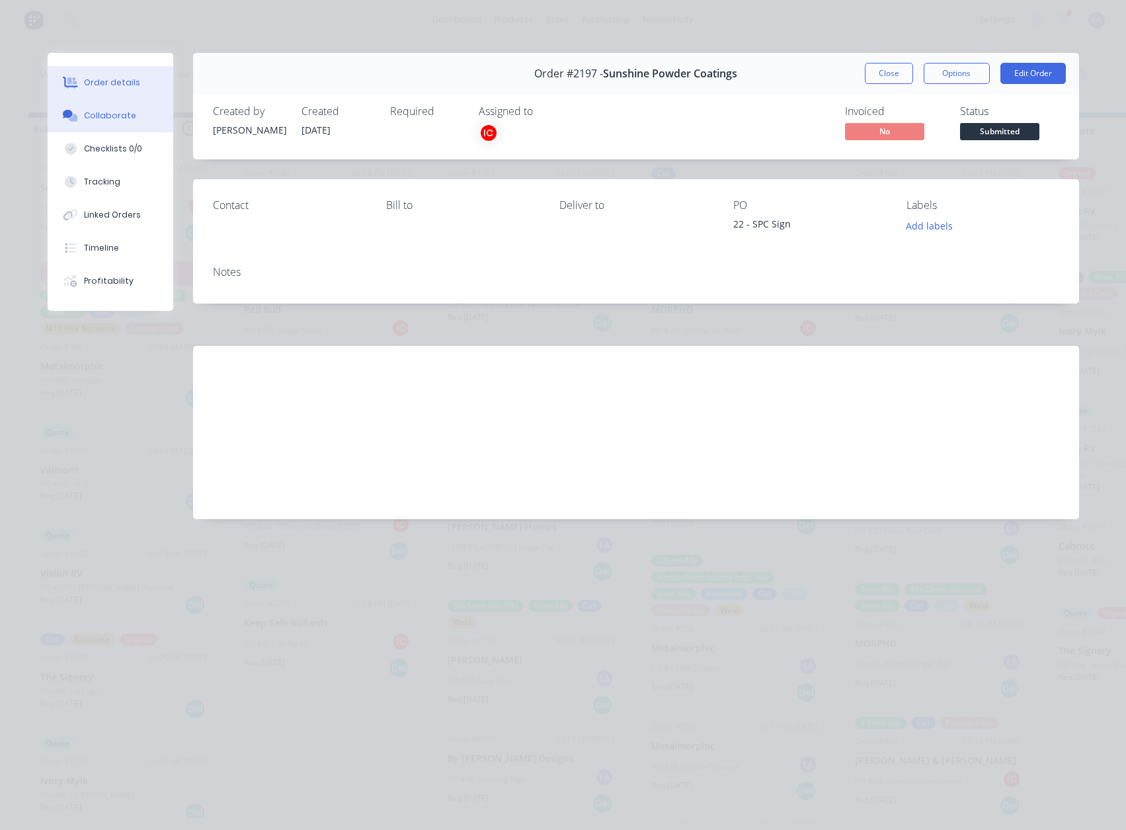
click at [130, 115] on div "Collaborate" at bounding box center [110, 116] width 52 height 12
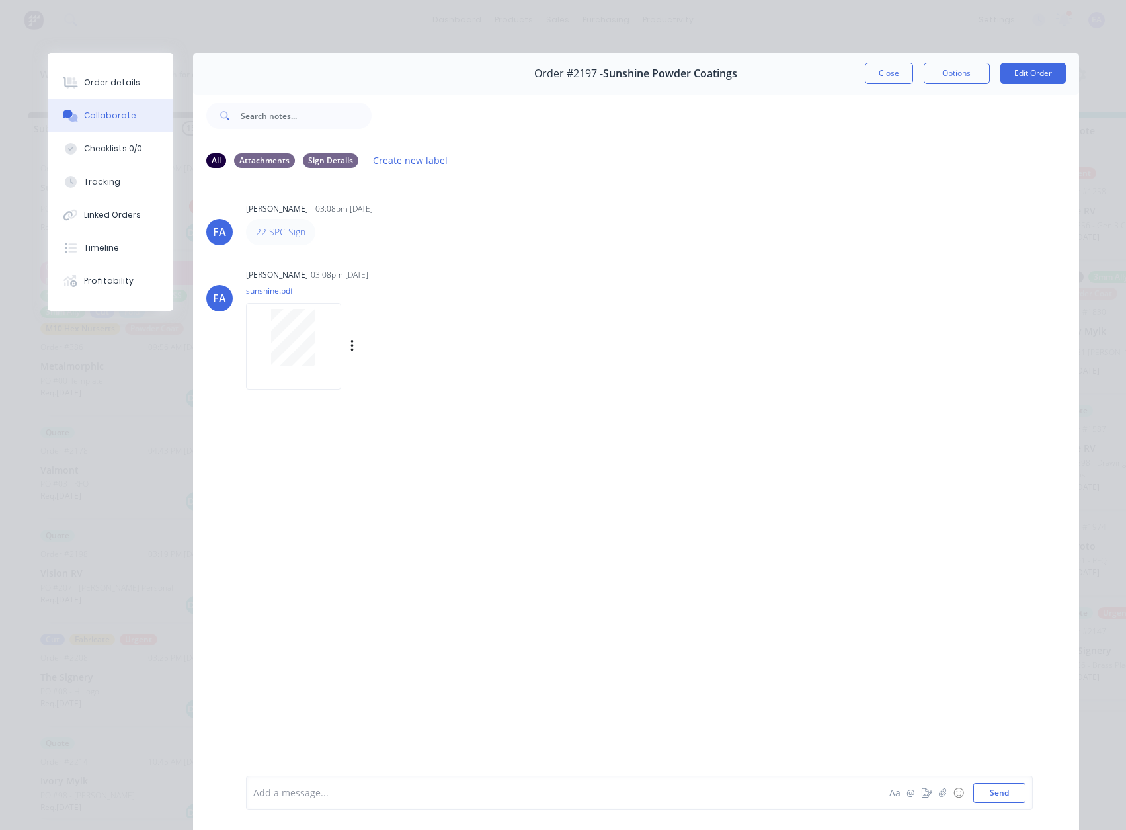
click at [314, 348] on div at bounding box center [293, 338] width 83 height 58
click at [112, 93] on button "Order details" at bounding box center [111, 82] width 126 height 33
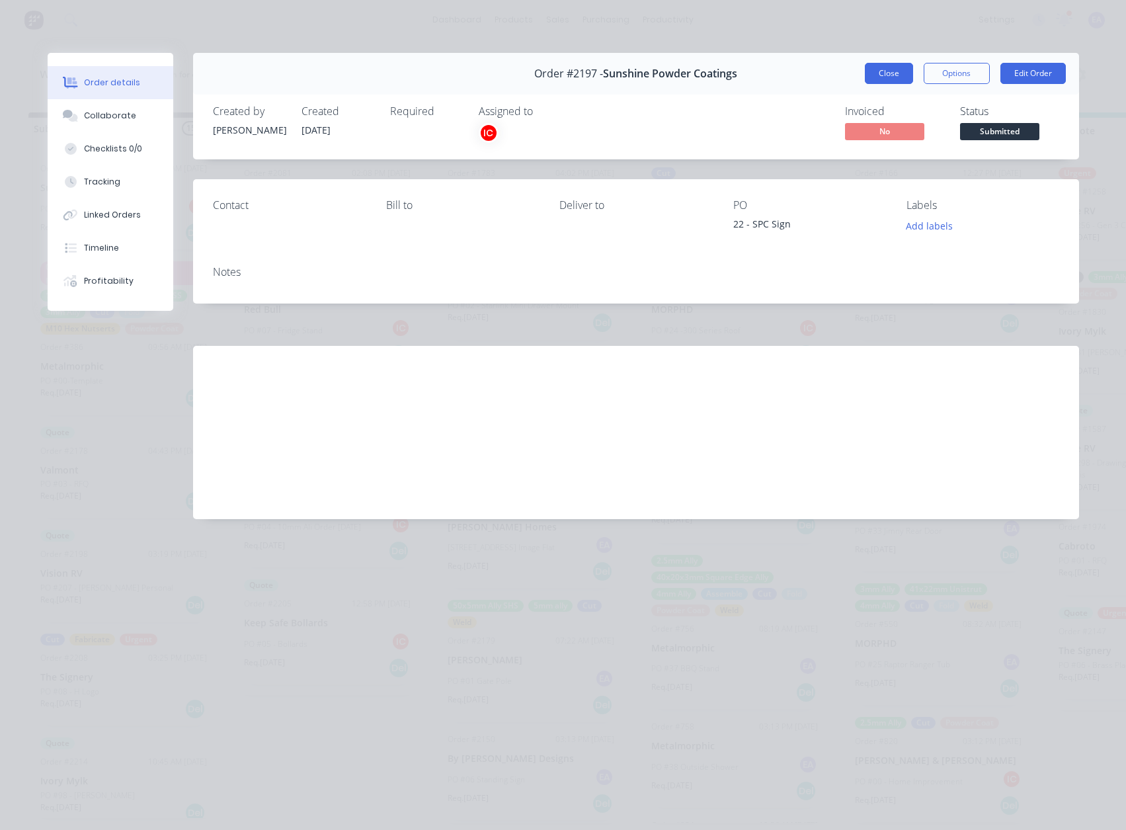
click at [909, 73] on button "Close" at bounding box center [889, 73] width 48 height 21
